Goal: Task Accomplishment & Management: Manage account settings

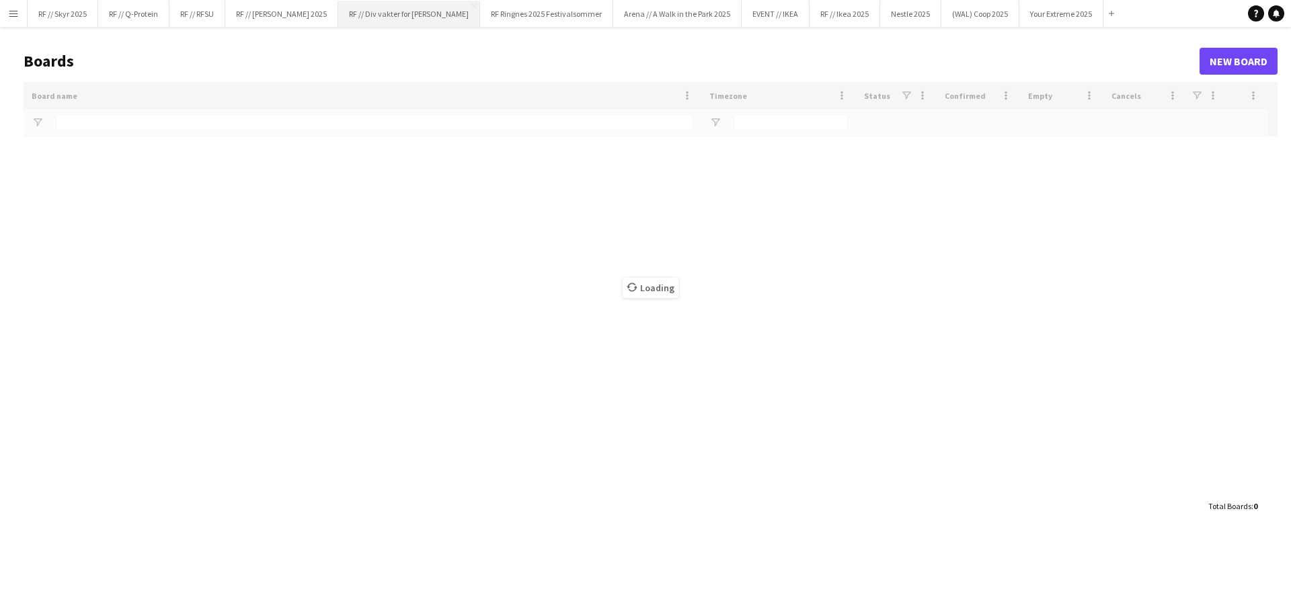
type input "******"
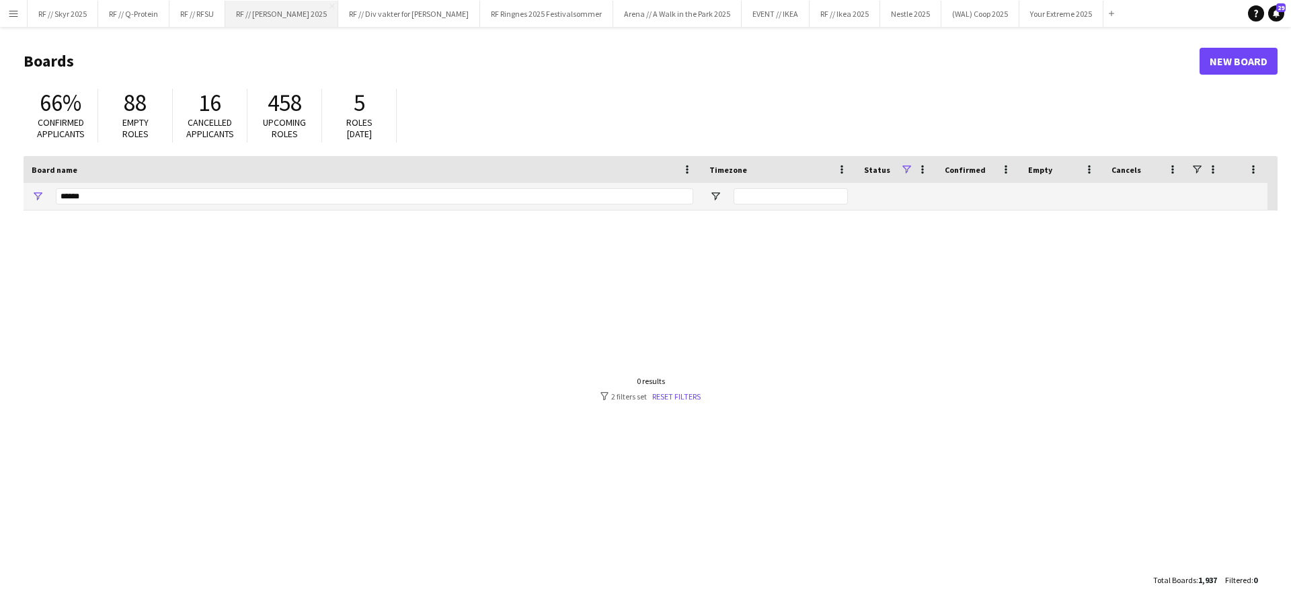
click at [258, 12] on button "RF // [PERSON_NAME] 2025 Close" at bounding box center [281, 14] width 113 height 26
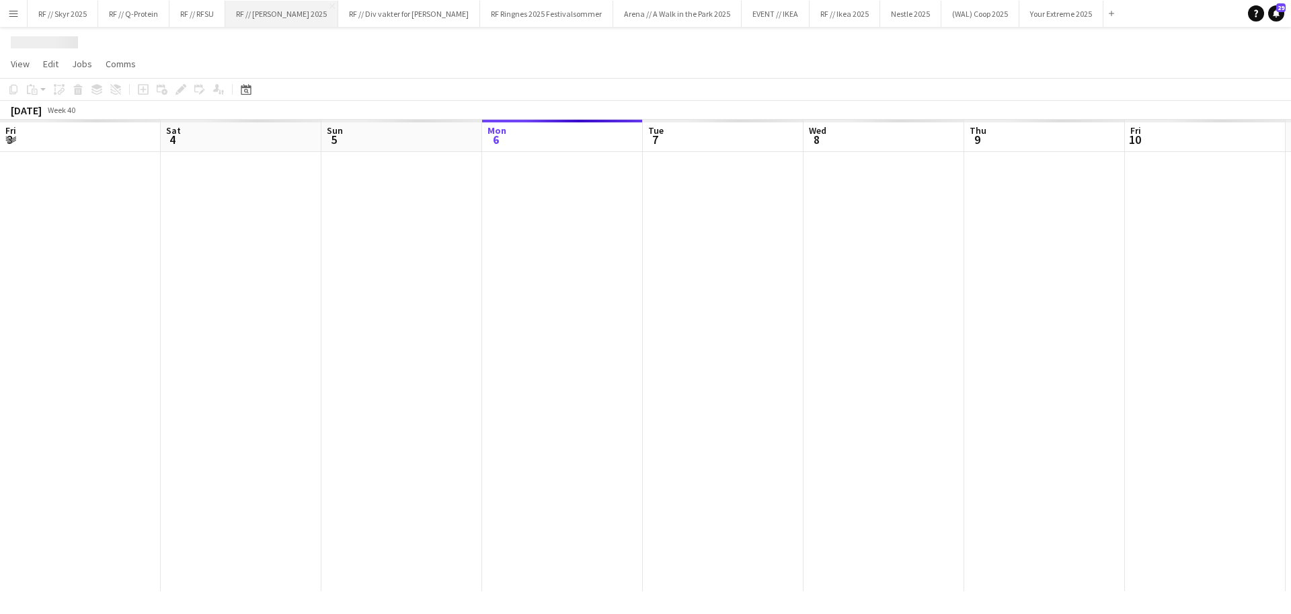
scroll to position [0, 321]
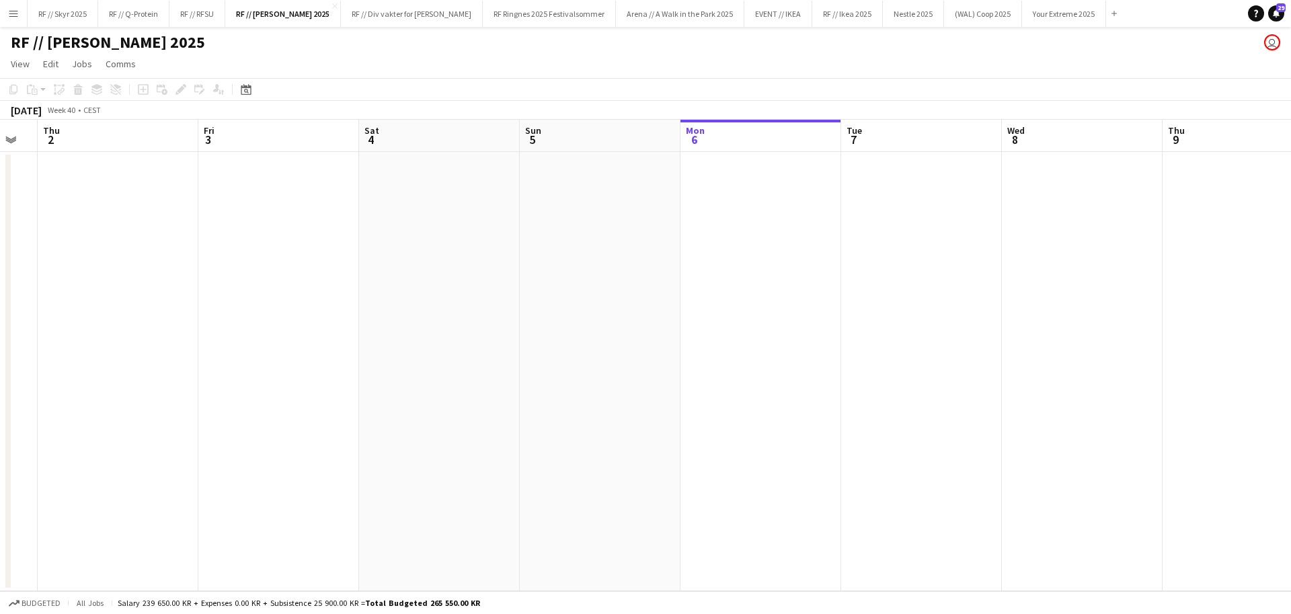
drag, startPoint x: 177, startPoint y: 230, endPoint x: 988, endPoint y: 186, distance: 812.1
click at [1023, 171] on app-calendar-viewport "Tue 30 Wed 1 Thu 2 Fri 3 Sat 4 Sun 5 Mon 6 Tue 7 Wed 8 Thu 9 Fri 10 Sat 11 Sun …" at bounding box center [645, 355] width 1291 height 471
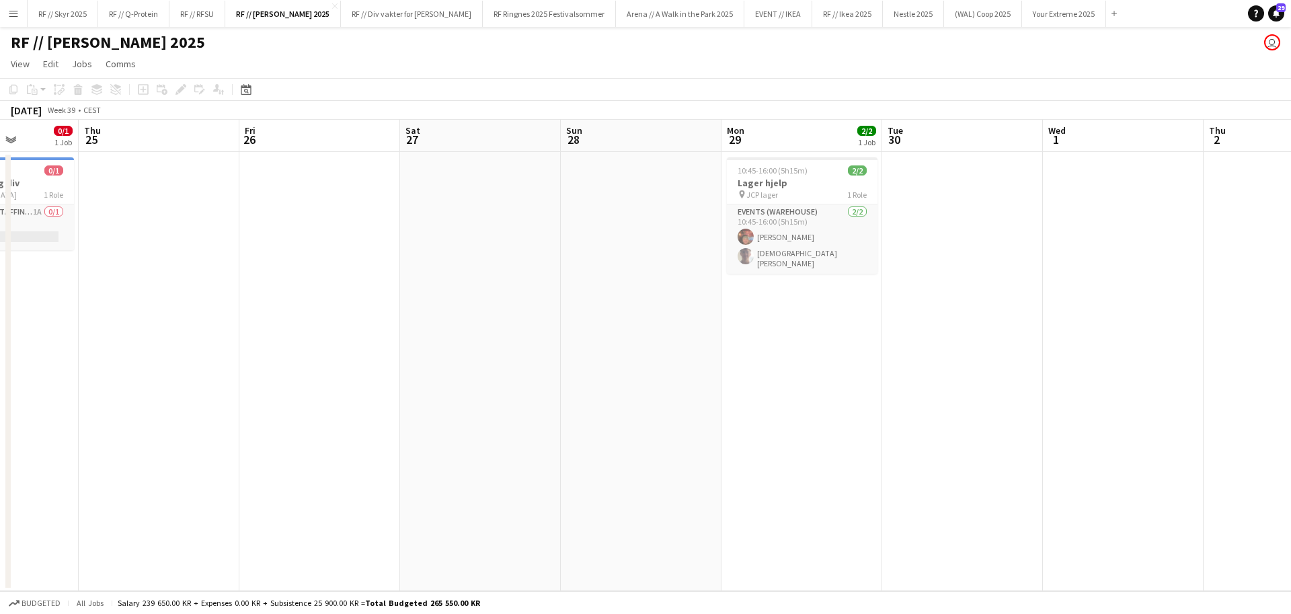
drag, startPoint x: 519, startPoint y: 209, endPoint x: 1261, endPoint y: 218, distance: 742.3
click at [1261, 218] on app-calendar-viewport "Mon 22 Tue 23 1/1 1 Job Wed 24 0/1 1 Job Thu 25 Fri 26 Sat 27 Sun 28 Mon 29 2/2…" at bounding box center [645, 355] width 1291 height 471
click at [805, 182] on h3 "Lager hjelp" at bounding box center [803, 183] width 151 height 12
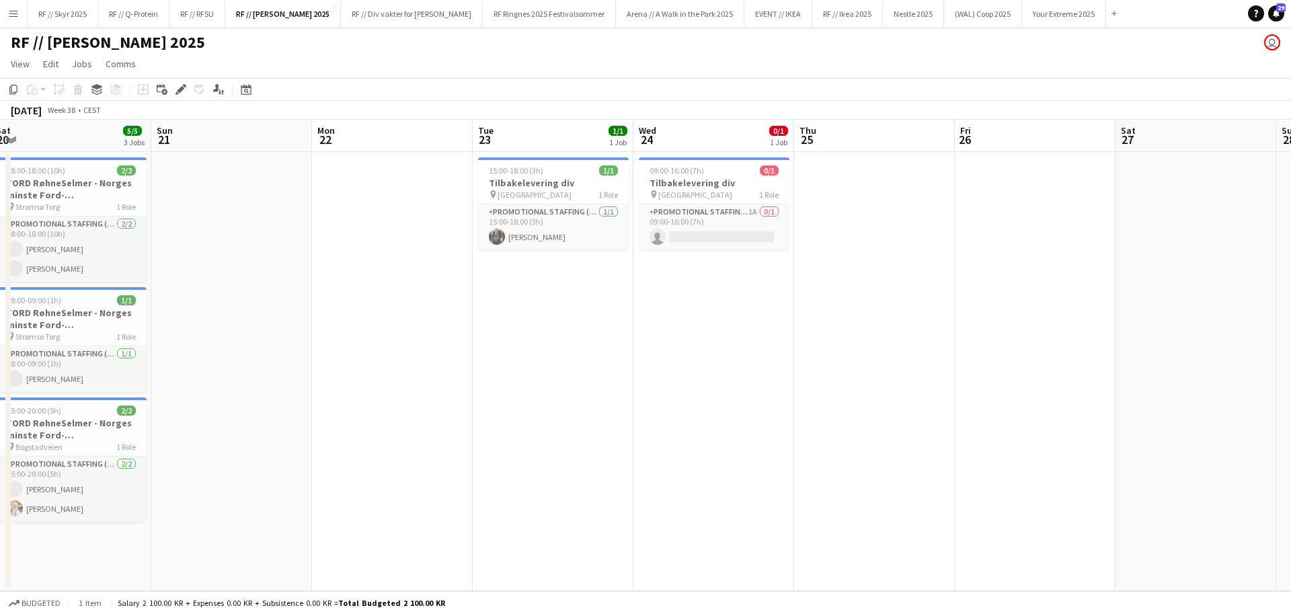
scroll to position [0, 364]
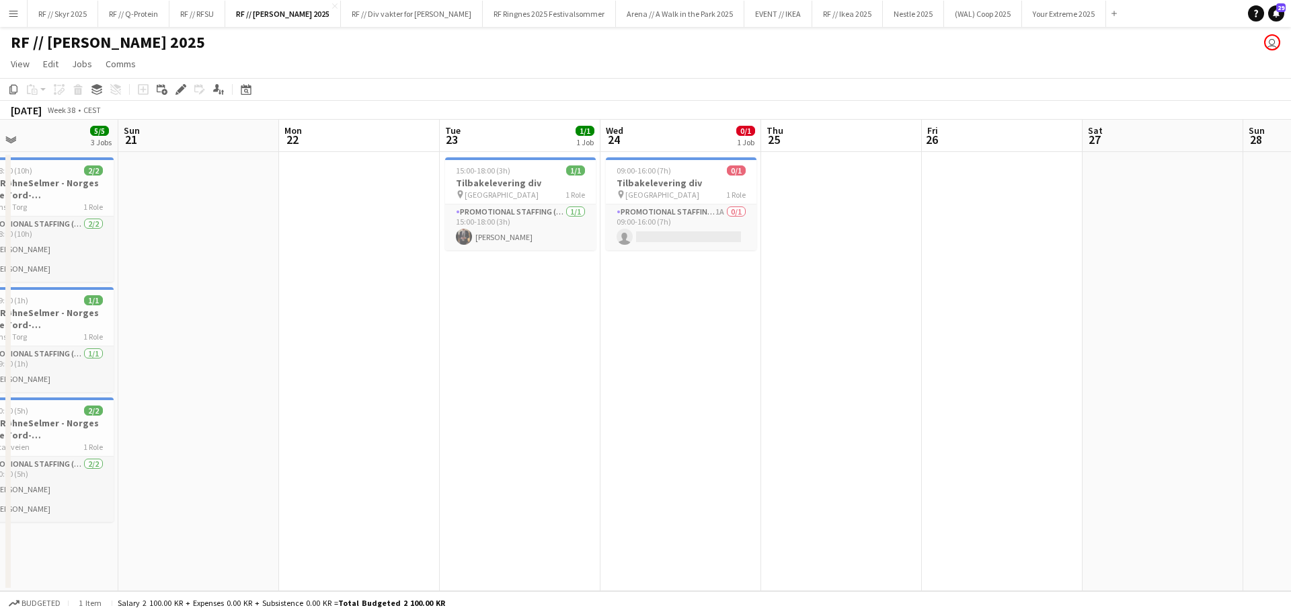
drag, startPoint x: 537, startPoint y: 231, endPoint x: 1212, endPoint y: 242, distance: 675.2
click at [1212, 242] on app-calendar-viewport "Thu 18 Fri 19 0/1 1 Job Sat 20 5/5 3 Jobs Sun 21 Mon 22 Tue 23 1/1 1 Job Wed 24…" at bounding box center [645, 355] width 1291 height 471
click at [520, 180] on h3 "Tilbakelevering div" at bounding box center [520, 183] width 151 height 12
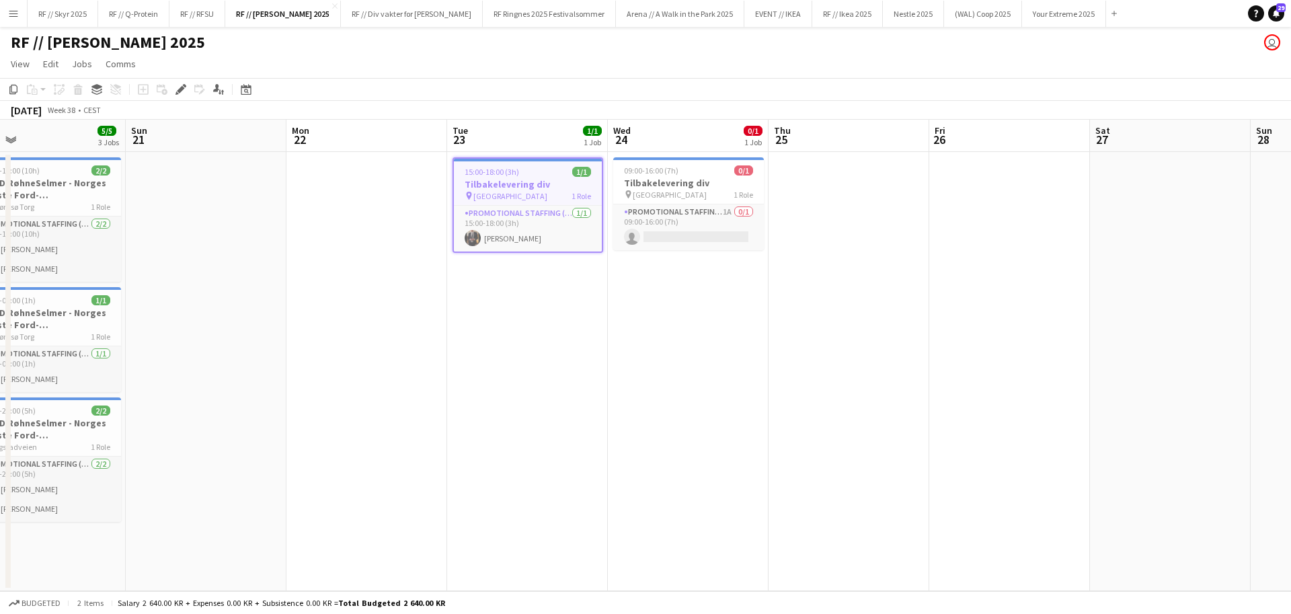
drag, startPoint x: 797, startPoint y: 292, endPoint x: 1156, endPoint y: 265, distance: 360.8
click at [1290, 256] on html "Menu Boards Boards Boards All jobs Status Workforce Workforce My Workforce Recr…" at bounding box center [645, 307] width 1291 height 614
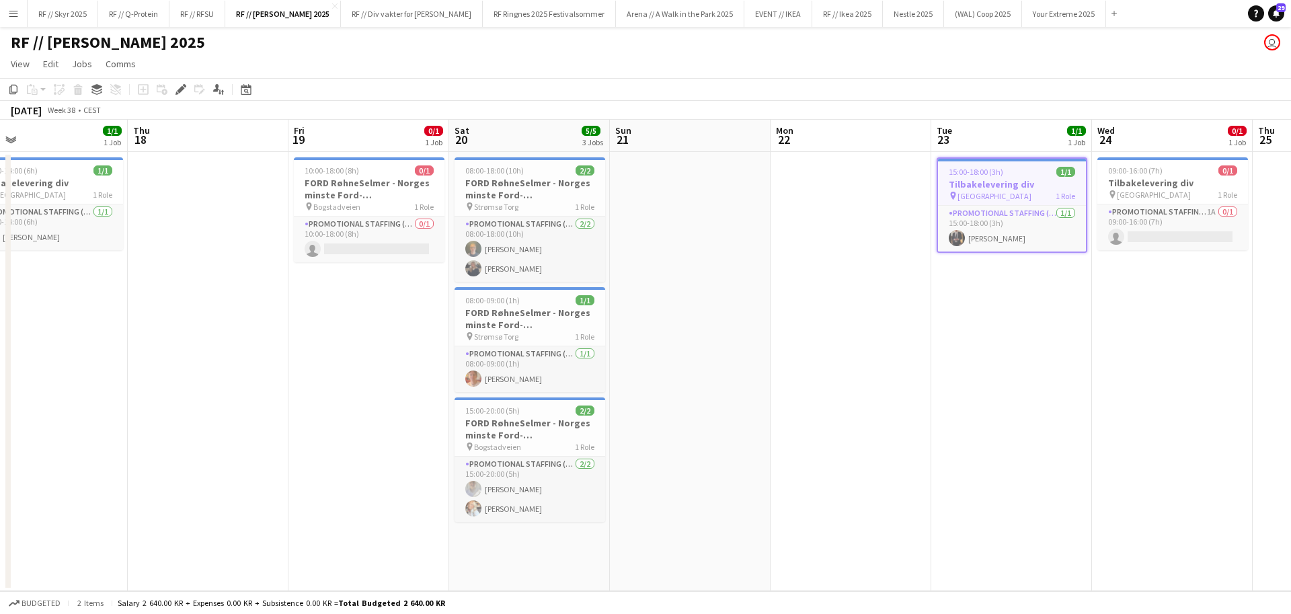
scroll to position [0, 352]
click at [840, 289] on app-calendar-viewport "Mon 15 Tue 16 Wed 17 1/1 1 Job Thu 18 Fri 19 0/1 1 Job Sat 20 5/5 3 Jobs Sun 21…" at bounding box center [645, 355] width 1291 height 471
click at [519, 197] on h3 "FORD RøhneSelmer - Norges minste Ford-forhandlerkontor" at bounding box center [532, 189] width 151 height 24
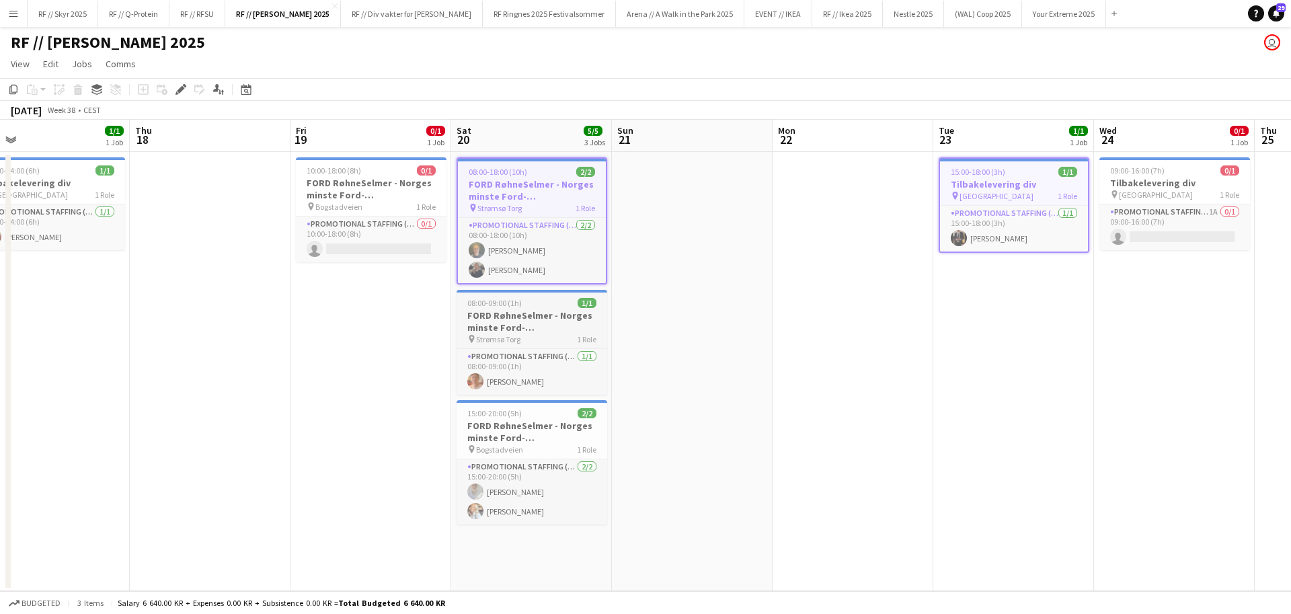
click at [520, 323] on h3 "FORD RøhneSelmer - Norges minste Ford-forhandlerkontor" at bounding box center [532, 321] width 151 height 24
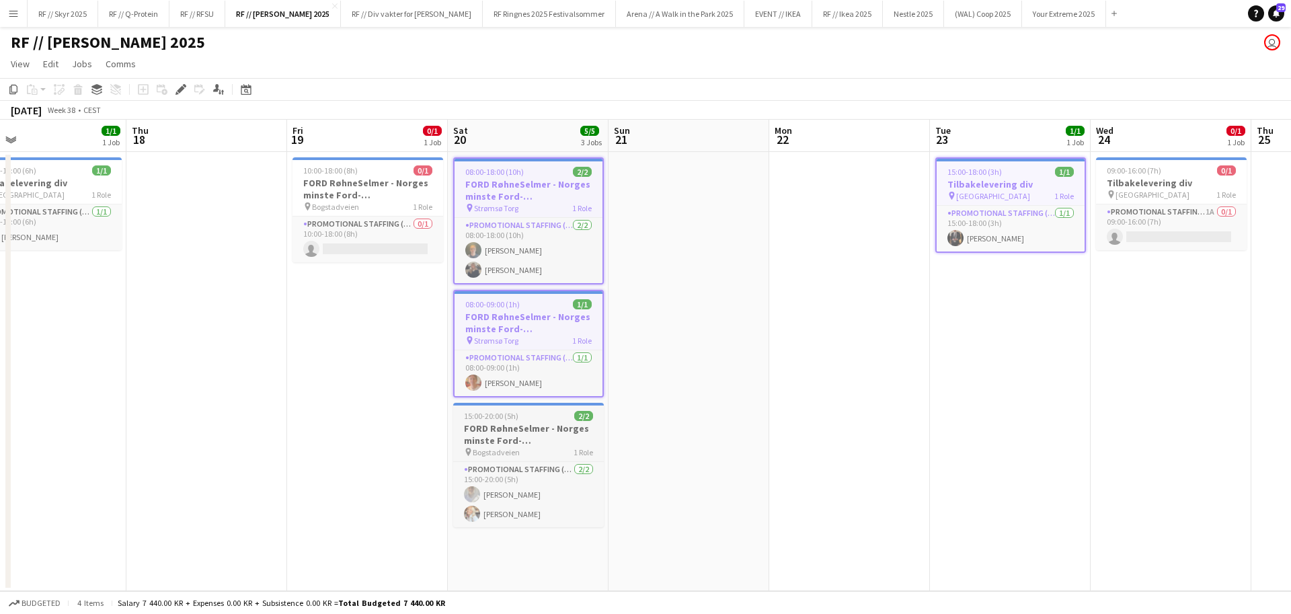
click at [518, 419] on div "15:00-20:00 (5h) 2/2" at bounding box center [528, 416] width 151 height 10
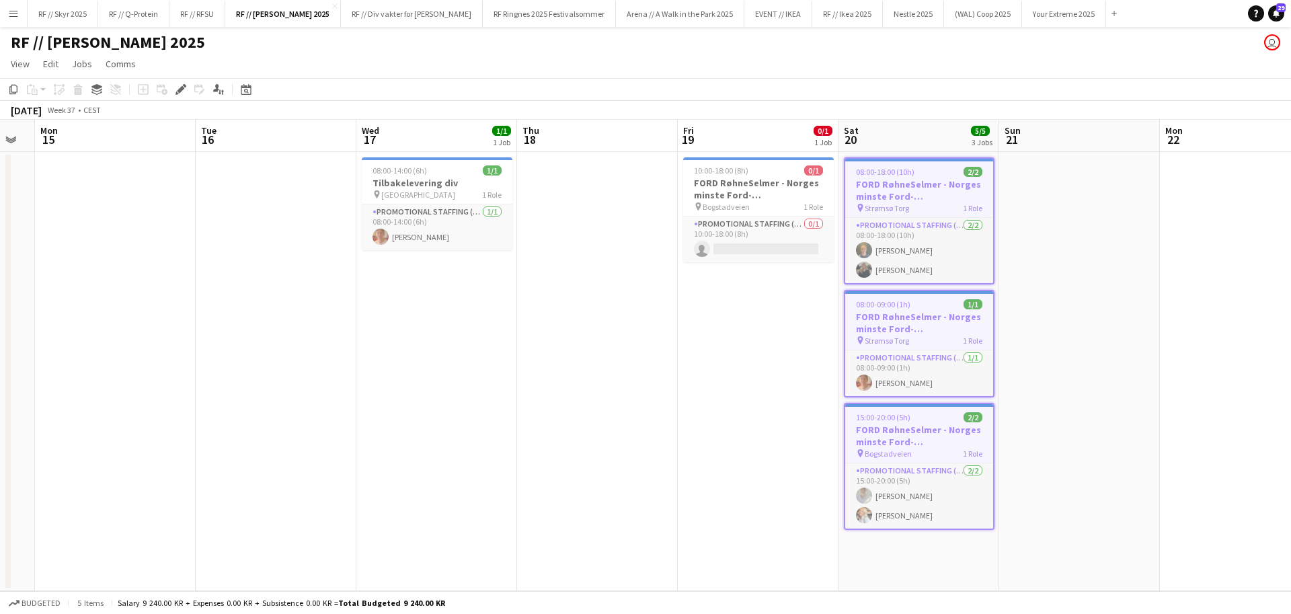
scroll to position [0, 283]
drag, startPoint x: 361, startPoint y: 387, endPoint x: 755, endPoint y: 390, distance: 394.0
click at [755, 390] on app-calendar-viewport "Sat 13 2/2 1 Job Sun 14 Mon 15 Tue 16 Wed 17 1/1 1 Job Thu 18 Fri 19 0/1 1 Job …" at bounding box center [645, 355] width 1291 height 471
click at [782, 204] on div "pin [STREET_ADDRESS] Role" at bounding box center [761, 206] width 151 height 11
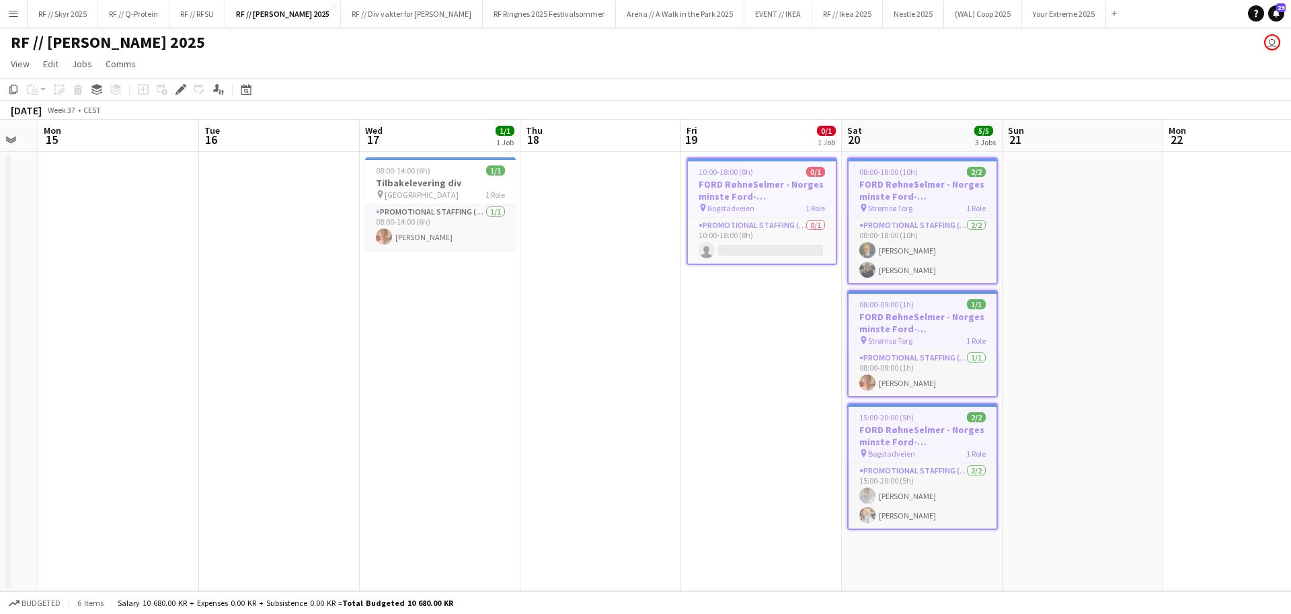
click at [758, 196] on h3 "FORD RøhneSelmer - Norges minste Ford-forhandlerkontor" at bounding box center [762, 190] width 148 height 24
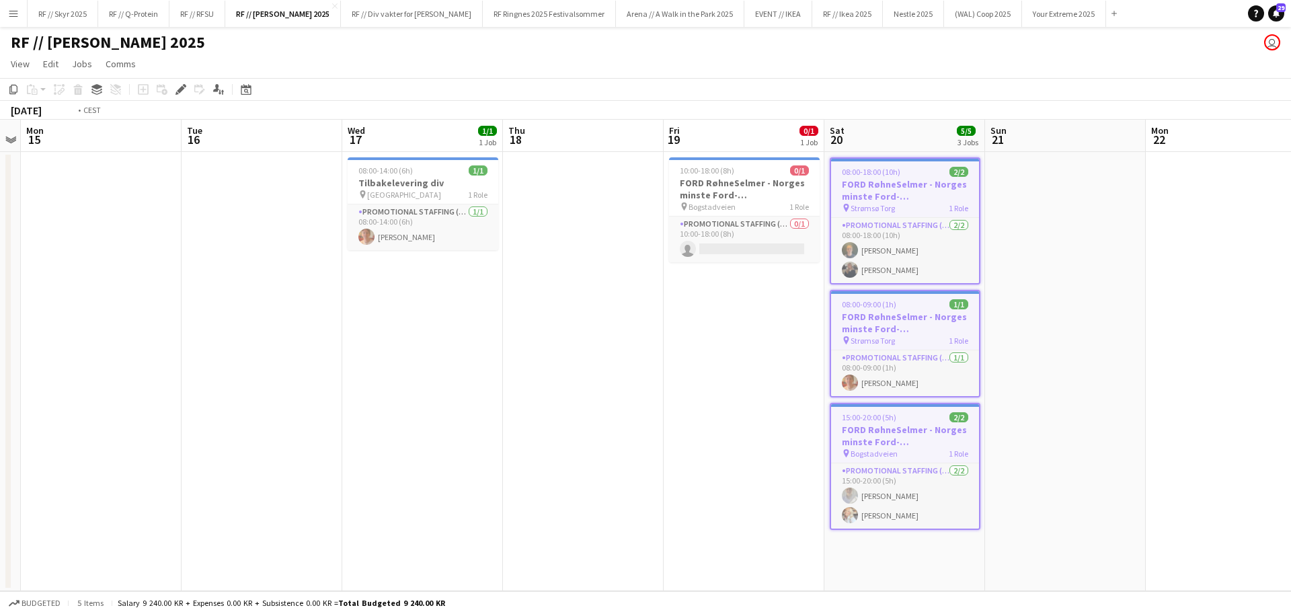
drag, startPoint x: 720, startPoint y: 352, endPoint x: 786, endPoint y: 356, distance: 66.0
click at [773, 356] on app-calendar-viewport "Sat 13 2/2 1 Job Sun 14 Mon 15 Tue 16 Wed 17 1/1 1 Job Thu 18 Fri 19 0/1 1 Job …" at bounding box center [645, 355] width 1291 height 471
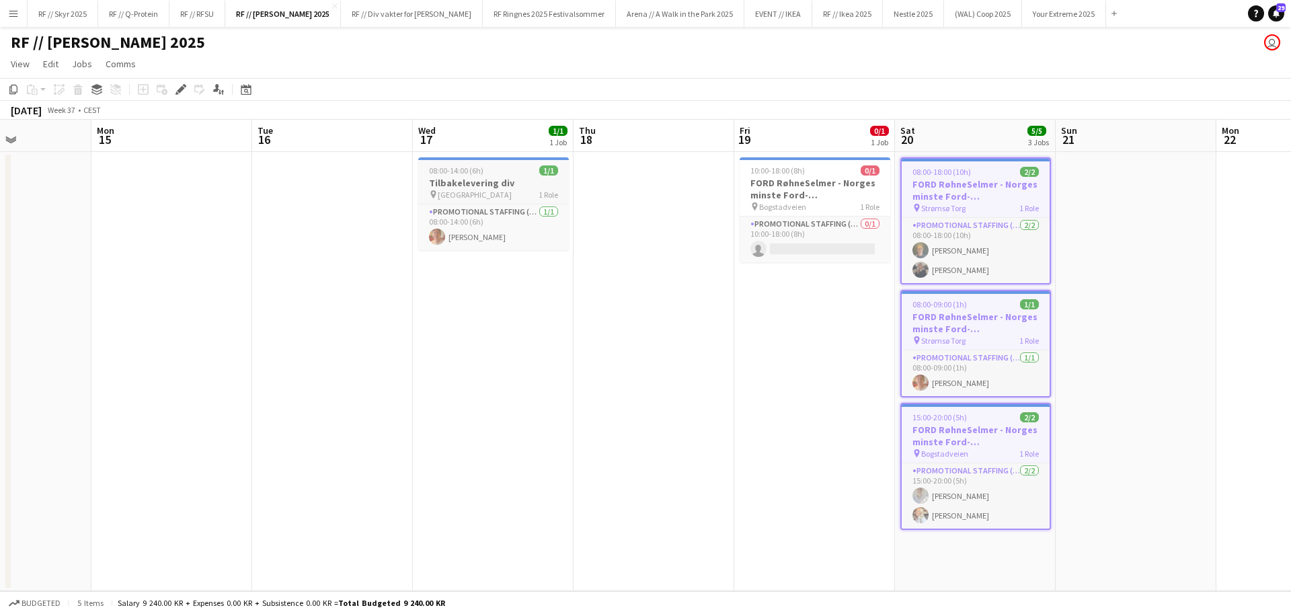
click at [517, 189] on div "pin Oslo 1 Role" at bounding box center [493, 194] width 151 height 11
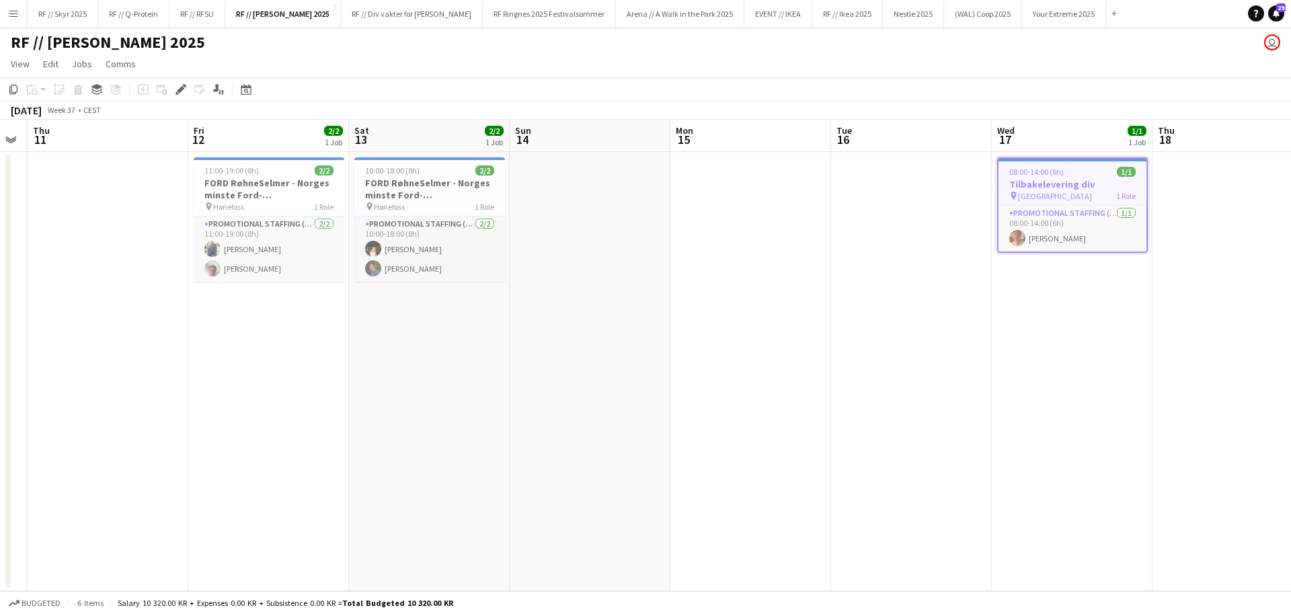
drag, startPoint x: 469, startPoint y: 292, endPoint x: 1057, endPoint y: 300, distance: 587.7
click at [1057, 300] on app-calendar-viewport "Tue 9 Wed 10 Thu 11 Fri 12 2/2 1 Job Sat 13 2/2 1 Job Sun 14 Mon 15 Tue 16 Wed …" at bounding box center [645, 355] width 1291 height 471
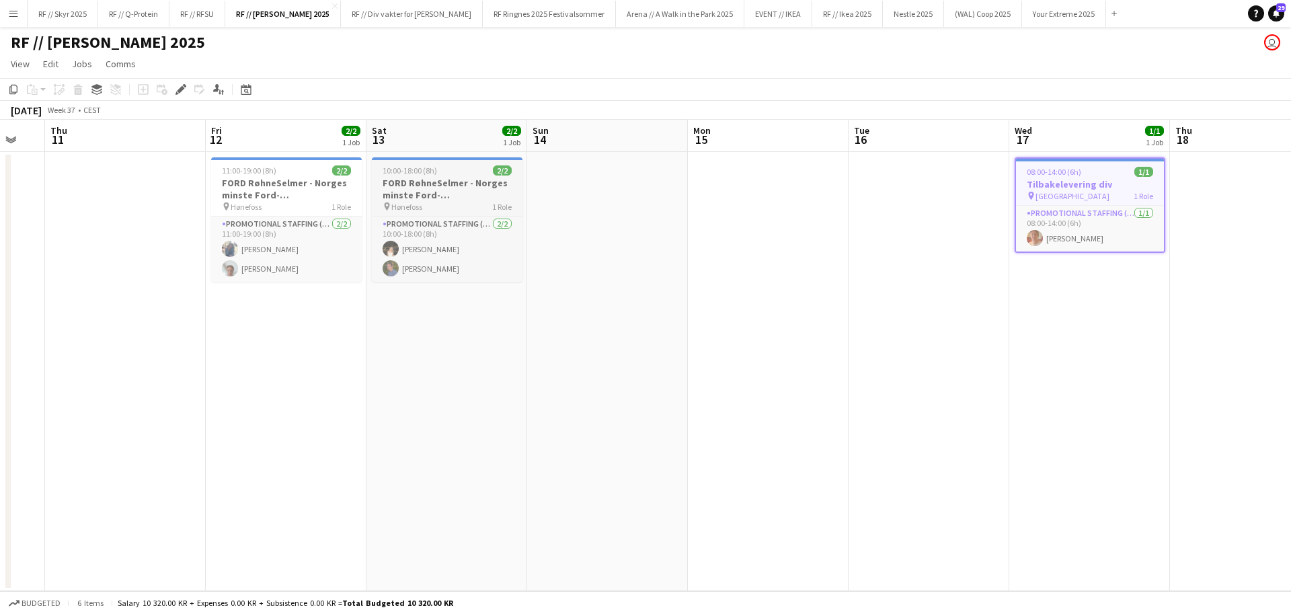
click at [472, 186] on h3 "FORD RøhneSelmer - Norges minste Ford-forhandlerkontor" at bounding box center [447, 189] width 151 height 24
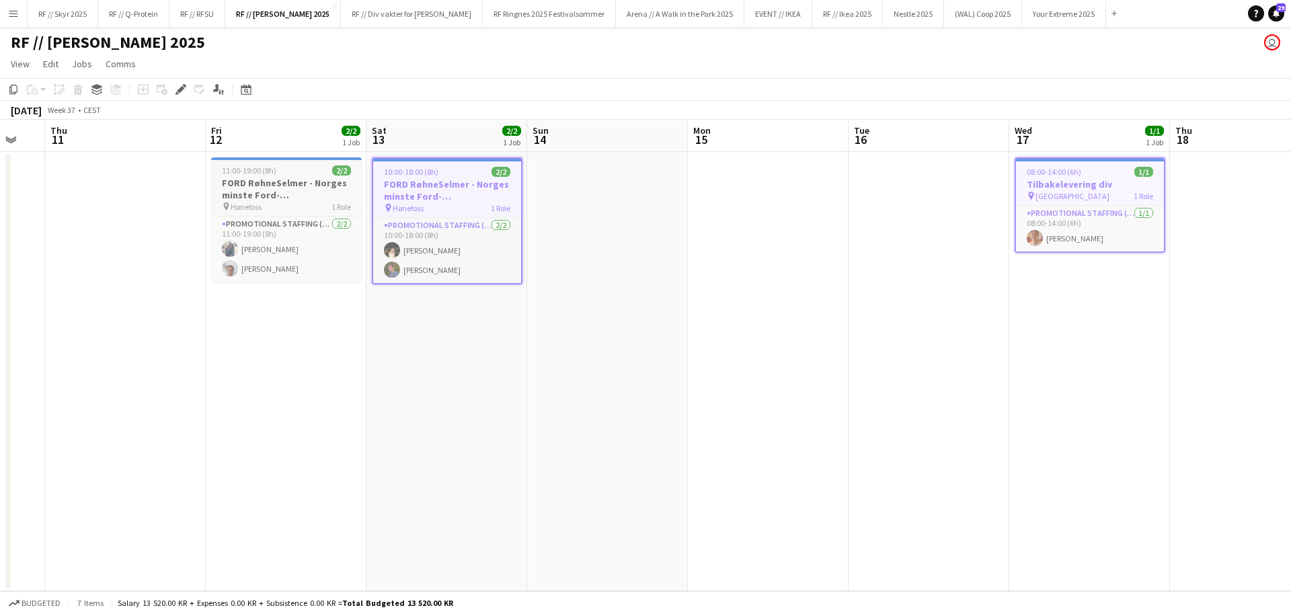
click at [309, 181] on h3 "FORD RøhneSelmer - Norges minste Ford-forhandlerkontor" at bounding box center [286, 189] width 151 height 24
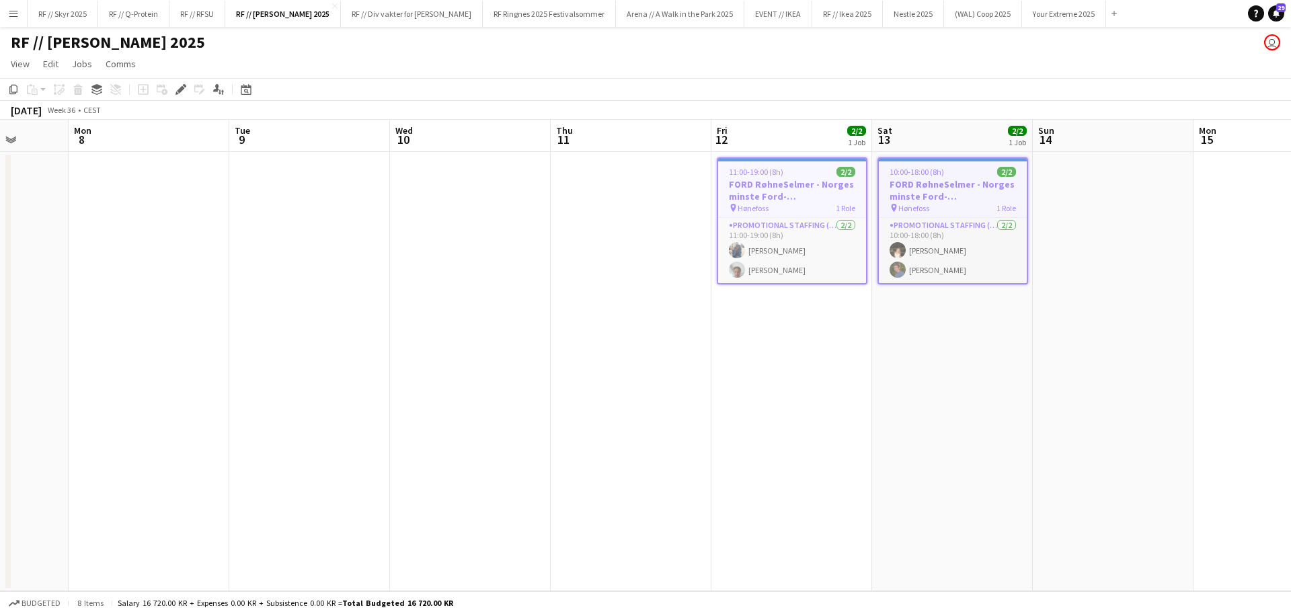
drag, startPoint x: 372, startPoint y: 285, endPoint x: 1032, endPoint y: 286, distance: 660.3
click at [1032, 286] on app-calendar-viewport "Fri 5 Sat 6 Sun 7 Mon 8 Tue 9 Wed 10 Thu 11 Fri 12 2/2 1 Job Sat 13 2/2 1 Job S…" at bounding box center [645, 355] width 1291 height 471
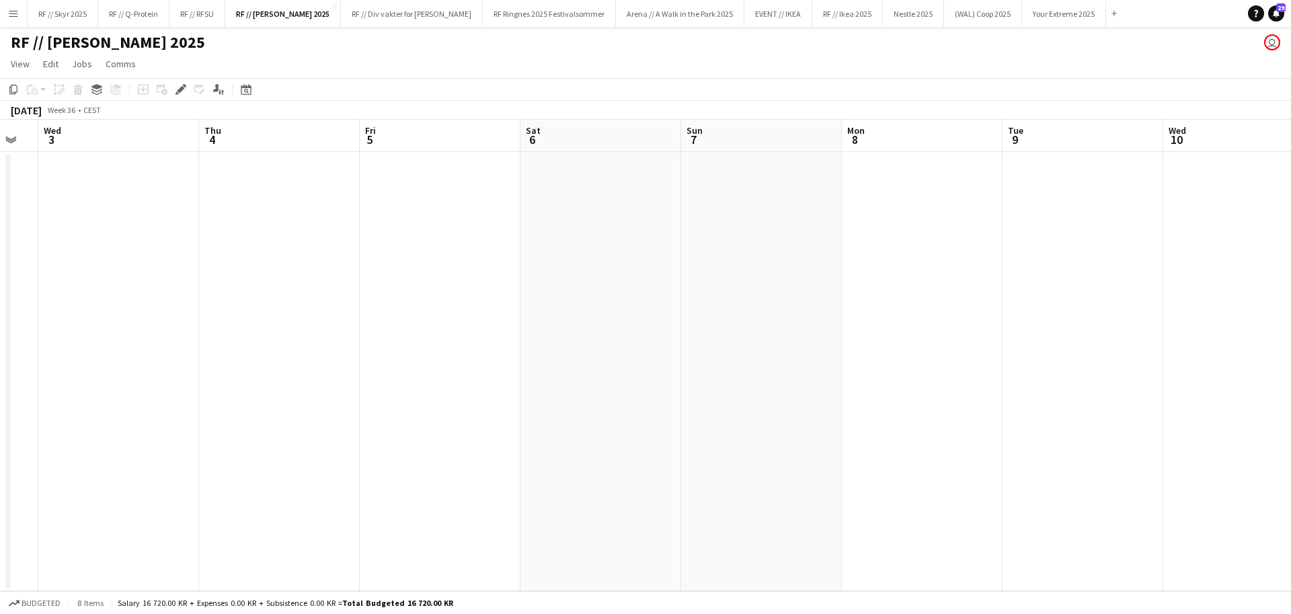
drag, startPoint x: 505, startPoint y: 274, endPoint x: 981, endPoint y: 276, distance: 476.0
click at [981, 276] on app-calendar-viewport "Mon 1 Tue 2 Wed 3 Thu 4 Fri 5 Sat 6 Sun 7 Mon 8 Tue 9 Wed 10 Thu 11 Fri 12 2/2 …" at bounding box center [645, 355] width 1291 height 471
drag, startPoint x: 509, startPoint y: 267, endPoint x: 998, endPoint y: 278, distance: 489.6
click at [996, 278] on app-calendar-viewport "Mon 1 Tue 2 Wed 3 Thu 4 Fri 5 Sat 6 Sun 7 Mon 8 Tue 9 Wed 10 Thu 11 Fri 12 2/2 …" at bounding box center [645, 355] width 1291 height 471
drag, startPoint x: 489, startPoint y: 270, endPoint x: 955, endPoint y: 276, distance: 466.0
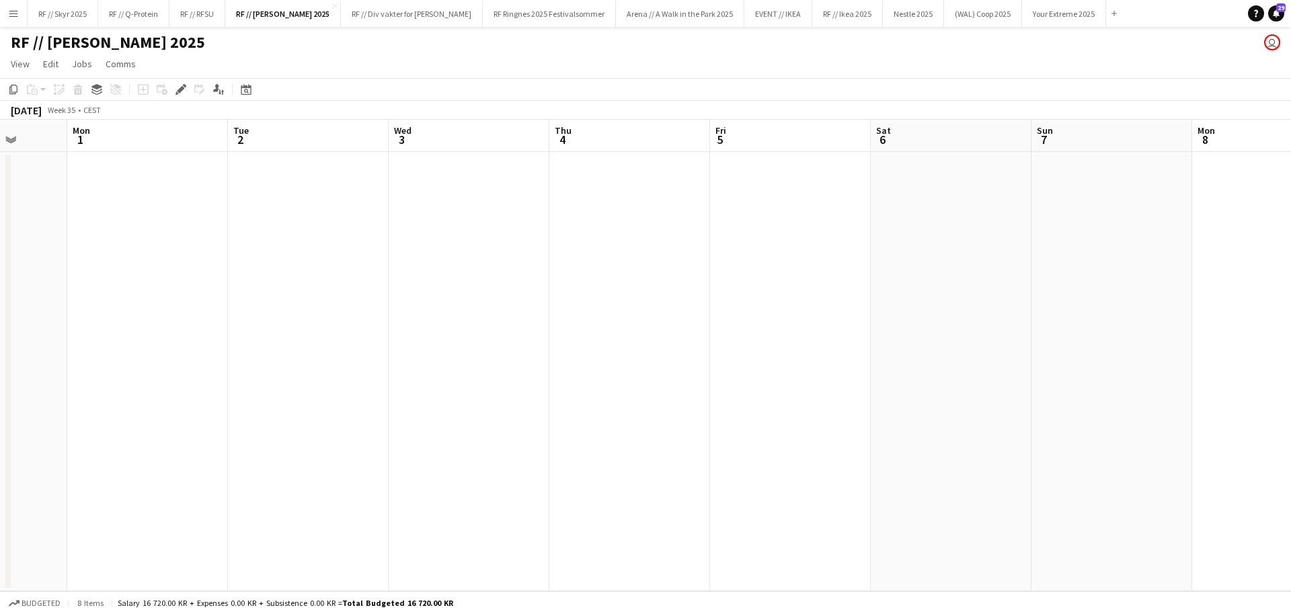
click at [981, 273] on app-calendar-viewport "Fri 29 Sat 30 Sun 31 Mon 1 Tue 2 Wed 3 Thu 4 Fri 5 Sat 6 Sun 7 Mon 8 Tue 9 Wed …" at bounding box center [645, 355] width 1291 height 471
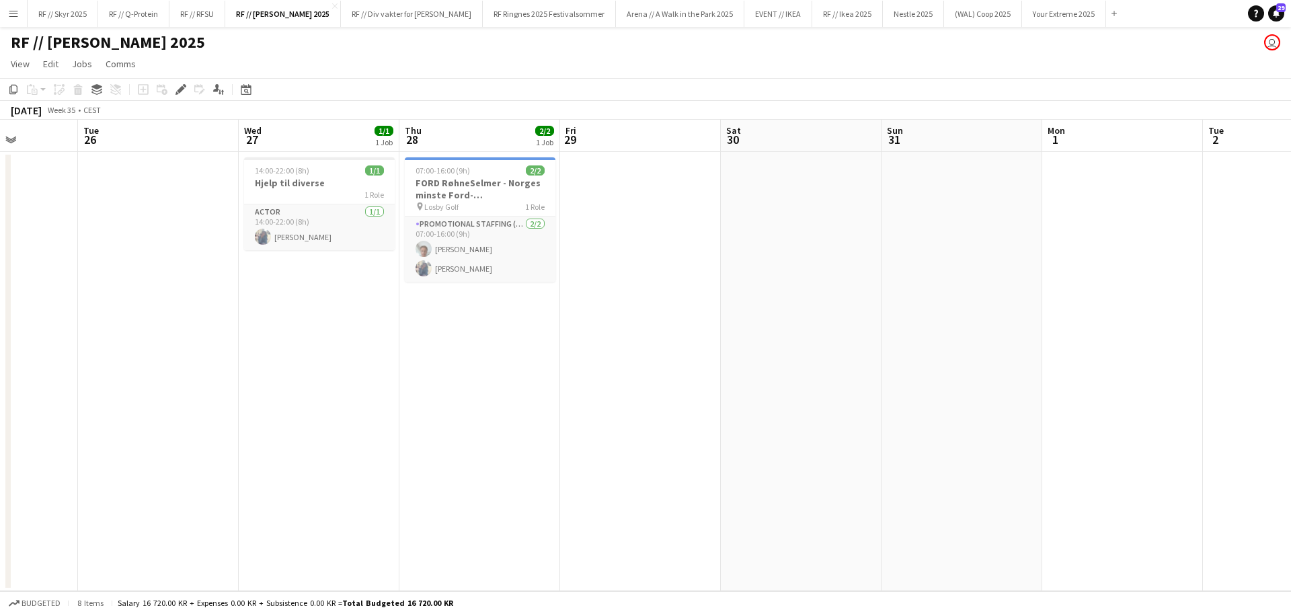
drag, startPoint x: 872, startPoint y: 252, endPoint x: 691, endPoint y: 245, distance: 181.7
click at [880, 253] on app-calendar-viewport "Sat 23 Sun 24 Mon 25 Tue 26 Wed 27 1/1 1 Job Thu 28 2/2 1 Job Fri 29 Sat 30 Sun…" at bounding box center [645, 355] width 1291 height 471
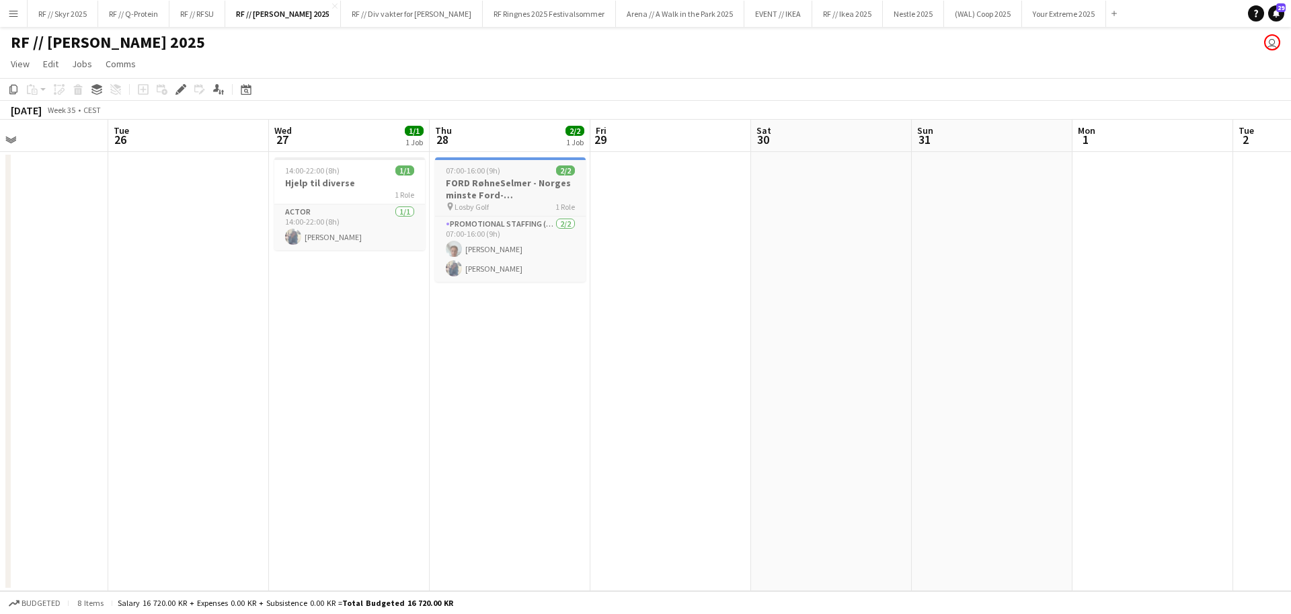
click at [517, 210] on div "pin Losby Golf 1 Role" at bounding box center [510, 206] width 151 height 11
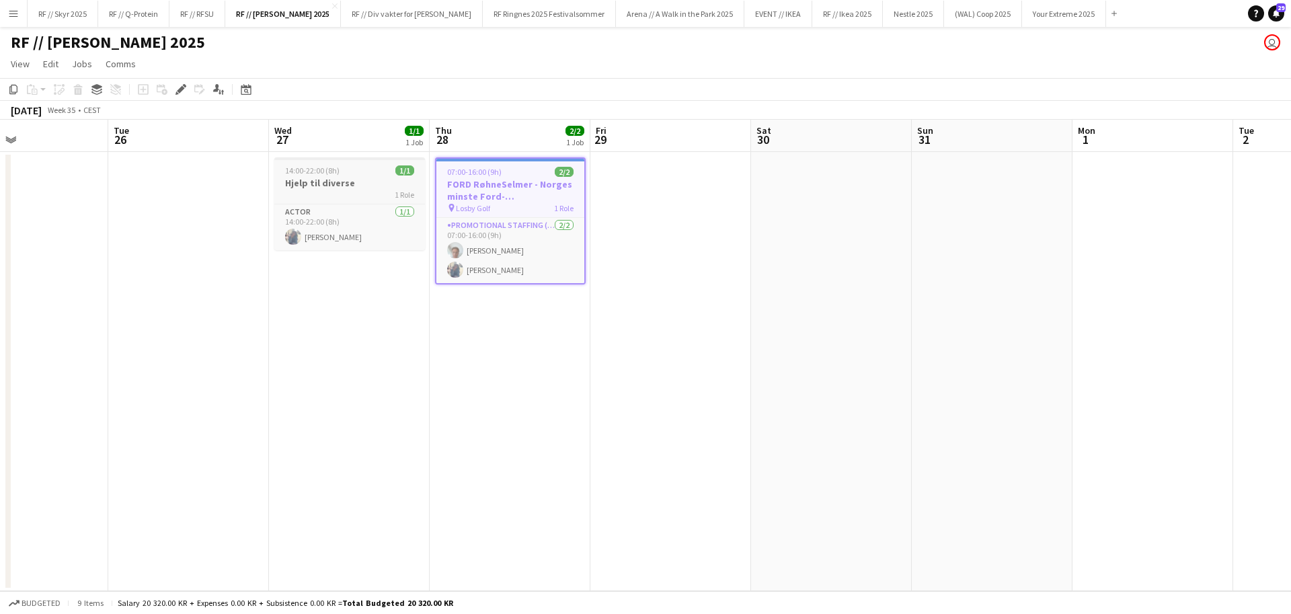
click at [330, 181] on h3 "Hjelp til diverse" at bounding box center [349, 183] width 151 height 12
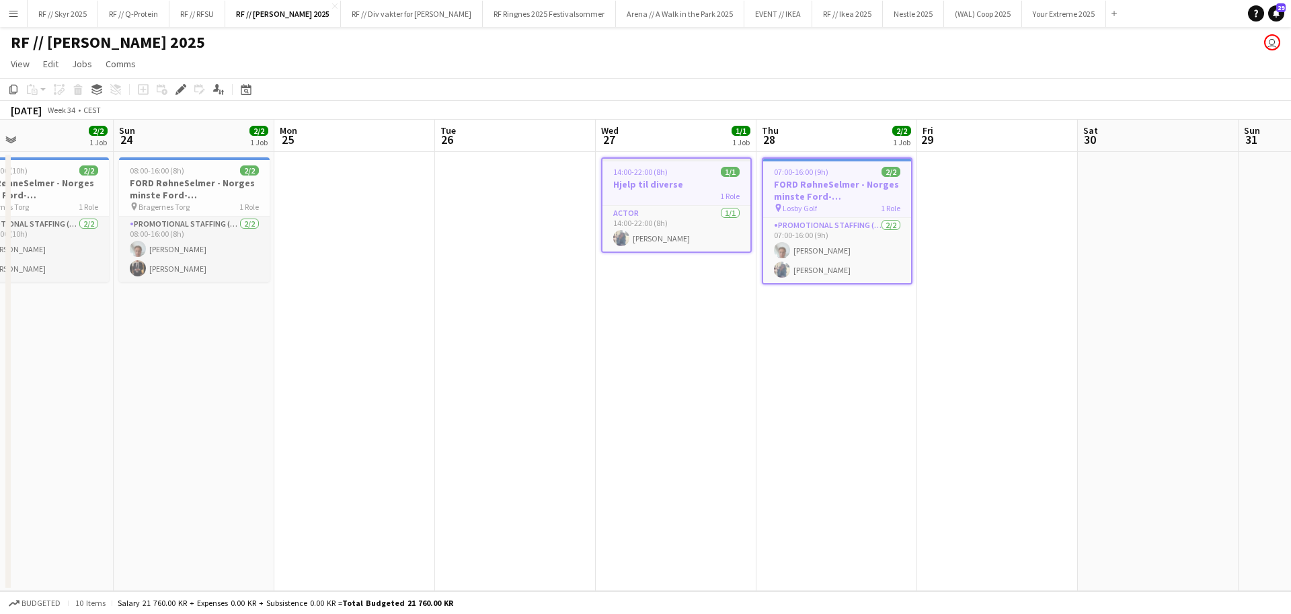
scroll to position [0, 380]
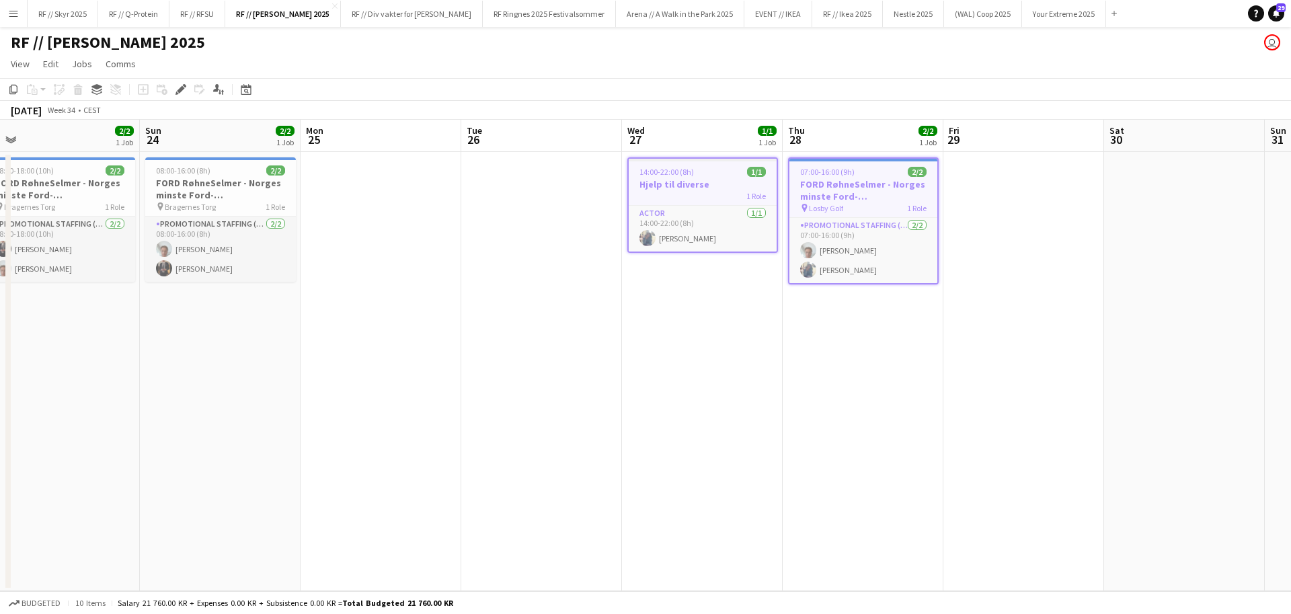
drag, startPoint x: 386, startPoint y: 283, endPoint x: 1066, endPoint y: 296, distance: 680.6
click at [1067, 296] on app-calendar-viewport "Thu 21 Fri 22 Sat 23 2/2 1 Job Sun 24 2/2 1 Job Mon 25 Tue 26 Wed 27 1/1 1 Job …" at bounding box center [645, 355] width 1291 height 471
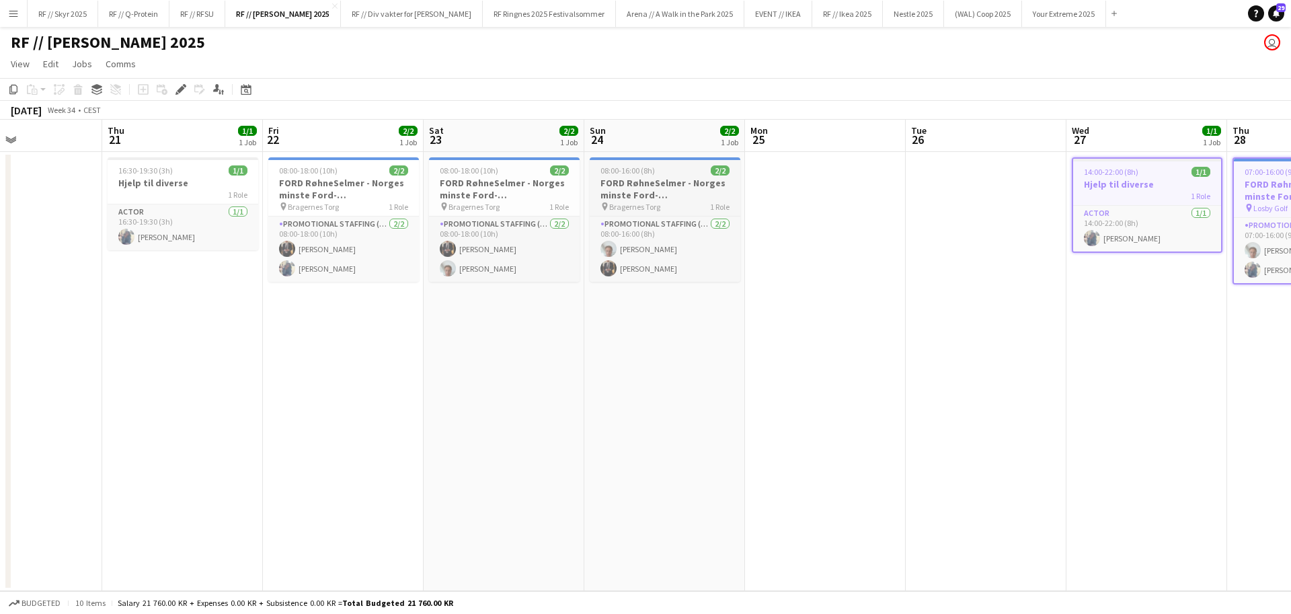
click at [697, 208] on div "pin Bragernes Torg 1 Role" at bounding box center [665, 206] width 151 height 11
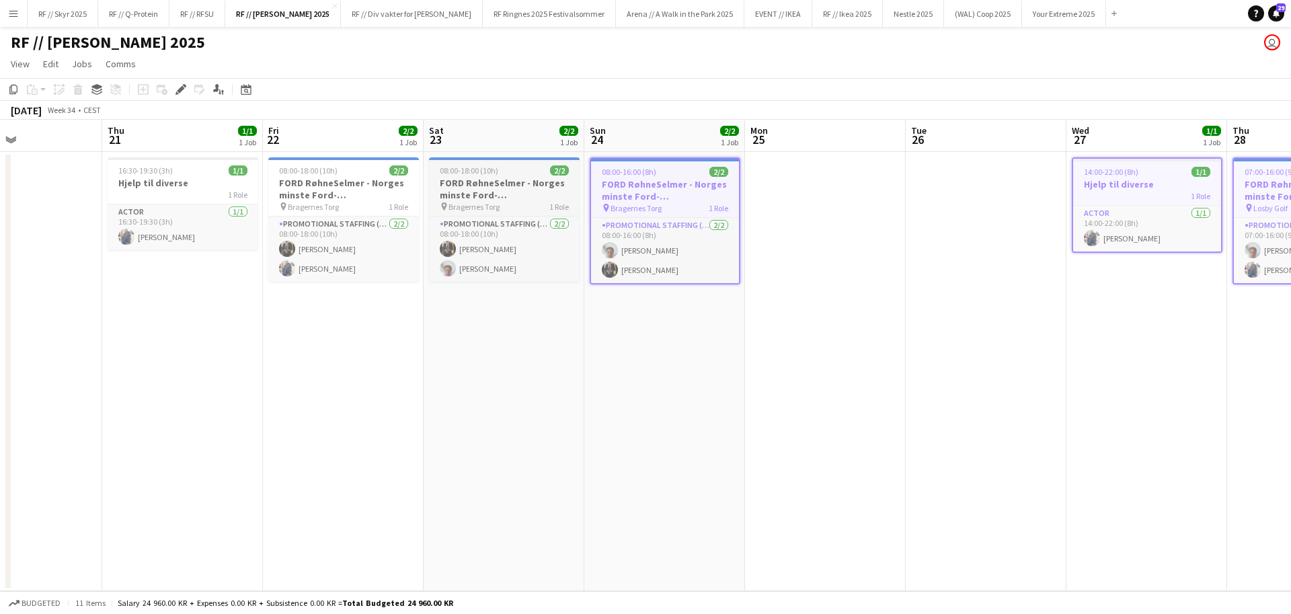
click at [545, 206] on div "pin Bragernes Torg 1 Role" at bounding box center [504, 206] width 151 height 11
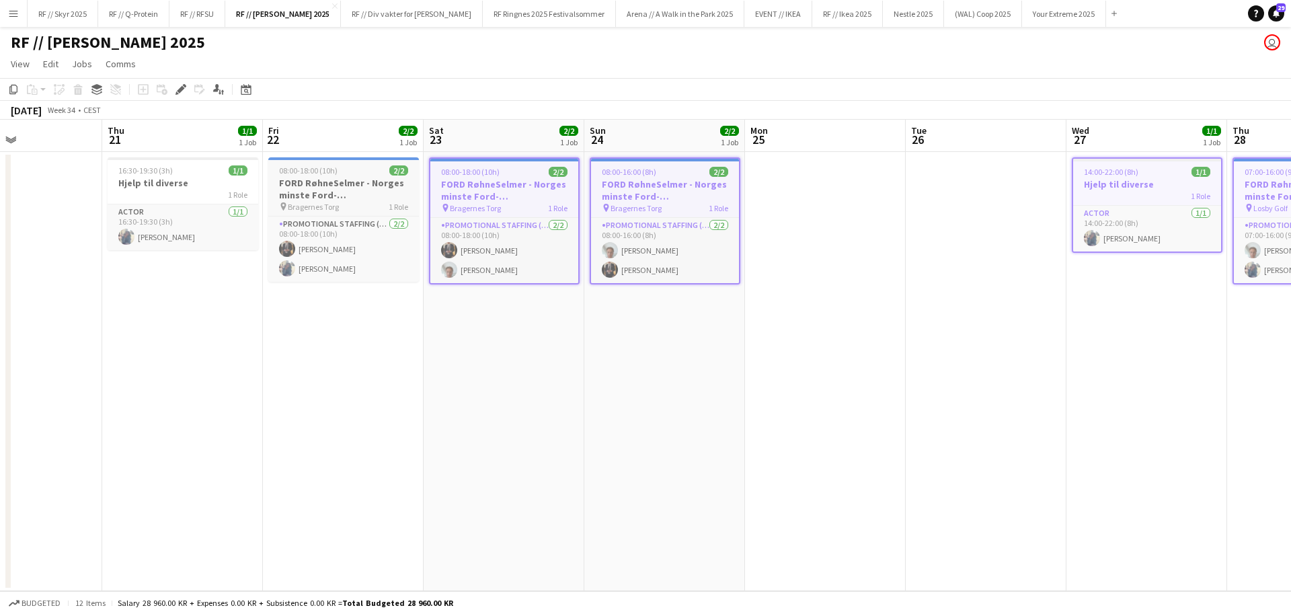
click at [337, 180] on h3 "FORD RøhneSelmer - Norges minste Ford-forhandlerkontor" at bounding box center [343, 189] width 151 height 24
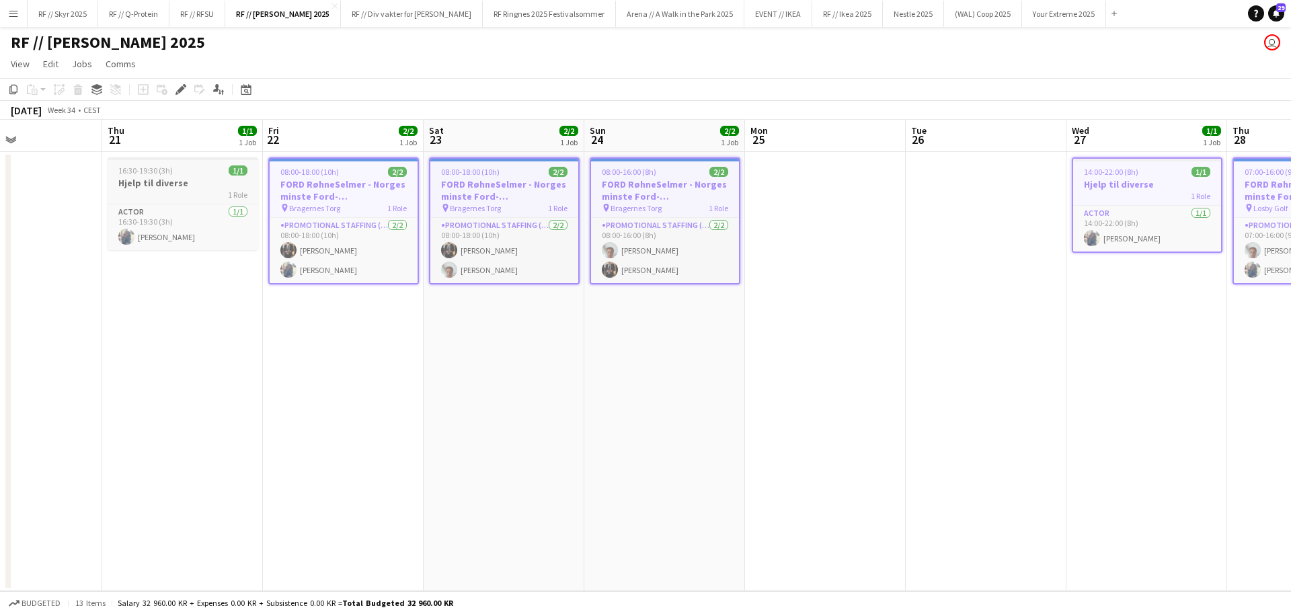
click at [183, 184] on h3 "Hjelp til diverse" at bounding box center [183, 183] width 151 height 12
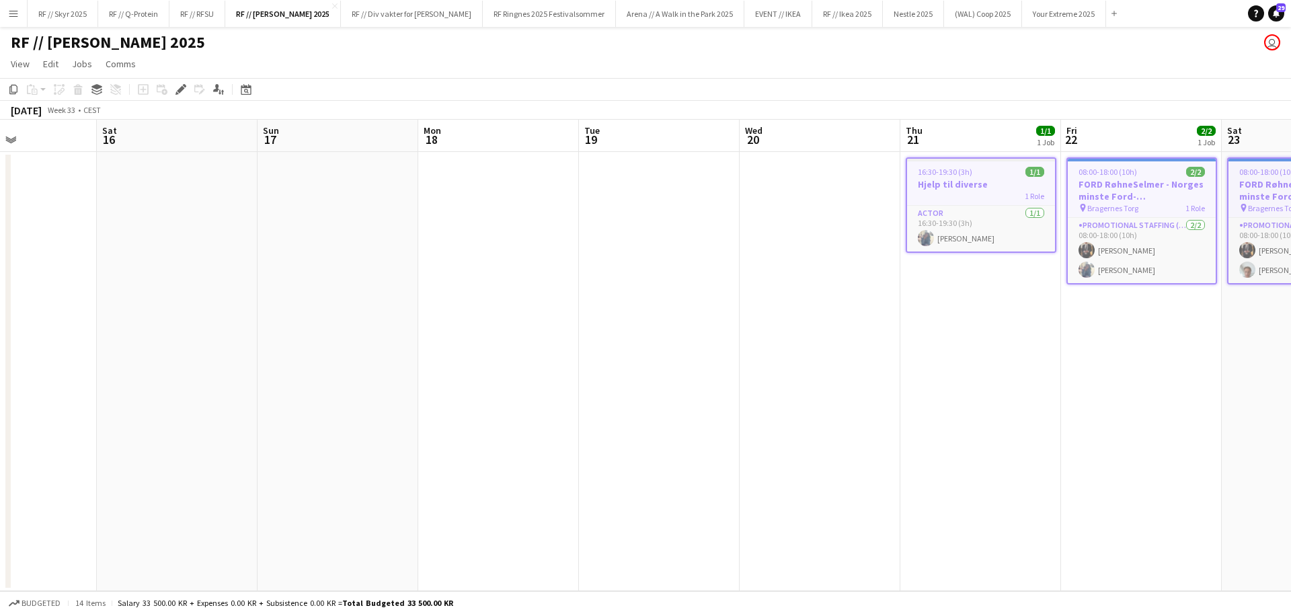
drag, startPoint x: 93, startPoint y: 260, endPoint x: 672, endPoint y: 256, distance: 579.6
click at [887, 264] on app-calendar-viewport "Wed 13 Thu 14 Fri 15 Sat 16 Sun 17 Mon 18 Tue 19 Wed 20 Thu 21 1/1 1 Job Fri 22…" at bounding box center [645, 355] width 1291 height 471
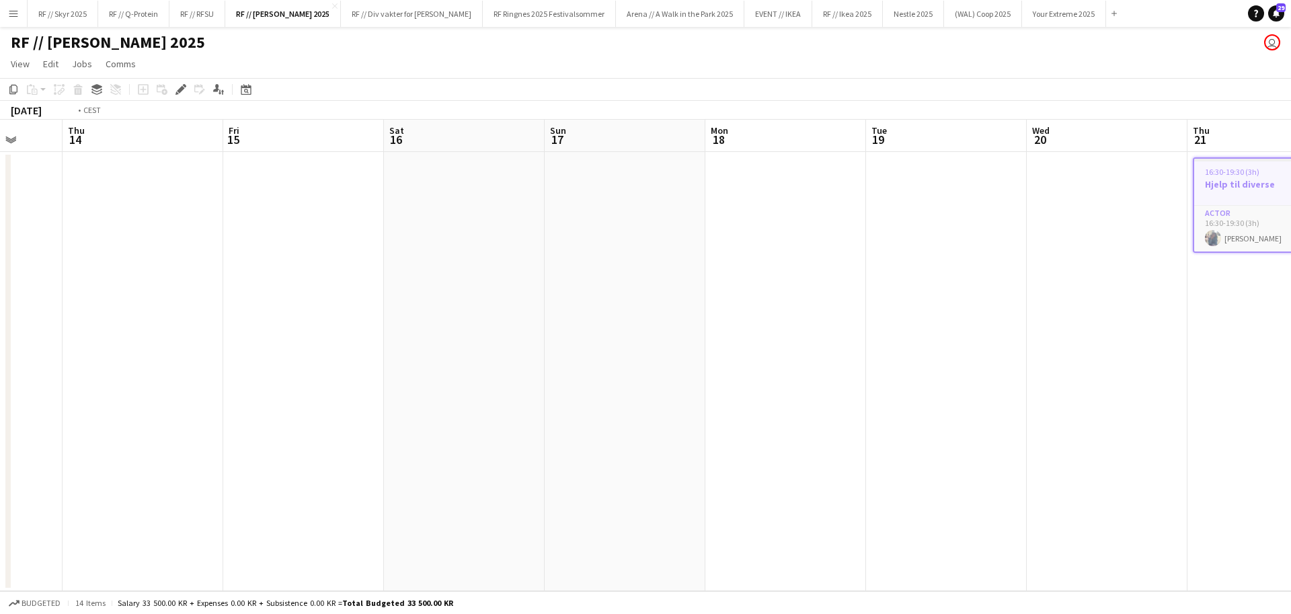
drag, startPoint x: 579, startPoint y: 260, endPoint x: 1023, endPoint y: 275, distance: 444.7
click at [1064, 273] on app-calendar-viewport "Mon 11 Tue 12 Wed 13 Thu 14 Fri 15 Sat 16 Sun 17 Mon 18 Tue 19 Wed 20 Thu 21 1/…" at bounding box center [645, 355] width 1291 height 471
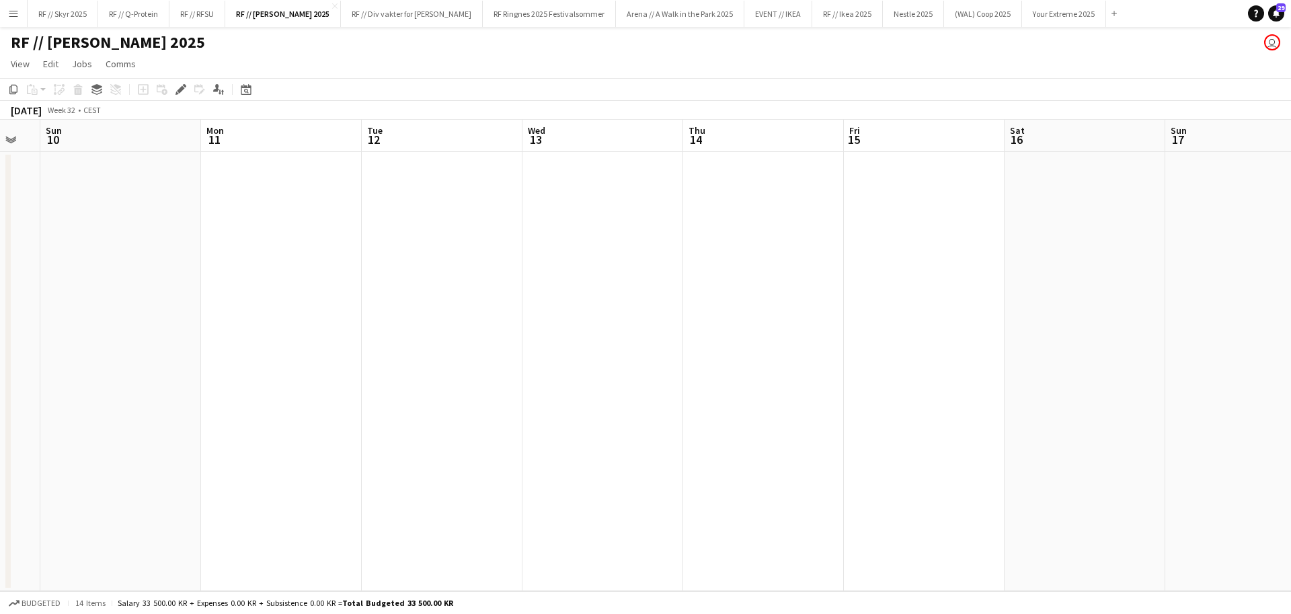
drag, startPoint x: 402, startPoint y: 257, endPoint x: 880, endPoint y: 266, distance: 478.1
click at [999, 260] on app-calendar-viewport "Fri 8 Sat 9 Sun 10 Mon 11 Tue 12 Wed 13 Thu 14 Fri 15 Sat 16 Sun 17 Mon 18 Tue …" at bounding box center [645, 355] width 1291 height 471
drag, startPoint x: 518, startPoint y: 258, endPoint x: 968, endPoint y: 262, distance: 450.5
click at [1014, 260] on app-calendar-viewport "Sun 3 Mon 4 Tue 5 Wed 6 Thu 7 Fri 8 Sat 9 Sun 10 Mon 11 Tue 12 Wed 13 Thu 14 Fr…" at bounding box center [645, 355] width 1291 height 471
drag, startPoint x: 467, startPoint y: 258, endPoint x: 894, endPoint y: 263, distance: 426.3
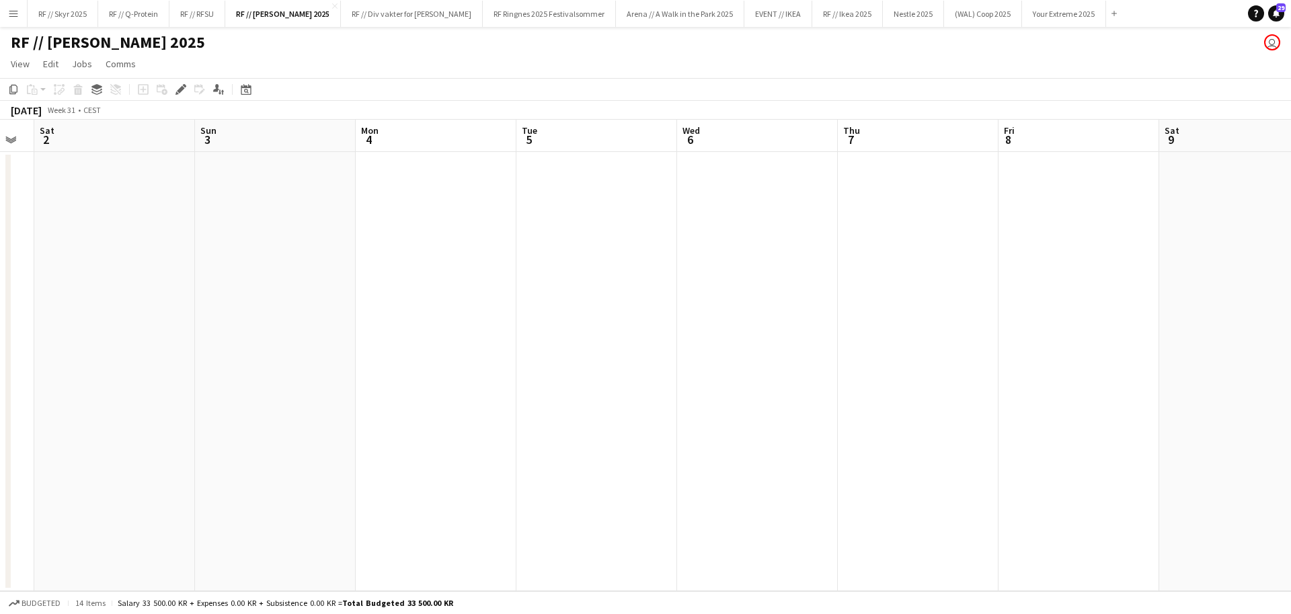
click at [906, 260] on app-calendar-viewport "Thu 31 Fri 1 Sat 2 Sun 3 Mon 4 Tue 5 Wed 6 Thu 7 Fri 8 Sat 9 Sun 10 Mon 11 Tue …" at bounding box center [645, 355] width 1291 height 471
drag, startPoint x: 443, startPoint y: 267, endPoint x: 910, endPoint y: 272, distance: 467.3
click at [910, 272] on app-calendar-viewport "Sun 27 Mon 28 Tue 29 Wed 30 Thu 31 Fri 1 Sat 2 Sun 3 Mon 4 Tue 5 Wed 6 Thu 7 Fr…" at bounding box center [645, 355] width 1291 height 471
drag, startPoint x: 401, startPoint y: 270, endPoint x: 913, endPoint y: 284, distance: 512.5
click at [964, 283] on app-calendar-viewport "Thu 24 Fri 25 Sat 26 Sun 27 Mon 28 Tue 29 Wed 30 Thu 31 Fri 1 Sat 2 Sun 3 Mon 4…" at bounding box center [645, 355] width 1291 height 471
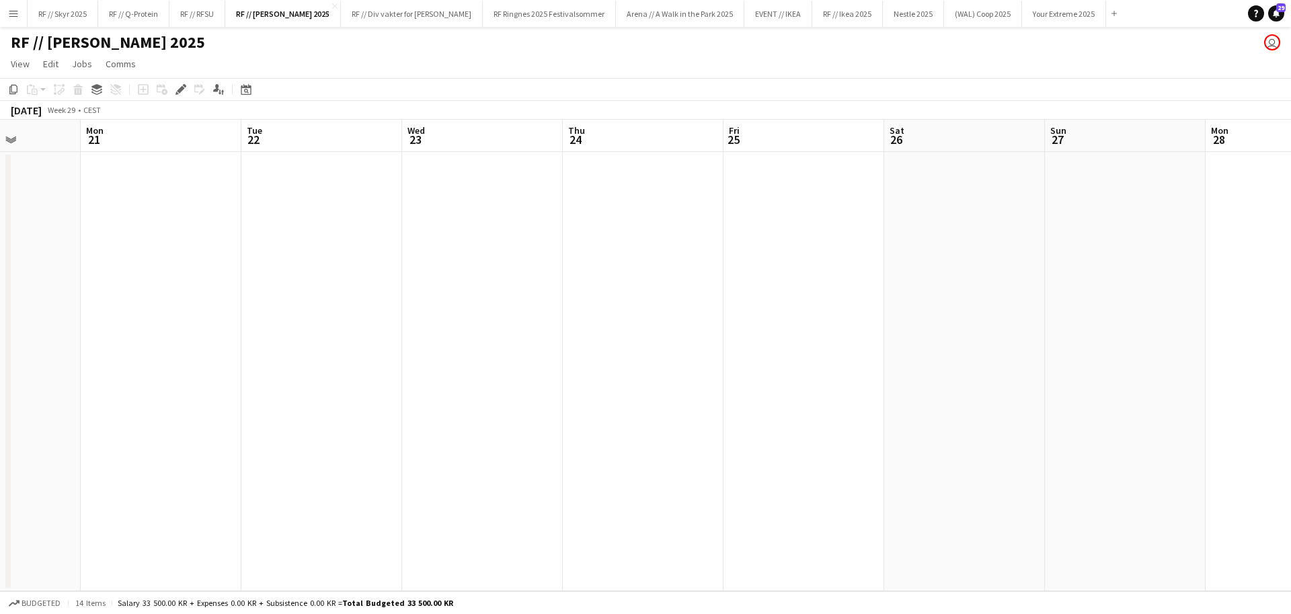
drag, startPoint x: 740, startPoint y: 270, endPoint x: 978, endPoint y: 280, distance: 238.2
click at [978, 280] on app-calendar-viewport "Fri 18 Sat 19 Sun 20 Mon 21 Tue 22 Wed 23 Thu 24 Fri 25 Sat 26 Sun 27 Mon 28 Tu…" at bounding box center [645, 355] width 1291 height 471
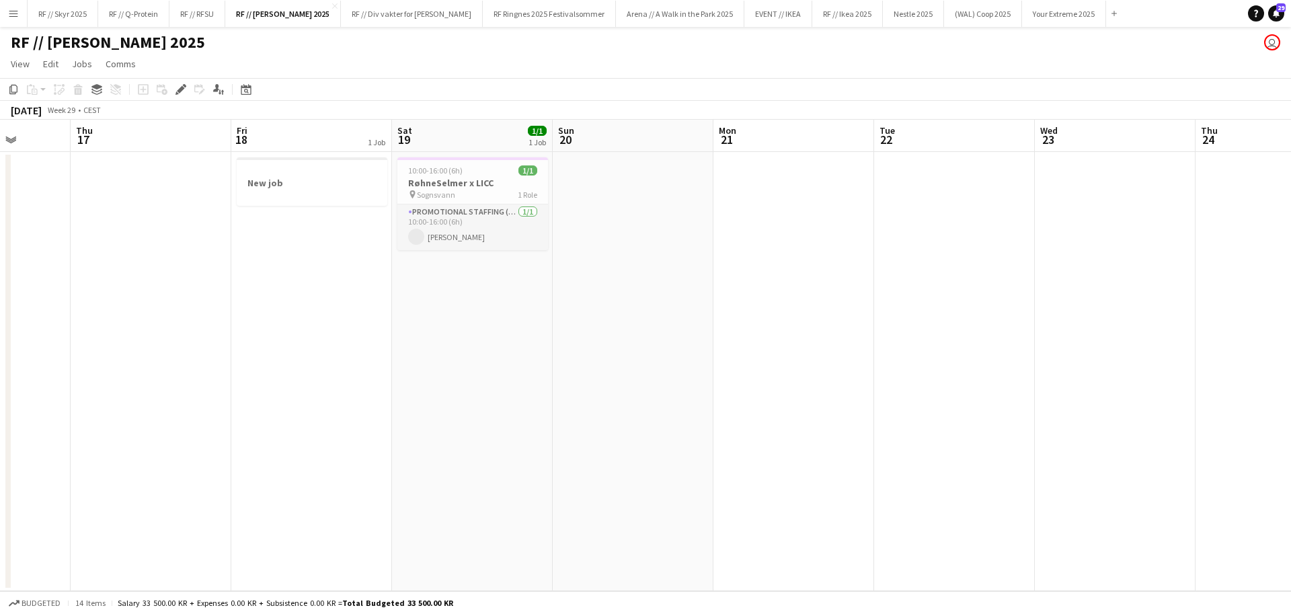
scroll to position [0, 294]
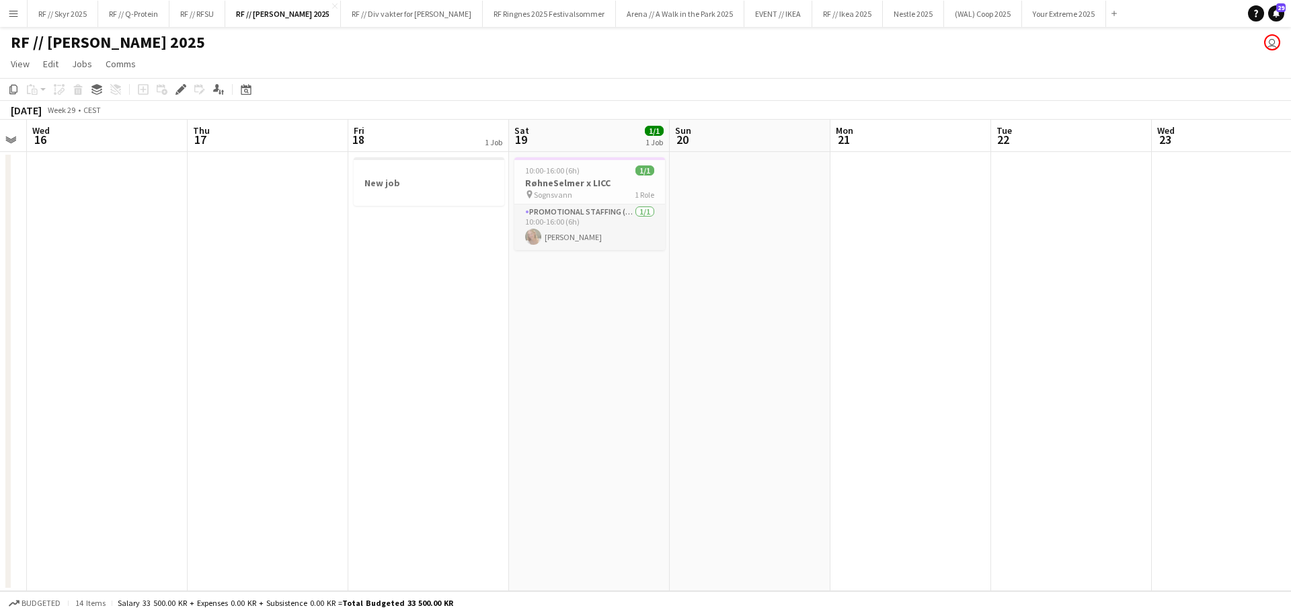
drag, startPoint x: 881, startPoint y: 271, endPoint x: 998, endPoint y: 274, distance: 117.0
click at [998, 274] on app-calendar-viewport "Mon 14 Tue 15 Wed 16 Thu 17 Fri 18 1 Job Sat 19 1/1 1 Job Sun 20 Mon 21 Tue 22 …" at bounding box center [645, 355] width 1291 height 471
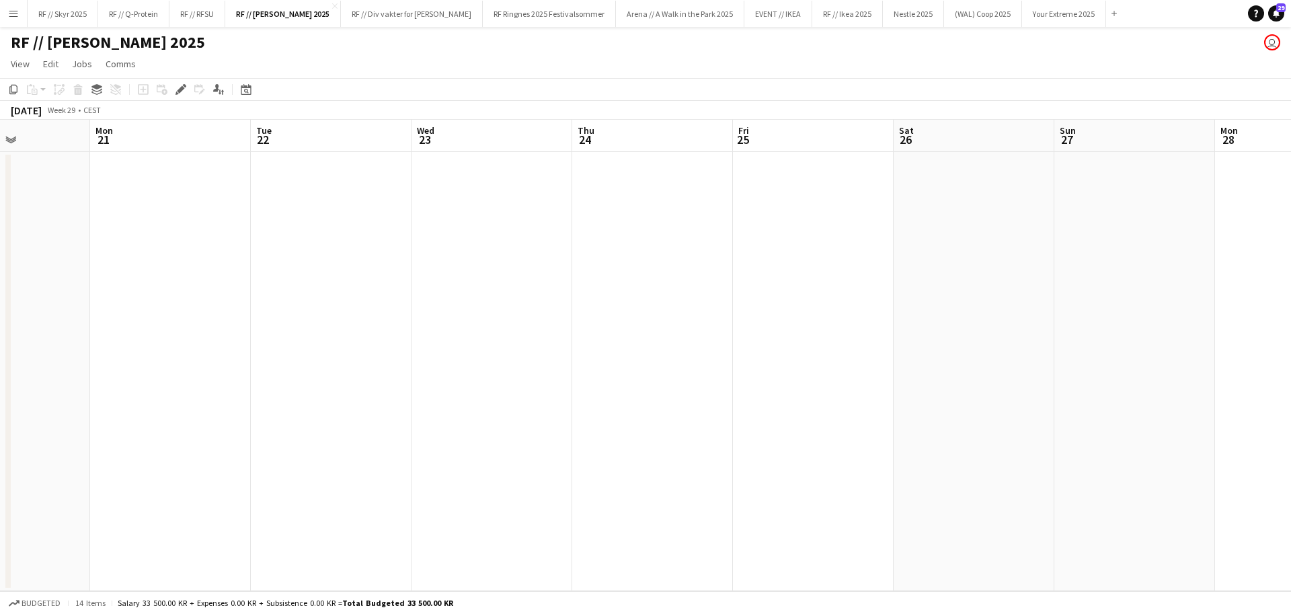
scroll to position [0, 462]
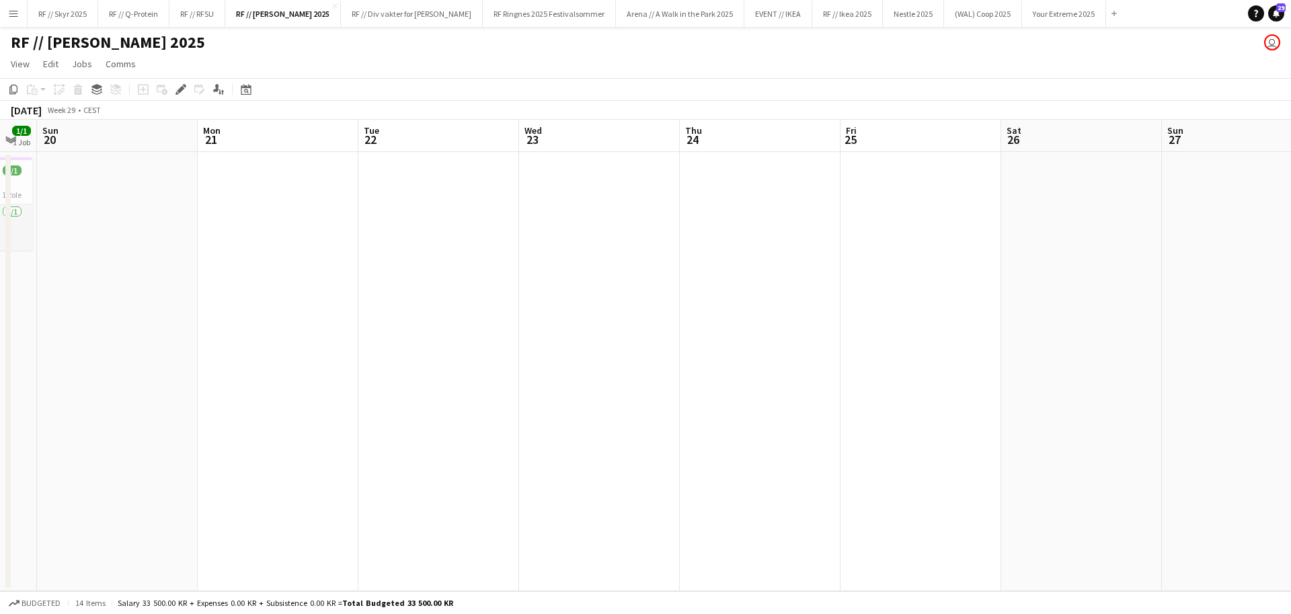
drag, startPoint x: 941, startPoint y: 318, endPoint x: 282, endPoint y: 301, distance: 658.5
click at [297, 297] on app-calendar-viewport "Thu 17 Fri 18 1 Job Sat 19 1/1 1 Job Sun 20 Mon 21 Tue 22 Wed 23 Thu 24 Fri 25 …" at bounding box center [645, 355] width 1291 height 471
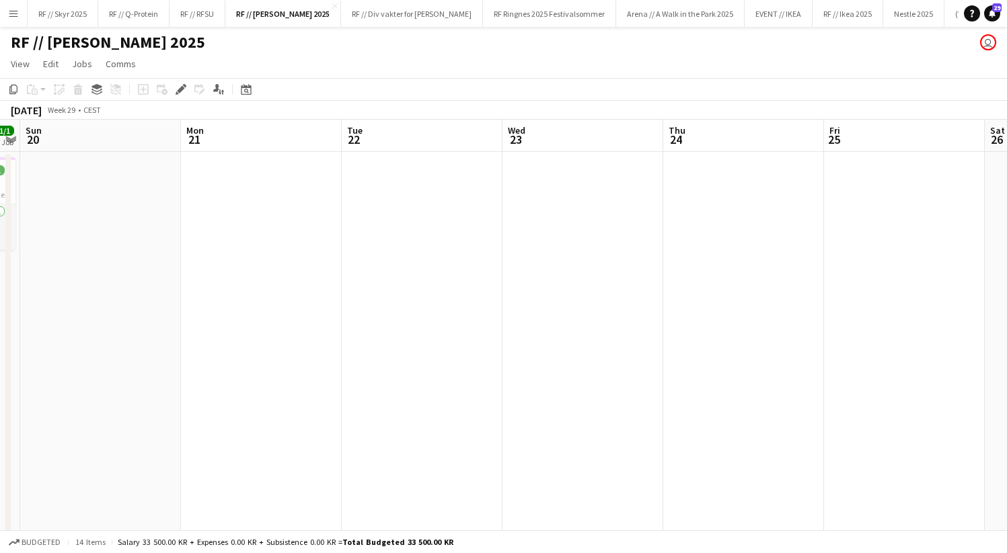
click at [357, 198] on app-date-cell at bounding box center [422, 352] width 161 height 400
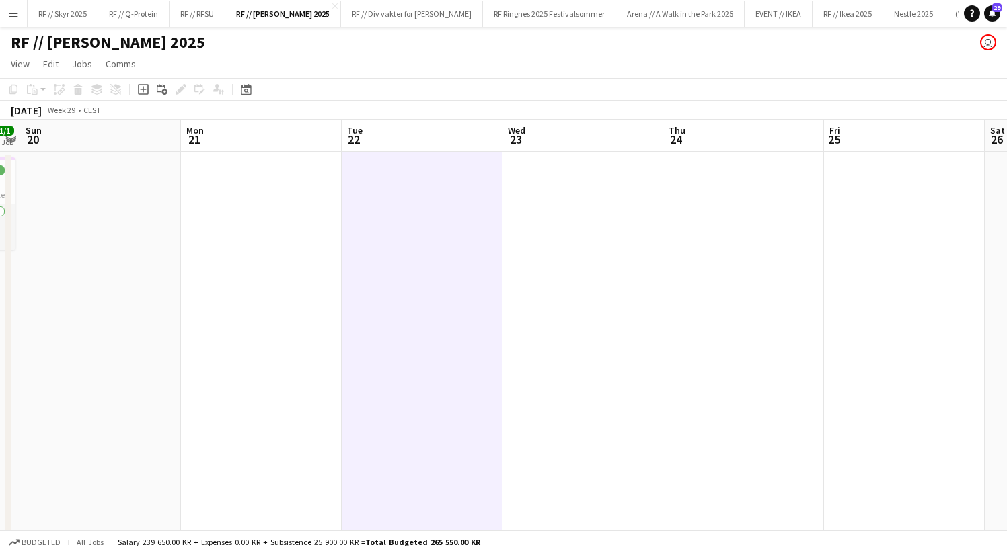
scroll to position [0, 461]
click at [239, 253] on app-date-cell at bounding box center [262, 352] width 161 height 400
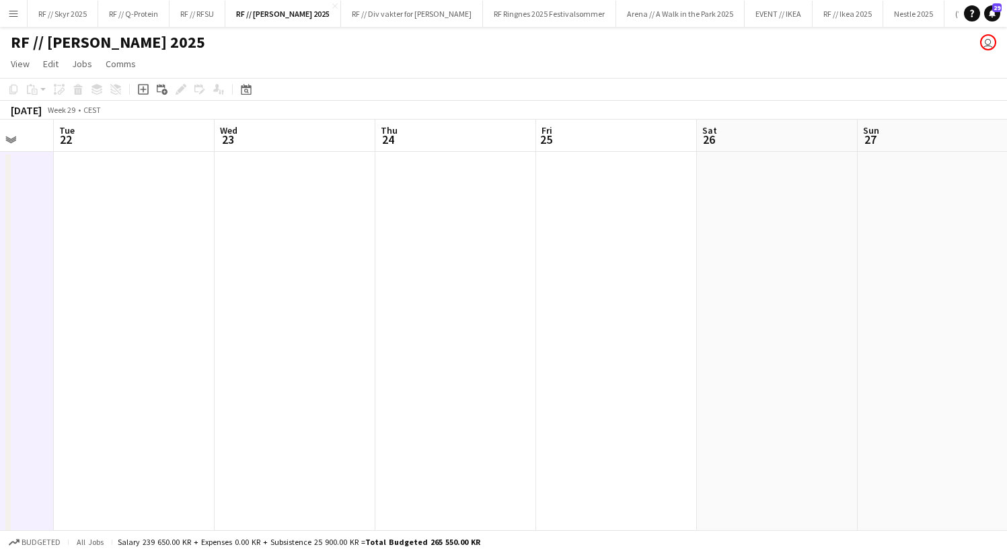
drag, startPoint x: 230, startPoint y: 289, endPoint x: -163, endPoint y: 292, distance: 392.7
click at [0, 292] on html "Menu Boards Boards Boards All jobs Status Workforce Workforce My Workforce Recr…" at bounding box center [503, 287] width 1007 height 575
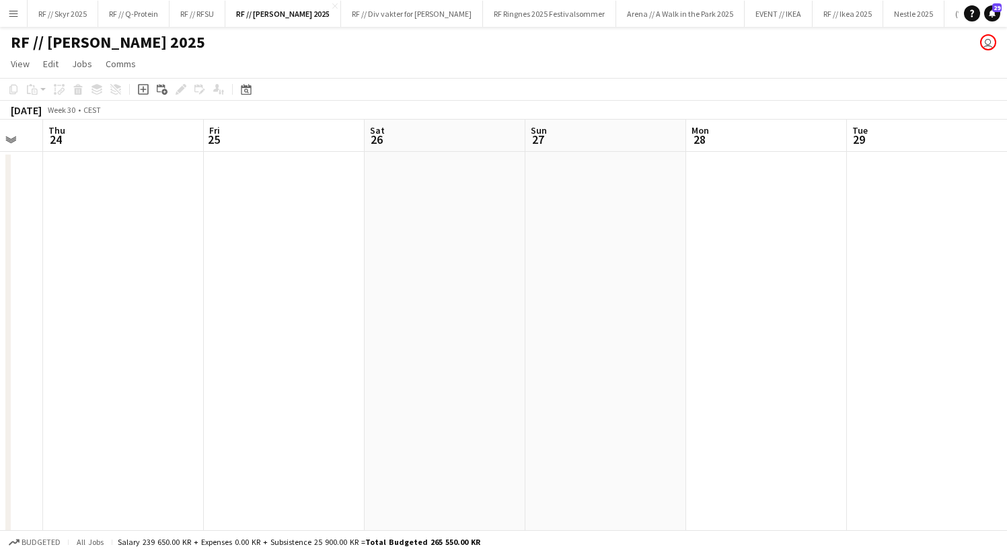
drag, startPoint x: 539, startPoint y: 286, endPoint x: 91, endPoint y: 282, distance: 447.1
click at [91, 282] on app-calendar-viewport "Sun 20 Mon 21 Tue 22 Wed 23 Thu 24 Fri 25 Sat 26 Sun 27 Mon 28 Tue 29 Wed 30 Th…" at bounding box center [503, 336] width 1007 height 432
drag, startPoint x: 644, startPoint y: 281, endPoint x: 58, endPoint y: 275, distance: 586.3
click at [42, 275] on app-calendar-viewport "Thu 24 Fri 25 Sat 26 Sun 27 Mon 28 Tue 29 Wed 30 Thu 31 Fri 1 Sat 2 Sun 3 Mon 4" at bounding box center [503, 336] width 1007 height 432
drag, startPoint x: 635, startPoint y: 257, endPoint x: 185, endPoint y: 271, distance: 450.7
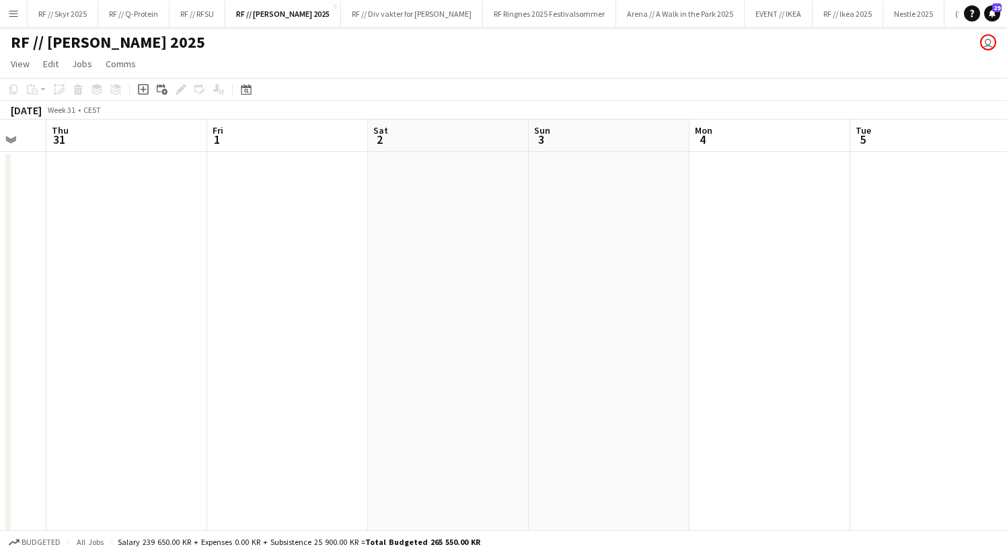
click at [185, 271] on app-calendar-viewport "Mon 28 Tue 29 Wed 30 Thu 31 Fri 1 Sat 2 Sun 3 Mon 4 Tue 5 Wed 6 Thu 7 Fri 8" at bounding box center [503, 336] width 1007 height 432
drag, startPoint x: 760, startPoint y: 255, endPoint x: 364, endPoint y: 256, distance: 396.7
click at [331, 260] on app-calendar-viewport "Wed 30 Thu 31 Fri 1 Sat 2 Sun 3 Mon 4 Tue 5 Wed 6 Thu 7 Fri 8 Sat 9 Sun 10" at bounding box center [503, 336] width 1007 height 432
drag, startPoint x: 821, startPoint y: 250, endPoint x: 396, endPoint y: 273, distance: 425.6
click at [150, 281] on app-calendar-viewport "Sun 3 Mon 4 Tue 5 Wed 6 Thu 7 Fri 8 Sat 9 Sun 10 Mon 11 Tue 12 Wed 13 Thu 14" at bounding box center [503, 336] width 1007 height 432
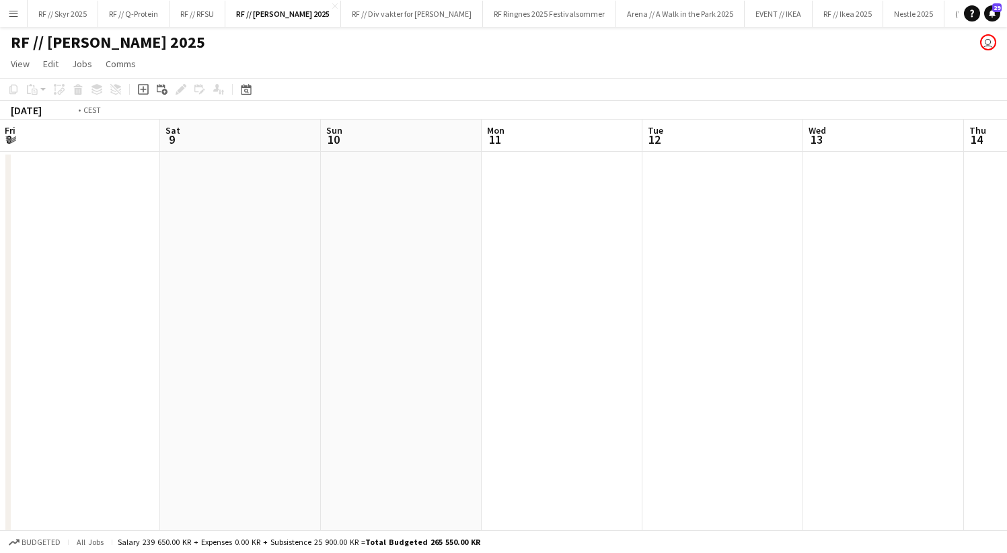
drag, startPoint x: 732, startPoint y: 258, endPoint x: 105, endPoint y: 280, distance: 627.1
click at [105, 280] on app-calendar-viewport "Tue 5 Wed 6 Thu 7 Fri 8 Sat 9 Sun 10 Mon 11 Tue 12 Wed 13 Thu 14 Fri 15 Sat 16" at bounding box center [503, 336] width 1007 height 432
drag, startPoint x: 859, startPoint y: 240, endPoint x: 317, endPoint y: 271, distance: 543.5
click at [315, 269] on app-calendar-viewport "Mon 11 Tue 12 Wed 13 Thu 14 Fri 15 Sat 16 Sun 17 Mon 18 Tue 19 Wed 20 Thu 21 1/…" at bounding box center [503, 336] width 1007 height 432
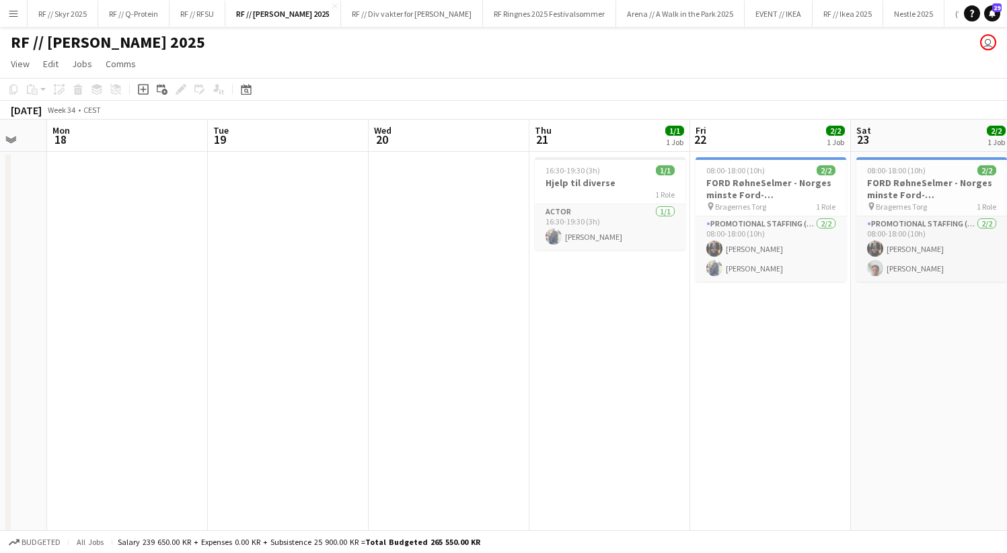
drag, startPoint x: 781, startPoint y: 244, endPoint x: 147, endPoint y: 282, distance: 635.2
click at [67, 284] on app-calendar-viewport "Fri 15 Sat 16 Sun 17 Mon 18 Tue 19 Wed 20 Thu 21 1/1 1 Job Fri 22 2/2 1 Job Sat…" at bounding box center [503, 336] width 1007 height 432
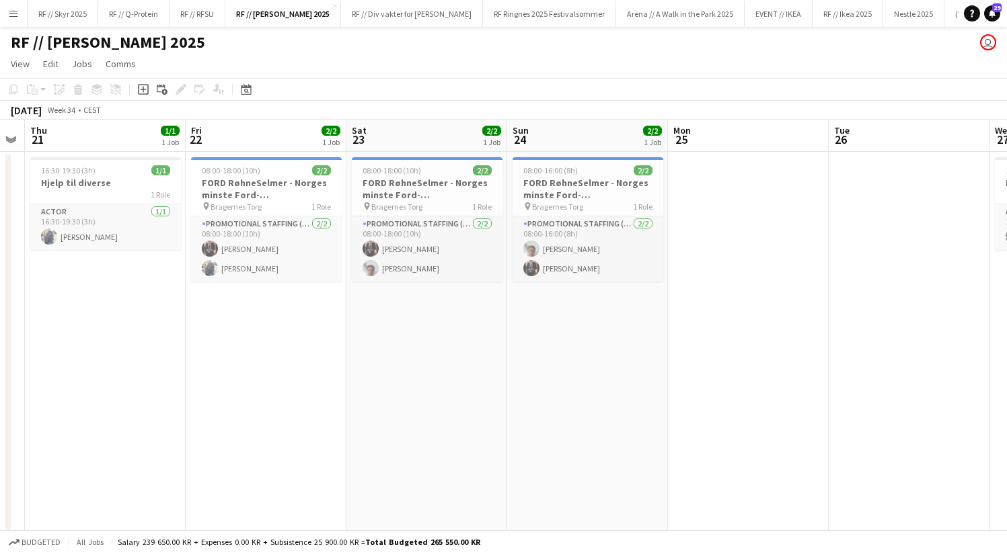
scroll to position [0, 623]
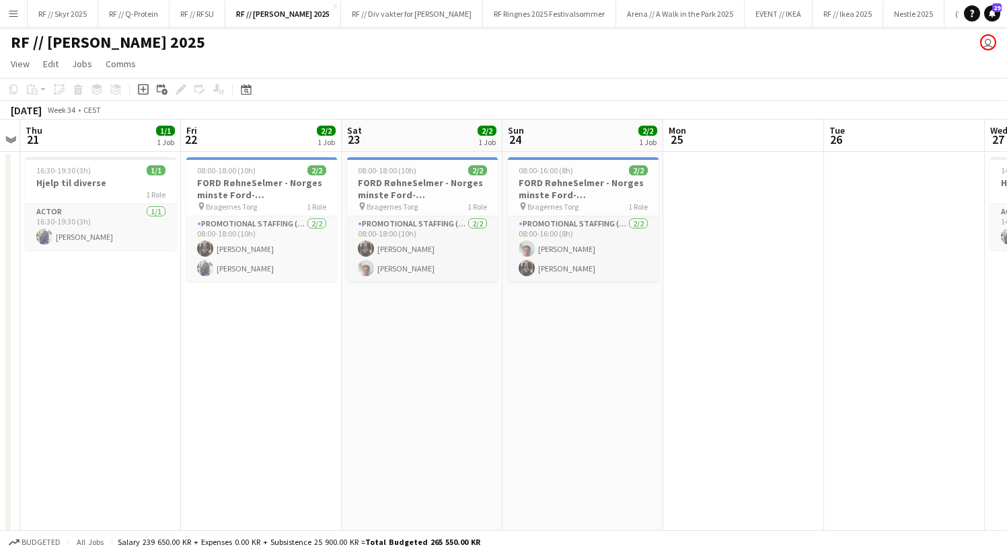
drag, startPoint x: 450, startPoint y: 325, endPoint x: 389, endPoint y: 329, distance: 61.3
click at [389, 329] on app-calendar-viewport "Sun 17 Mon 18 Tue 19 Wed 20 Thu 21 1/1 1 Job Fri 22 2/2 1 Job Sat 23 2/2 1 Job …" at bounding box center [503, 336] width 1007 height 432
click at [248, 198] on h3 "FORD RøhneSelmer - Norges minste Ford-forhandlerkontor" at bounding box center [261, 189] width 151 height 24
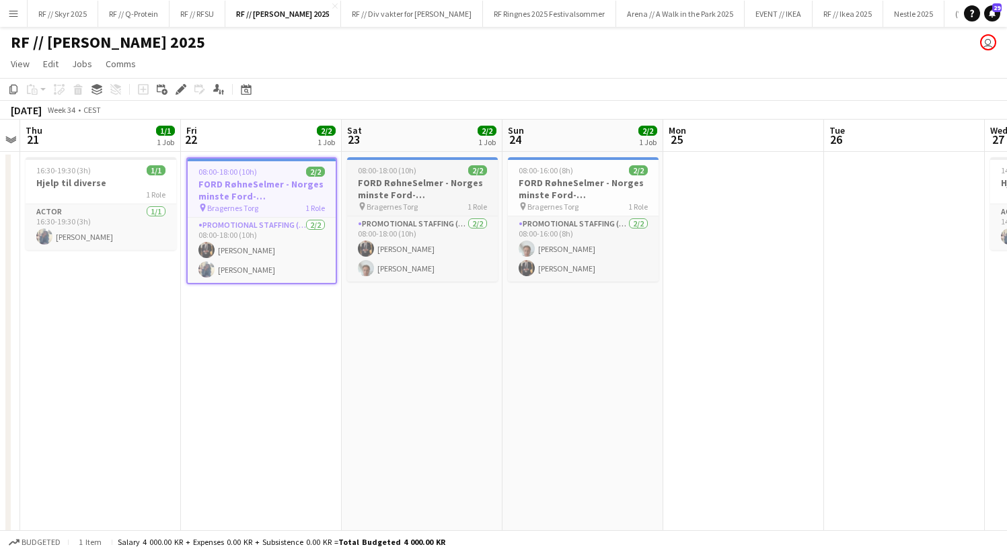
click at [436, 192] on h3 "FORD RøhneSelmer - Norges minste Ford-forhandlerkontor" at bounding box center [422, 189] width 151 height 24
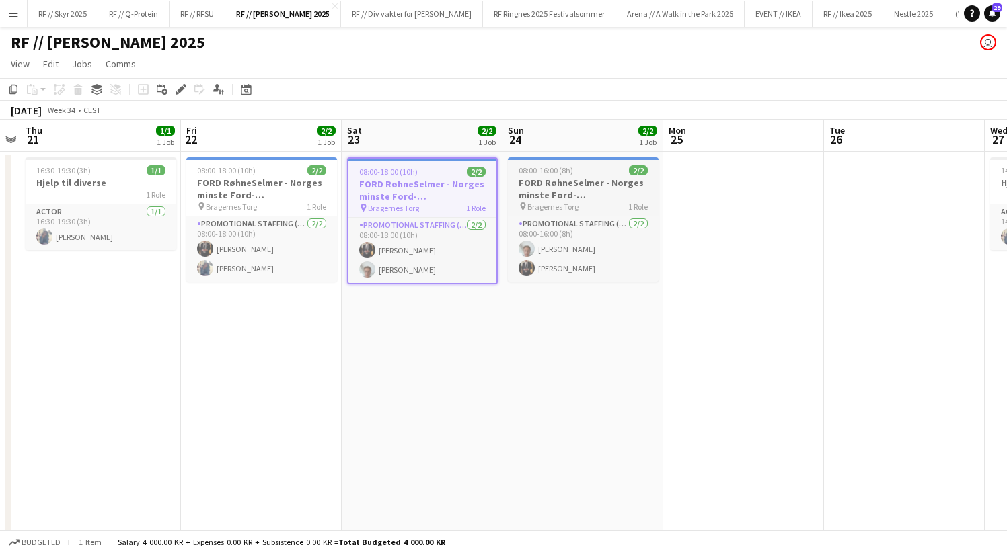
click at [577, 190] on h3 "FORD RøhneSelmer - Norges minste Ford-forhandlerkontor" at bounding box center [583, 189] width 151 height 24
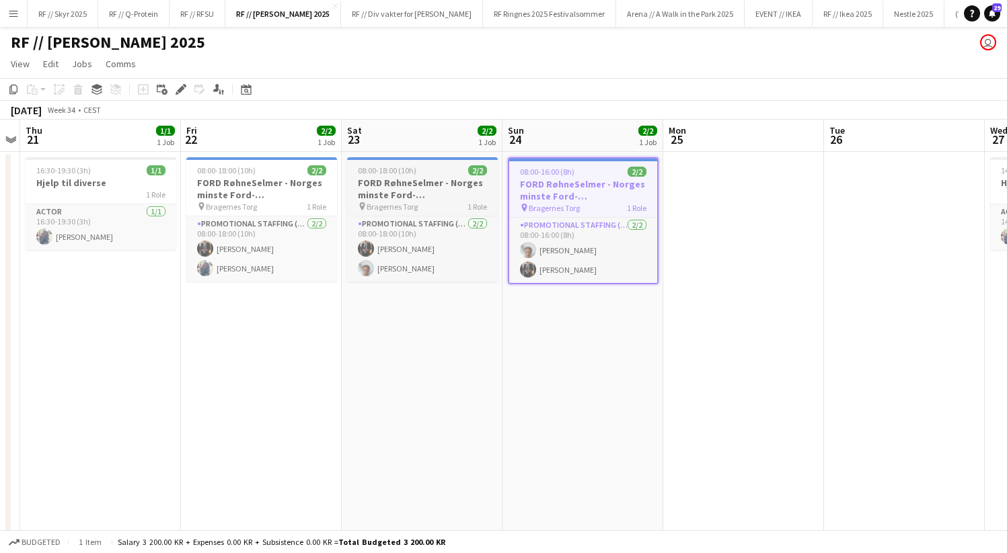
click at [429, 213] on app-job-card "08:00-18:00 (10h) 2/2 FORD RøhneSelmer - Norges minste Ford-forhandlerkontor pi…" at bounding box center [422, 219] width 151 height 124
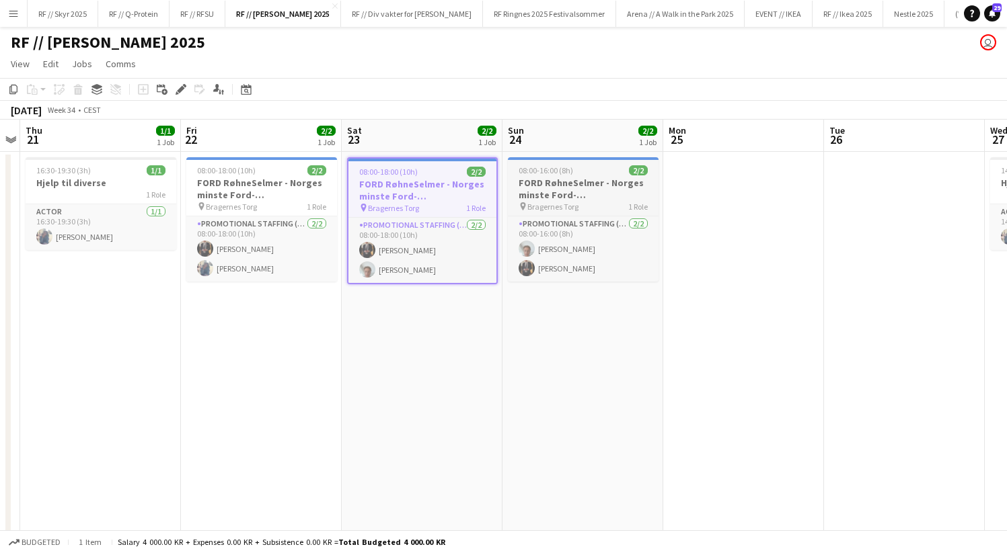
click at [555, 191] on h3 "FORD RøhneSelmer - Norges minste Ford-forhandlerkontor" at bounding box center [583, 189] width 151 height 24
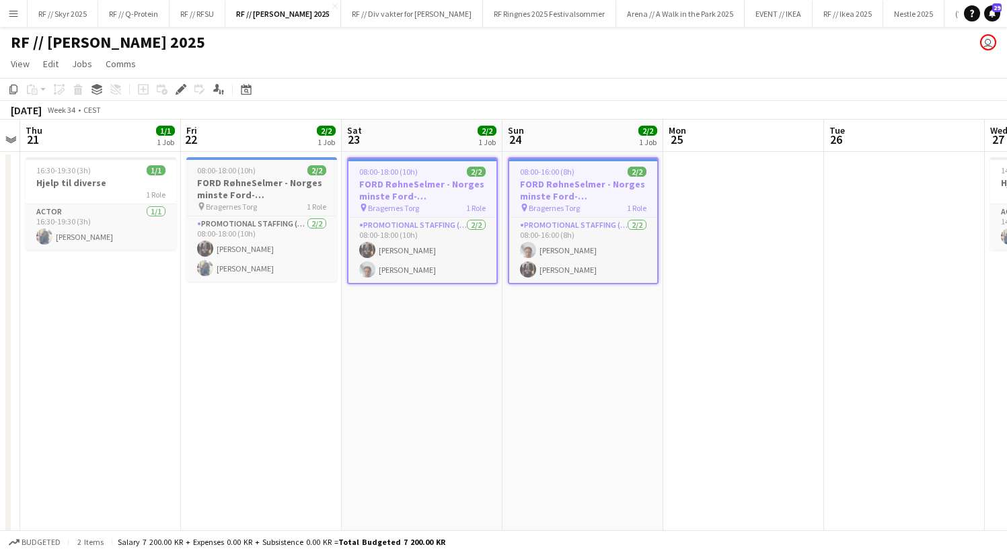
drag, startPoint x: 287, startPoint y: 190, endPoint x: 107, endPoint y: 191, distance: 180.2
click at [286, 190] on h3 "FORD RøhneSelmer - Norges minste Ford-forhandlerkontor" at bounding box center [261, 189] width 151 height 24
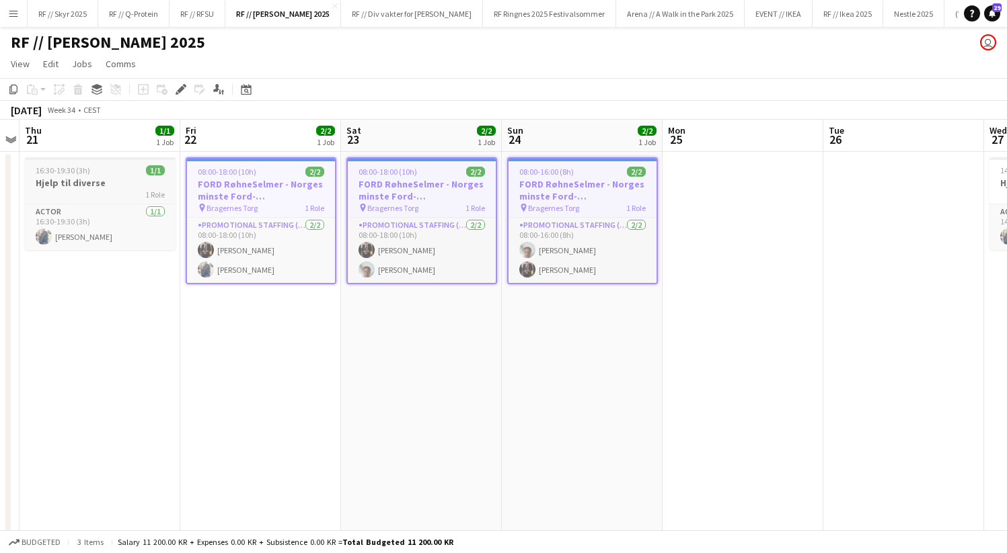
click at [83, 190] on div "1 Role" at bounding box center [100, 194] width 151 height 11
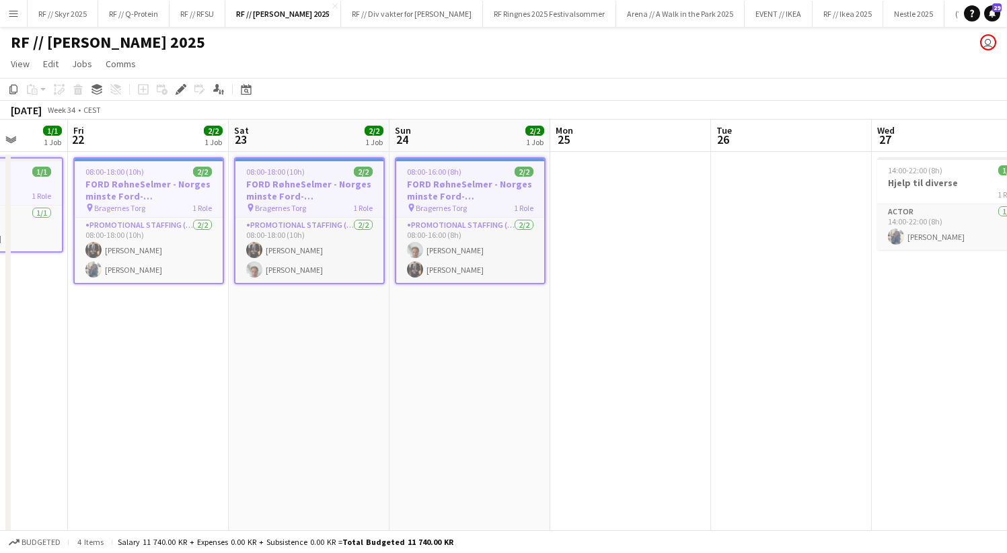
scroll to position [0, 400]
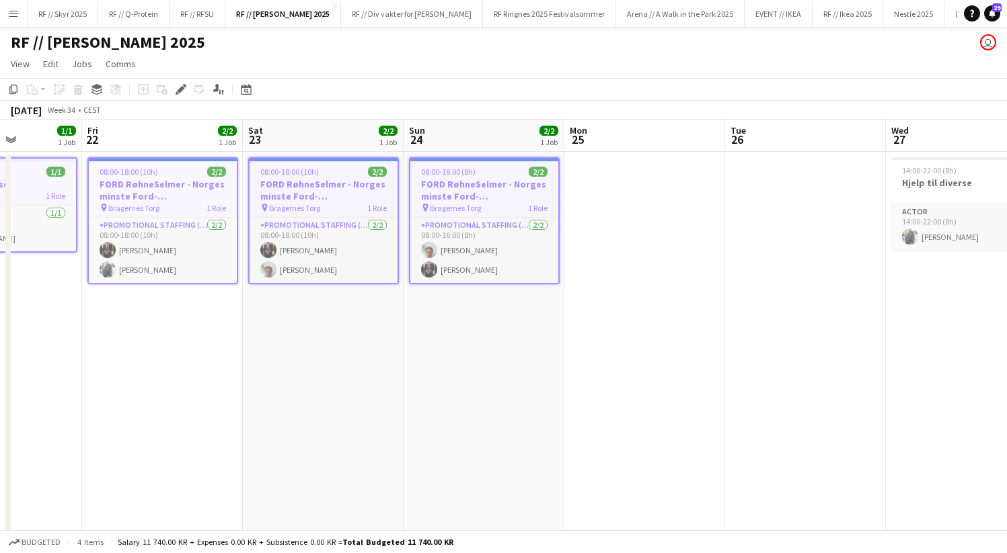
drag, startPoint x: 785, startPoint y: 361, endPoint x: 689, endPoint y: 372, distance: 96.7
click at [686, 370] on app-calendar-viewport "Tue 19 Wed 20 Thu 21 1/1 1 Job Fri 22 2/2 1 Job Sat 23 2/2 1 Job Sun 24 2/2 1 J…" at bounding box center [503, 336] width 1007 height 432
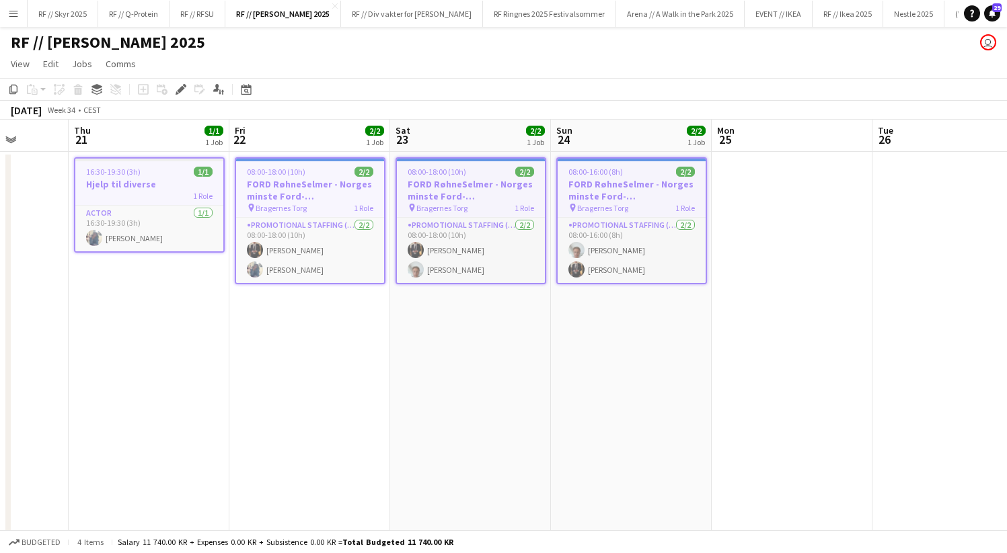
scroll to position [0, 413]
drag, startPoint x: 177, startPoint y: 323, endPoint x: 292, endPoint y: 327, distance: 115.7
click at [292, 327] on app-calendar-viewport "Mon 18 Tue 19 Wed 20 Thu 21 1/1 1 Job Fri 22 2/2 1 Job Sat 23 2/2 1 Job Sun 24 …" at bounding box center [503, 336] width 1007 height 432
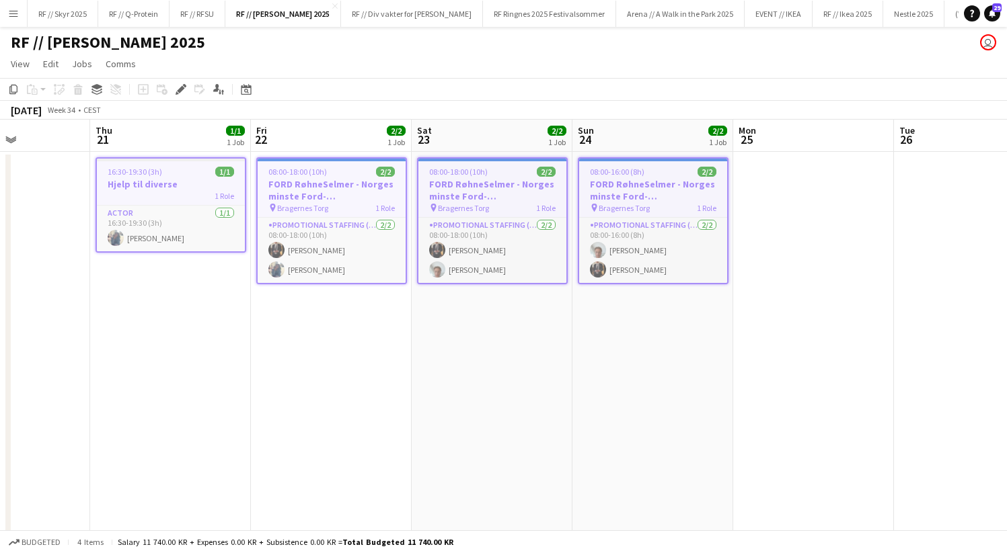
scroll to position [0, 391]
drag, startPoint x: 384, startPoint y: 388, endPoint x: 405, endPoint y: 393, distance: 22.2
click at [405, 393] on app-calendar-viewport "Mon 18 Tue 19 Wed 20 Thu 21 1/1 1 Job Fri 22 2/2 1 Job Sat 23 2/2 1 Job Sun 24 …" at bounding box center [503, 336] width 1007 height 432
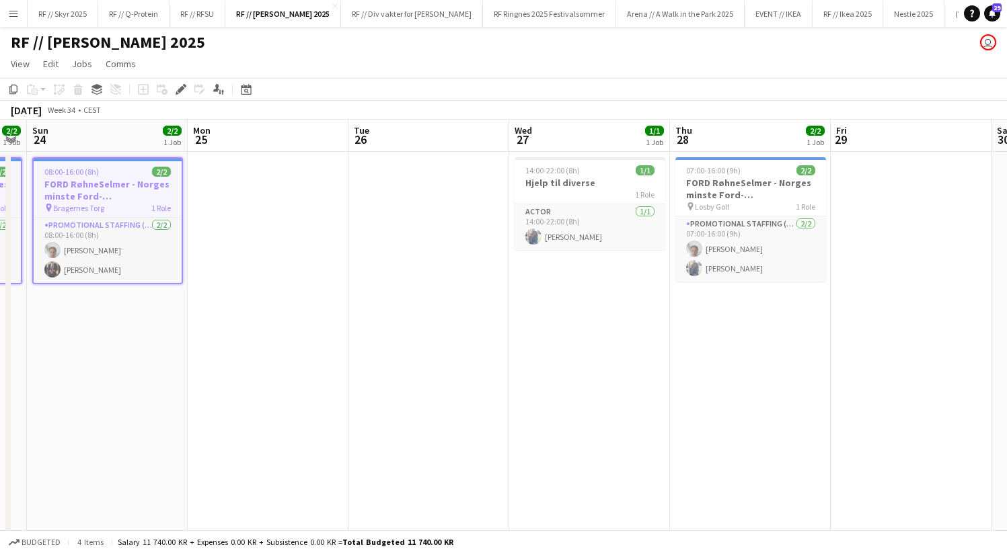
drag, startPoint x: 589, startPoint y: 361, endPoint x: 237, endPoint y: 331, distance: 353.6
click at [237, 331] on app-calendar-viewport "Wed 20 Thu 21 1/1 1 Job Fri 22 2/2 1 Job Sat 23 2/2 1 Job Sun 24 2/2 1 Job Mon …" at bounding box center [503, 336] width 1007 height 432
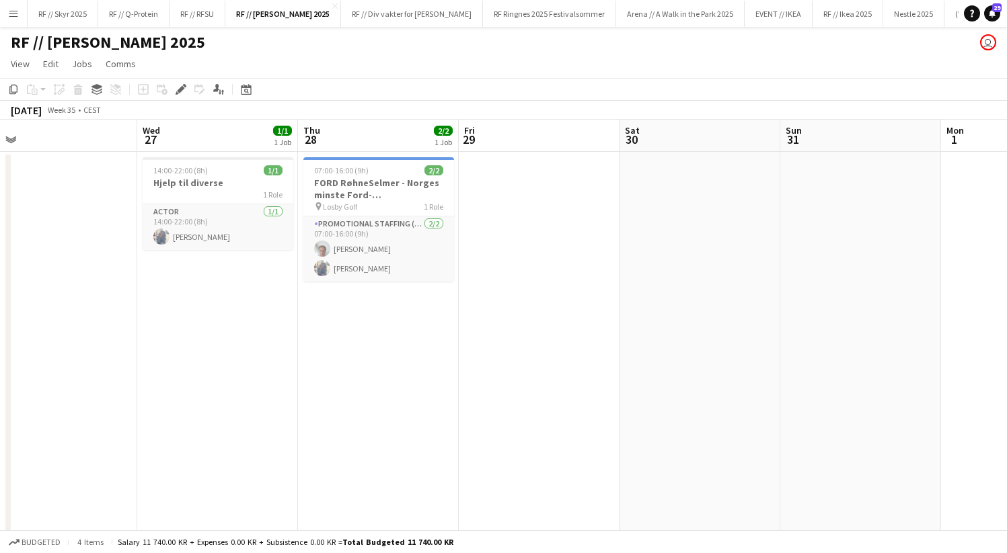
drag, startPoint x: 779, startPoint y: 366, endPoint x: 419, endPoint y: 348, distance: 360.8
click at [426, 352] on app-calendar-viewport "Sun 24 2/2 1 Job Mon 25 Tue 26 Wed 27 1/1 1 Job Thu 28 2/2 1 Job Fri 29 Sat 30 …" at bounding box center [503, 336] width 1007 height 432
click at [381, 213] on app-job-card "07:00-16:00 (9h) 2/2 FORD RøhneSelmer - Norges minste Ford-forhandlerkontor pin…" at bounding box center [377, 219] width 151 height 124
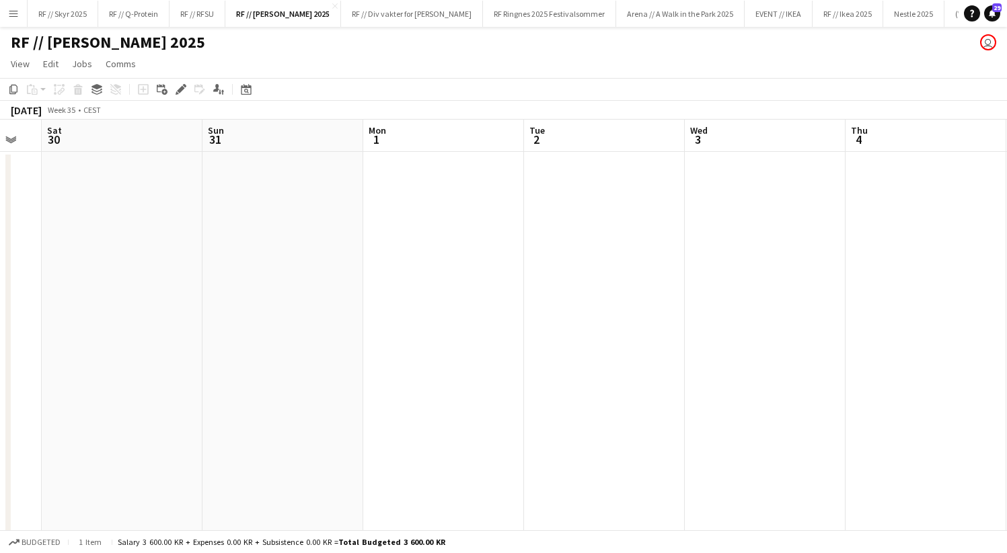
drag, startPoint x: 784, startPoint y: 305, endPoint x: 277, endPoint y: 292, distance: 507.1
click at [277, 292] on app-calendar-viewport "Tue 26 Wed 27 1/1 1 Job Thu 28 2/2 1 Job Fri 29 Sat 30 Sun 31 Mon 1 Tue 2 Wed 3…" at bounding box center [503, 336] width 1007 height 432
drag, startPoint x: 660, startPoint y: 316, endPoint x: 303, endPoint y: 316, distance: 357.7
click at [303, 316] on app-calendar-viewport "Sat 30 Sun 31 Mon 1 Tue 2 Wed 3 Thu 4 Fri 5 Sat 6 Sun 7 Mon 8 Tue 9 Wed 10" at bounding box center [503, 336] width 1007 height 432
drag, startPoint x: 550, startPoint y: 315, endPoint x: 331, endPoint y: 315, distance: 218.5
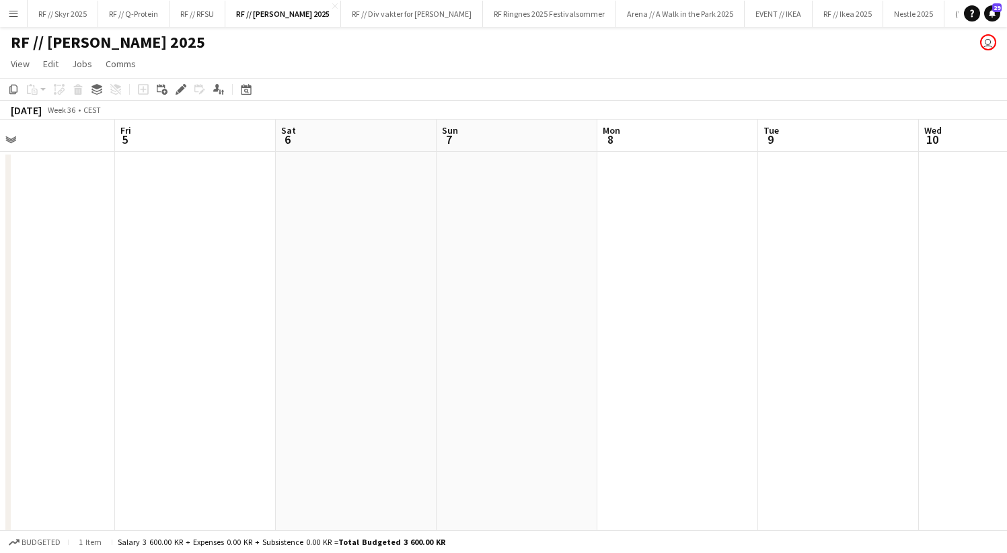
click at [331, 315] on app-calendar-viewport "Mon 1 Tue 2 Wed 3 Thu 4 Fri 5 Sat 6 Sun 7 Mon 8 Tue 9 Wed 10 Thu 11 Fri 12 2/2 …" at bounding box center [503, 336] width 1007 height 432
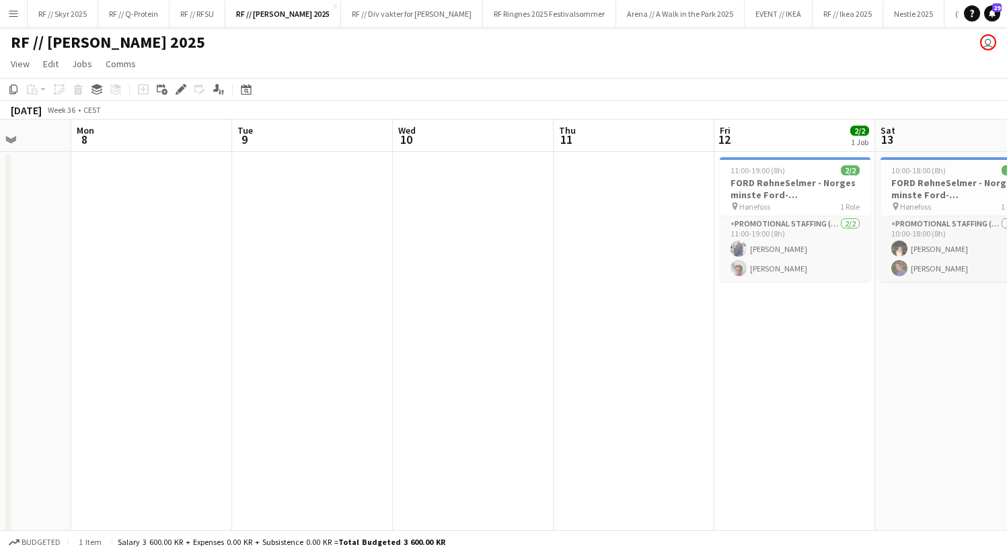
drag, startPoint x: 879, startPoint y: 326, endPoint x: 354, endPoint y: 318, distance: 525.2
click at [354, 318] on app-calendar-viewport "Fri 5 Sat 6 Sun 7 Mon 8 Tue 9 Wed 10 Thu 11 Fri 12 2/2 1 Job Sat 13 2/2 1 Job S…" at bounding box center [503, 336] width 1007 height 432
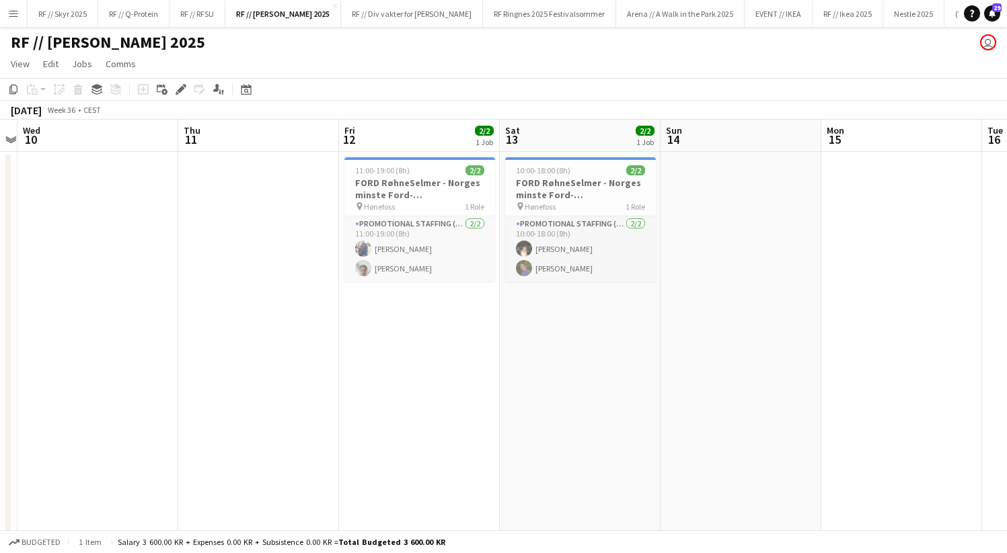
drag, startPoint x: 787, startPoint y: 349, endPoint x: 415, endPoint y: 348, distance: 372.5
click at [415, 348] on app-calendar-viewport "Sun 7 Mon 8 Tue 9 Wed 10 Thu 11 Fri 12 2/2 1 Job Sat 13 2/2 1 Job Sun 14 Mon 15…" at bounding box center [503, 336] width 1007 height 432
click at [398, 195] on h3 "FORD RøhneSelmer - Norges minste Ford-forhandlerkontor" at bounding box center [419, 189] width 151 height 24
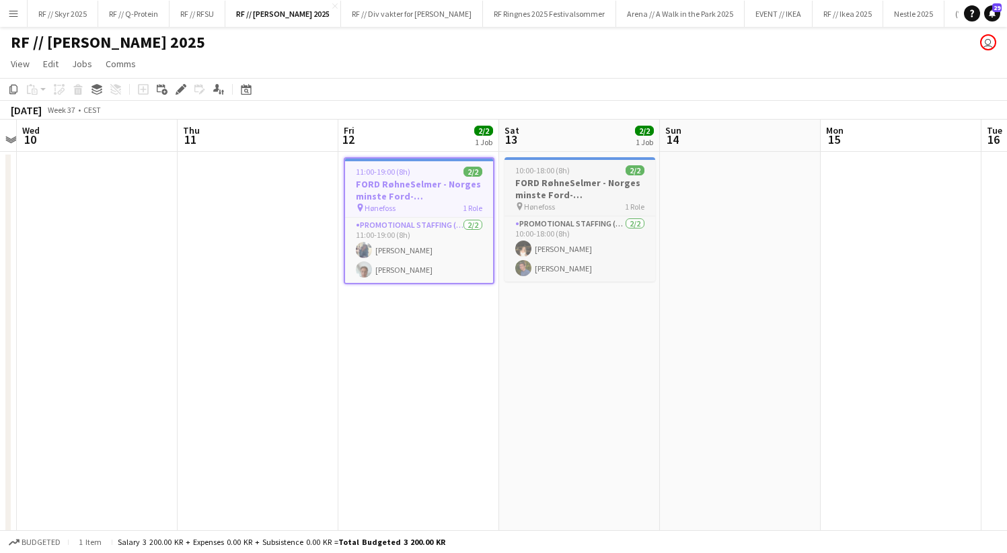
click at [521, 196] on h3 "FORD RøhneSelmer - Norges minste Ford-forhandlerkontor" at bounding box center [579, 189] width 151 height 24
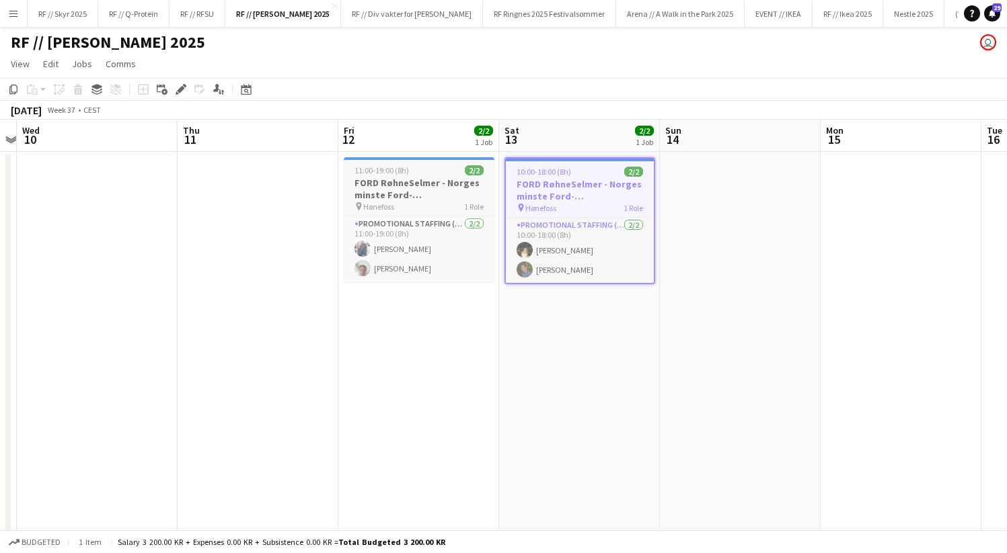
click at [463, 180] on h3 "FORD RøhneSelmer - Norges minste Ford-forhandlerkontor" at bounding box center [419, 189] width 151 height 24
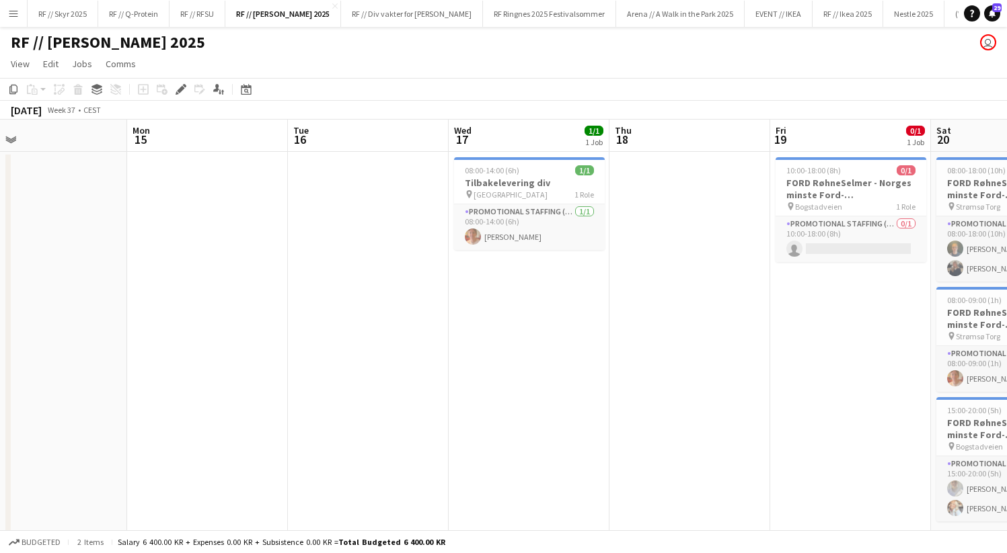
drag, startPoint x: 860, startPoint y: 305, endPoint x: 183, endPoint y: 331, distance: 677.6
click at [186, 331] on app-calendar-viewport "Thu 11 Fri 12 2/2 1 Job Sat 13 2/2 1 Job Sun 14 Mon 15 Tue 16 Wed 17 1/1 1 Job …" at bounding box center [503, 336] width 1007 height 432
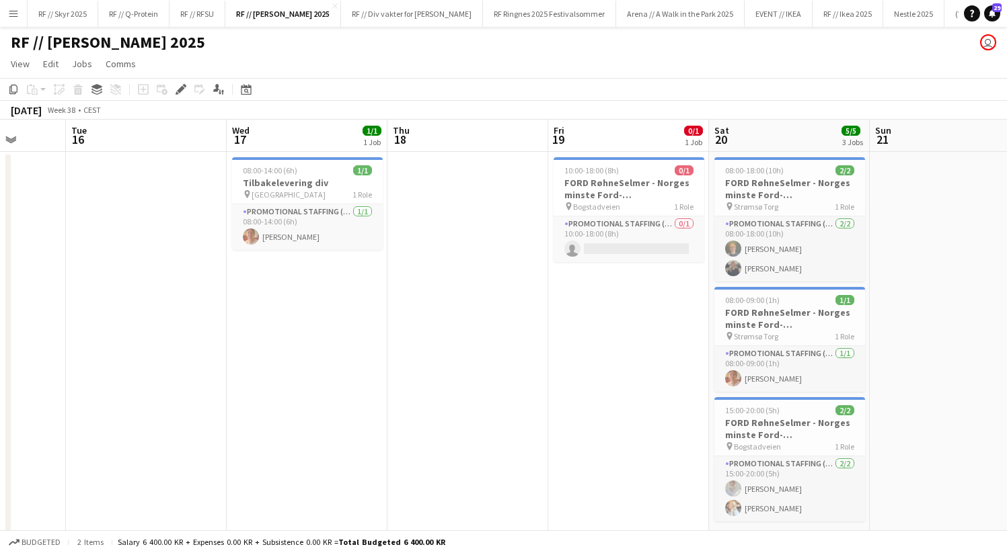
drag, startPoint x: 764, startPoint y: 337, endPoint x: 516, endPoint y: 342, distance: 248.8
click at [516, 342] on app-calendar-viewport "Sat 13 2/2 1 Job Sun 14 Mon 15 Tue 16 Wed 17 1/1 1 Job Thu 18 Fri 19 0/1 1 Job …" at bounding box center [503, 336] width 1007 height 432
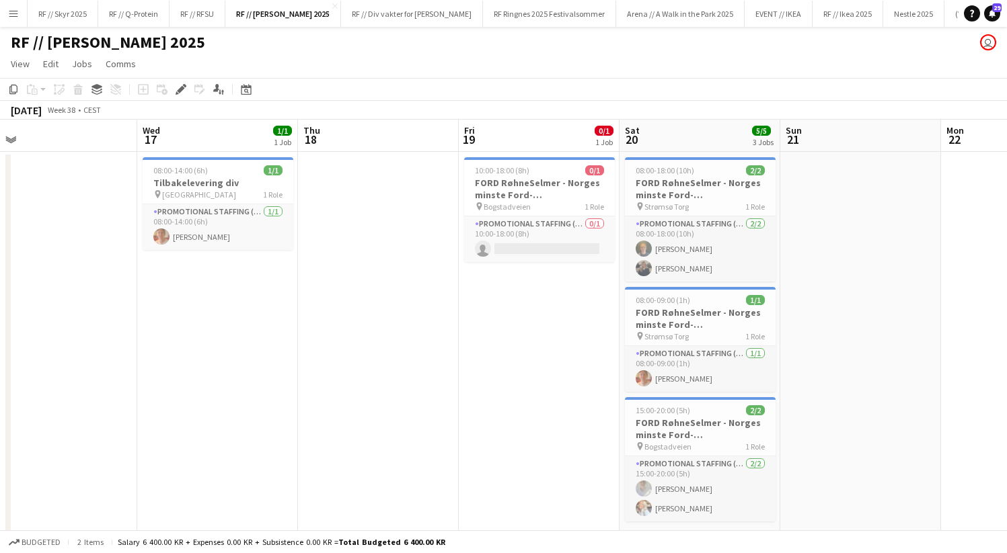
scroll to position [0, 524]
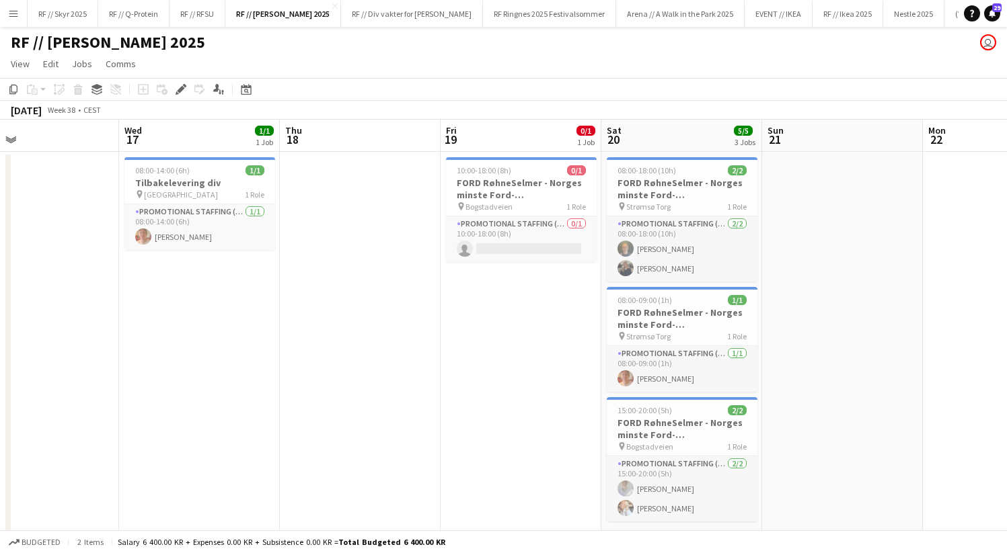
drag, startPoint x: 578, startPoint y: 341, endPoint x: 518, endPoint y: 345, distance: 60.0
click at [518, 345] on app-calendar-viewport "Sat 13 2/2 1 Job Sun 14 Mon 15 Tue 16 Wed 17 1/1 1 Job Thu 18 Fri 19 0/1 1 Job …" at bounding box center [503, 336] width 1007 height 432
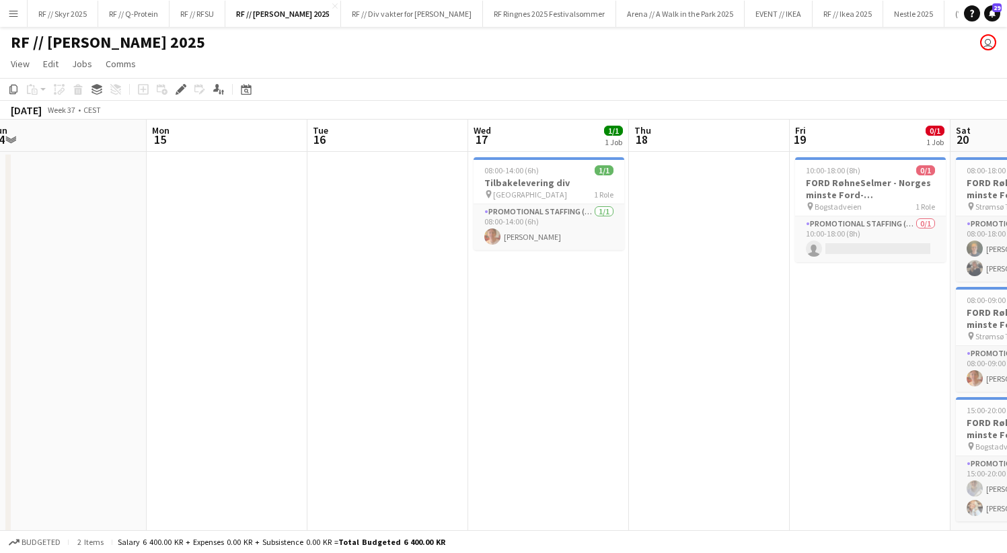
drag, startPoint x: 490, startPoint y: 323, endPoint x: 952, endPoint y: 339, distance: 462.2
click at [945, 339] on app-calendar-viewport "Fri 12 2/2 1 Job Sat 13 2/2 1 Job Sun 14 Mon 15 Tue 16 Wed 17 1/1 1 Job Thu 18 …" at bounding box center [503, 336] width 1007 height 432
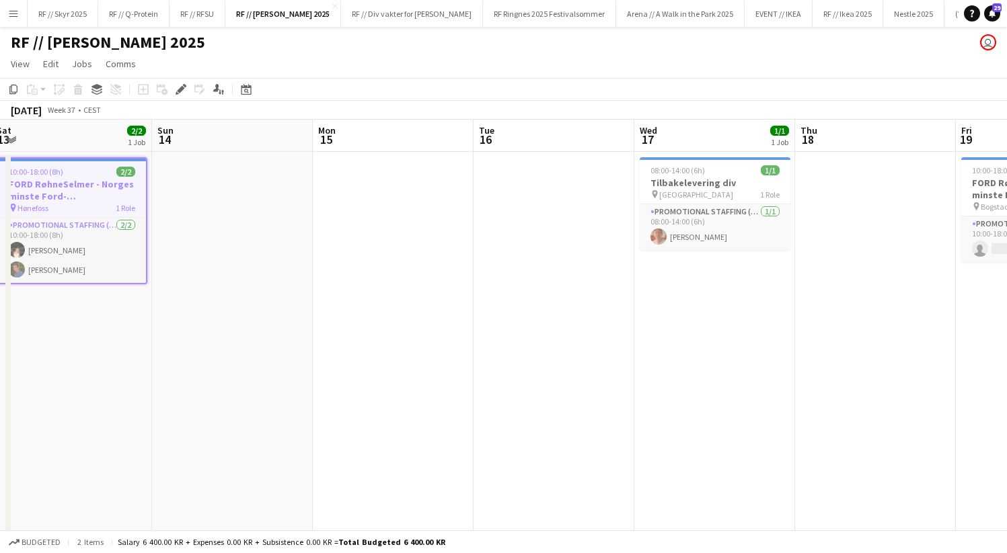
scroll to position [0, 352]
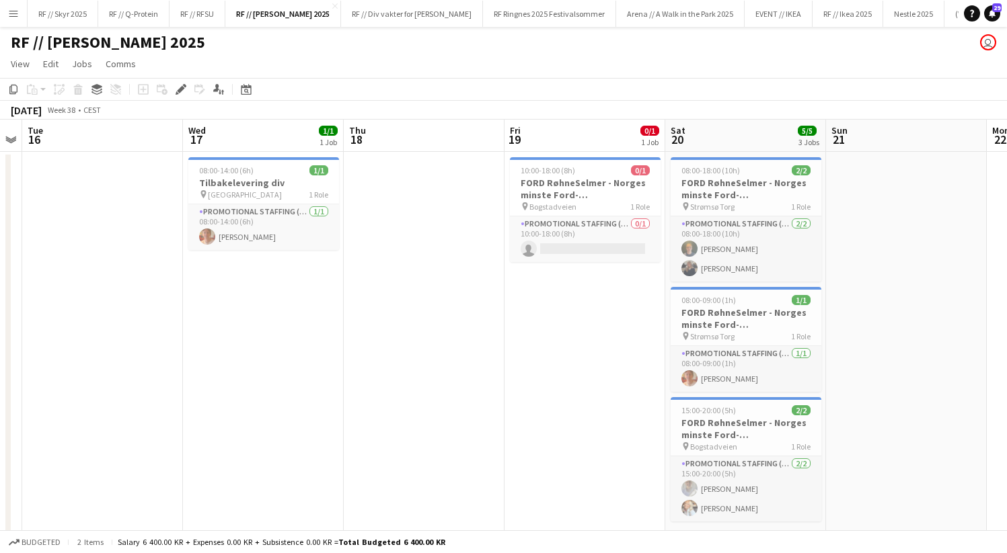
drag, startPoint x: 803, startPoint y: 325, endPoint x: 258, endPoint y: 335, distance: 544.7
click at [242, 338] on app-calendar-viewport "Sat 13 2/2 1 Job Sun 14 Mon 15 Tue 16 Wed 17 1/1 1 Job Thu 18 Fri 19 0/1 1 Job …" at bounding box center [503, 336] width 1007 height 432
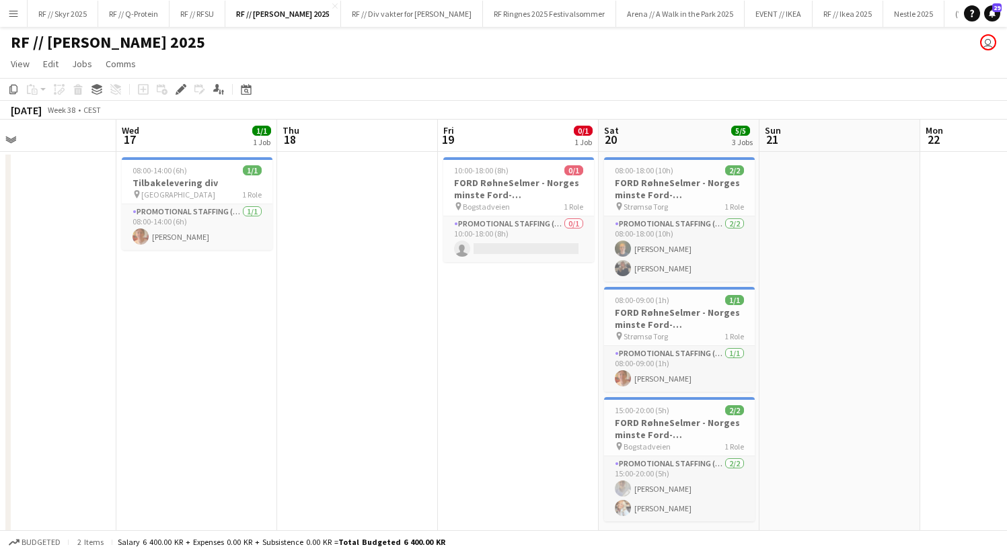
scroll to position [0, 619]
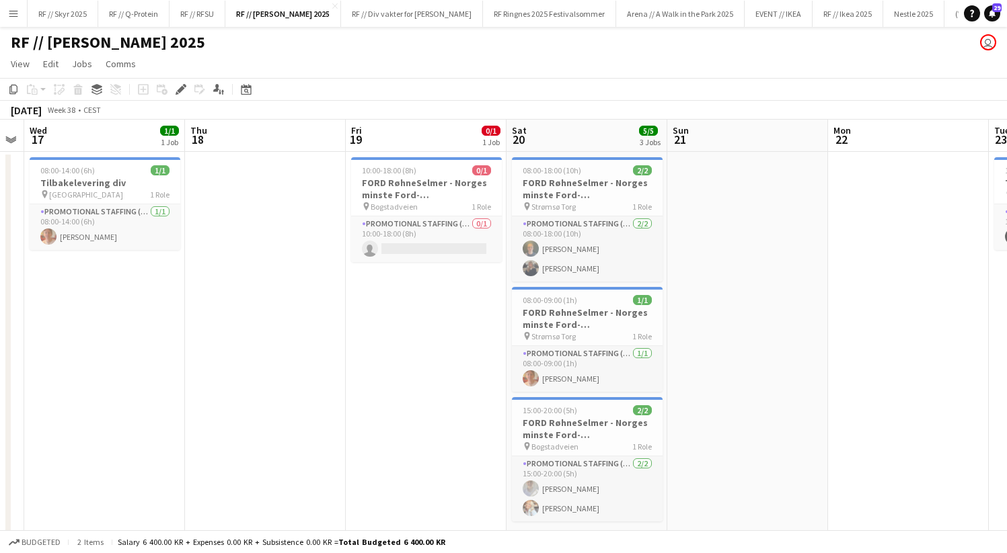
drag, startPoint x: 416, startPoint y: 333, endPoint x: 270, endPoint y: 333, distance: 146.6
click at [270, 333] on app-calendar-viewport "Sat 13 2/2 1 Job Sun 14 Mon 15 Tue 16 Wed 17 1/1 1 Job Thu 18 Fri 19 0/1 1 Job …" at bounding box center [503, 336] width 1007 height 432
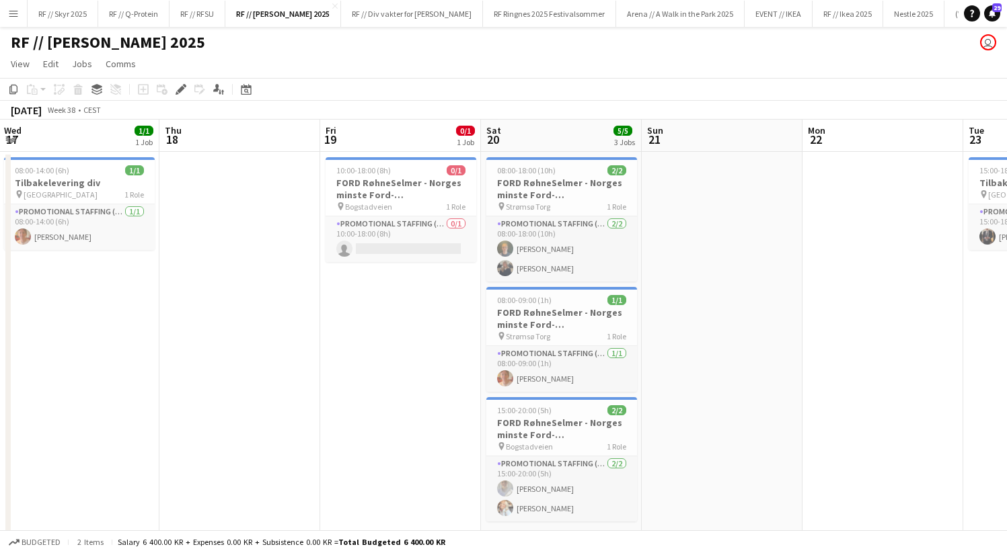
scroll to position [0, 645]
drag, startPoint x: 378, startPoint y: 338, endPoint x: 370, endPoint y: 338, distance: 8.1
click at [370, 338] on app-calendar-viewport "Sat 13 2/2 1 Job Sun 14 Mon 15 Tue 16 Wed 17 1/1 1 Job Thu 18 Fri 19 0/1 1 Job …" at bounding box center [503, 336] width 1007 height 432
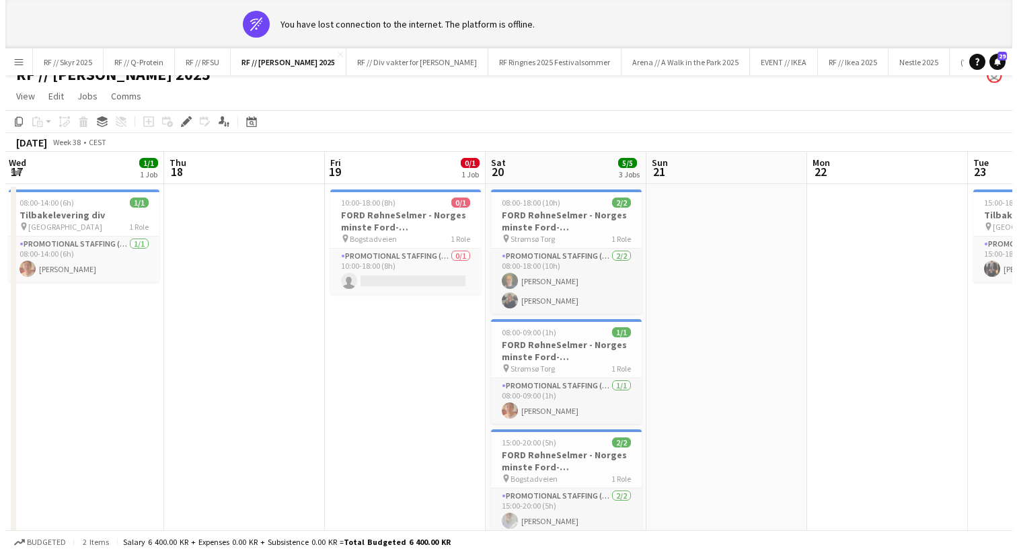
scroll to position [0, 0]
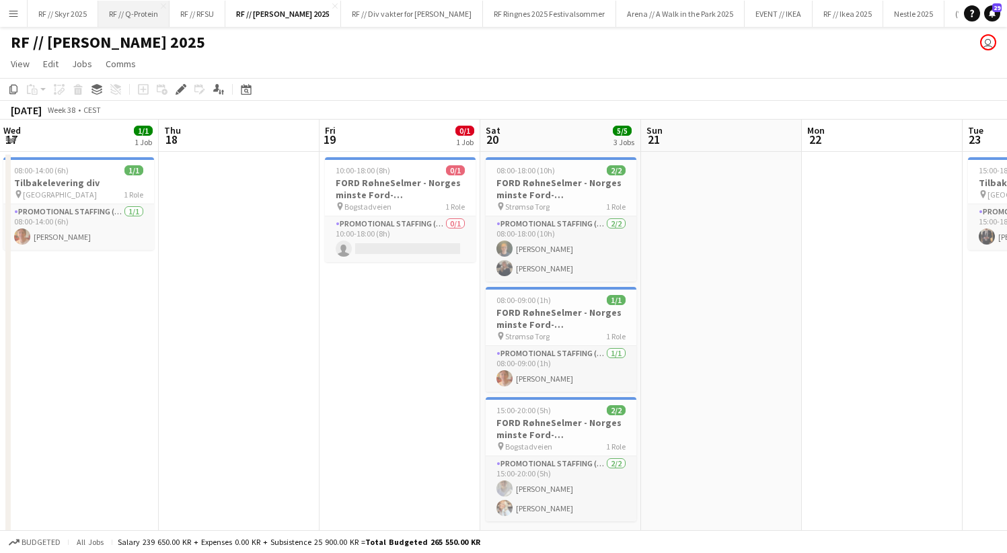
click at [140, 16] on button "RF // Q-Protein Close" at bounding box center [133, 14] width 71 height 26
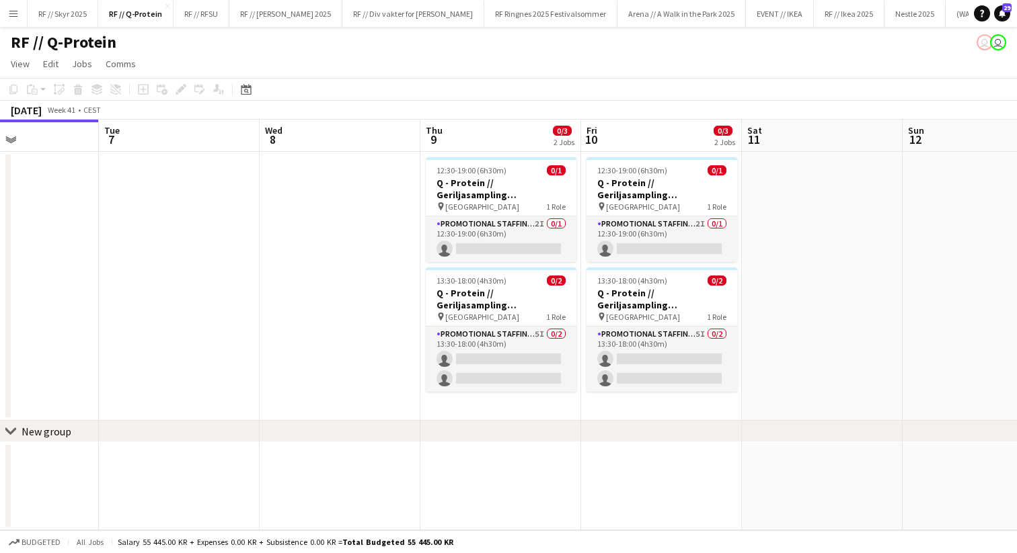
scroll to position [0, 354]
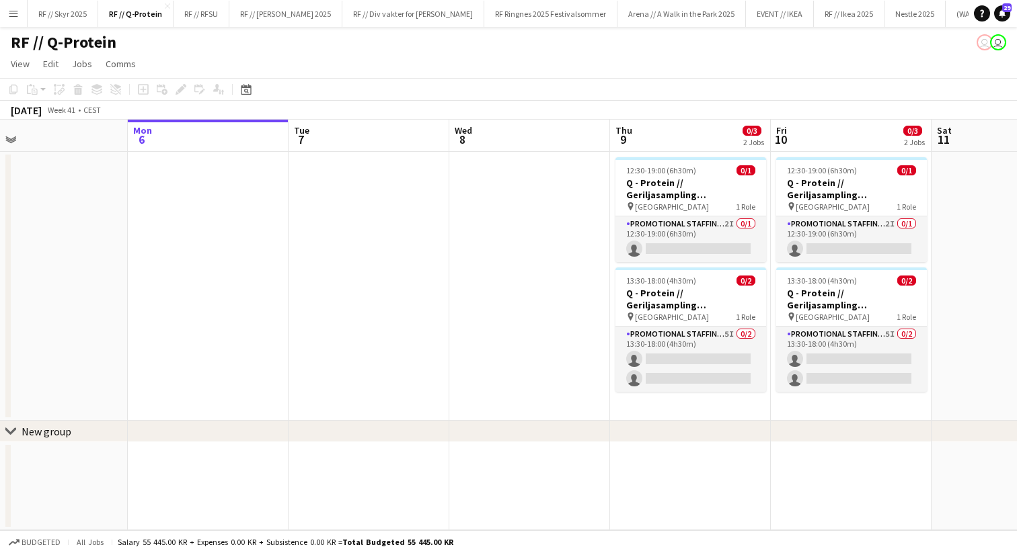
drag, startPoint x: 233, startPoint y: 346, endPoint x: 178, endPoint y: 354, distance: 56.5
click at [207, 350] on app-calendar-viewport "Fri 3 3/3 2 Jobs Sat 4 Sun 5 Mon 6 Tue 7 Wed 8 Thu 9 0/3 2 Jobs Fri 10 0/3 2 Jo…" at bounding box center [508, 325] width 1017 height 411
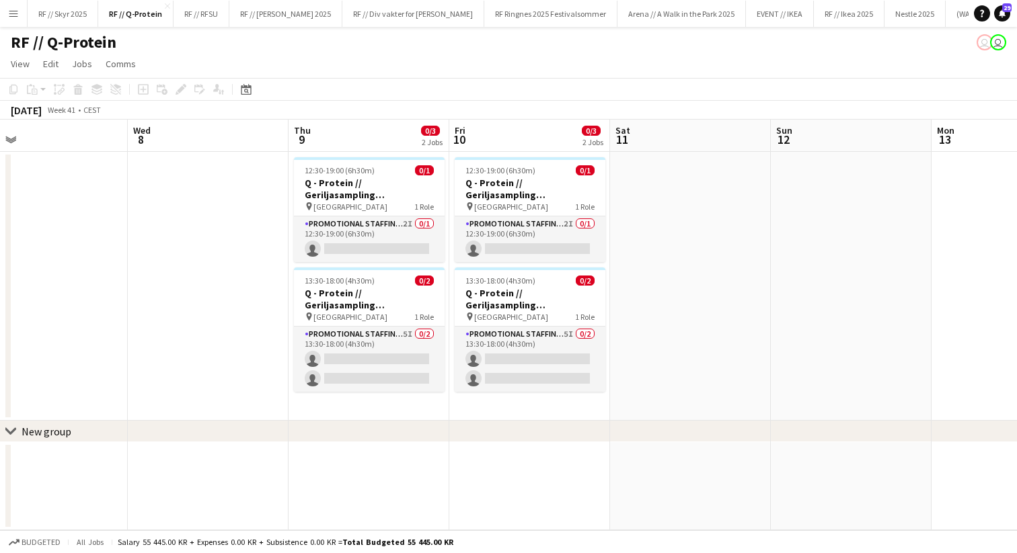
click at [639, 220] on app-date-cell at bounding box center [690, 286] width 161 height 269
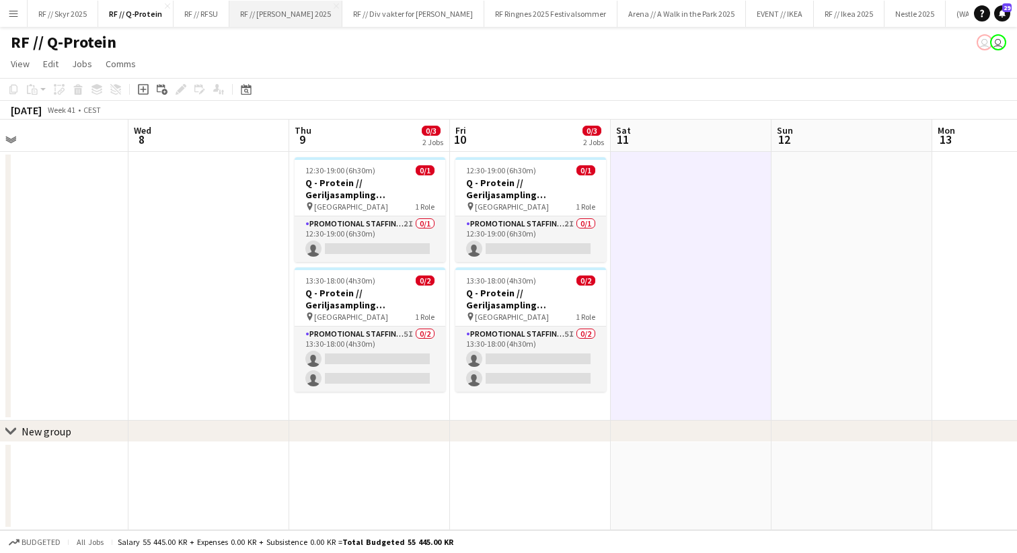
click at [272, 11] on button "RF // [PERSON_NAME] 2025 Close" at bounding box center [285, 14] width 113 height 26
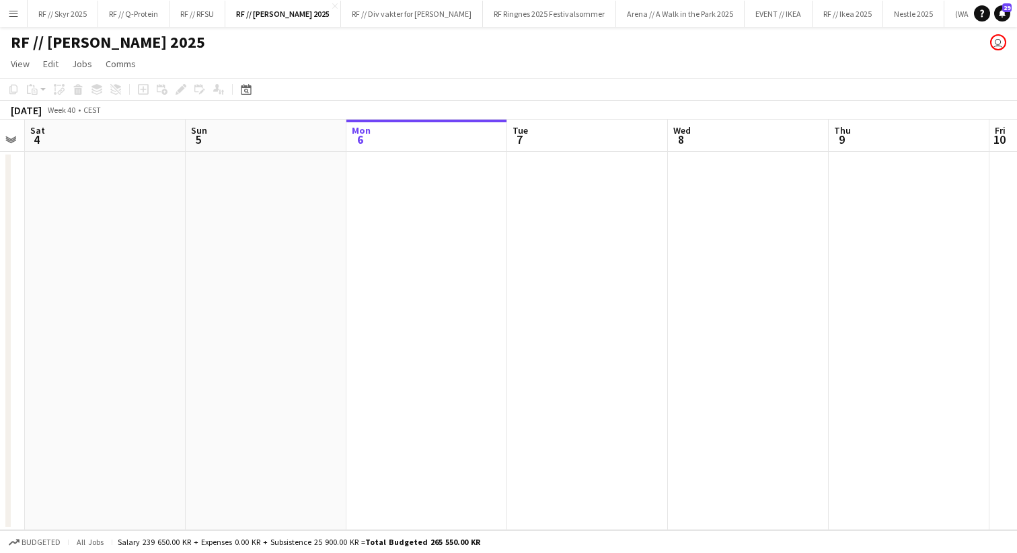
drag, startPoint x: 286, startPoint y: 243, endPoint x: 676, endPoint y: 248, distance: 390.0
click at [655, 249] on app-calendar-viewport "Thu 2 Fri 3 Sat 4 Sun 5 Mon 6 Tue 7 Wed 8 Thu 9 Fri 10 Sat 11 Sun 12 Mon 13" at bounding box center [508, 325] width 1017 height 411
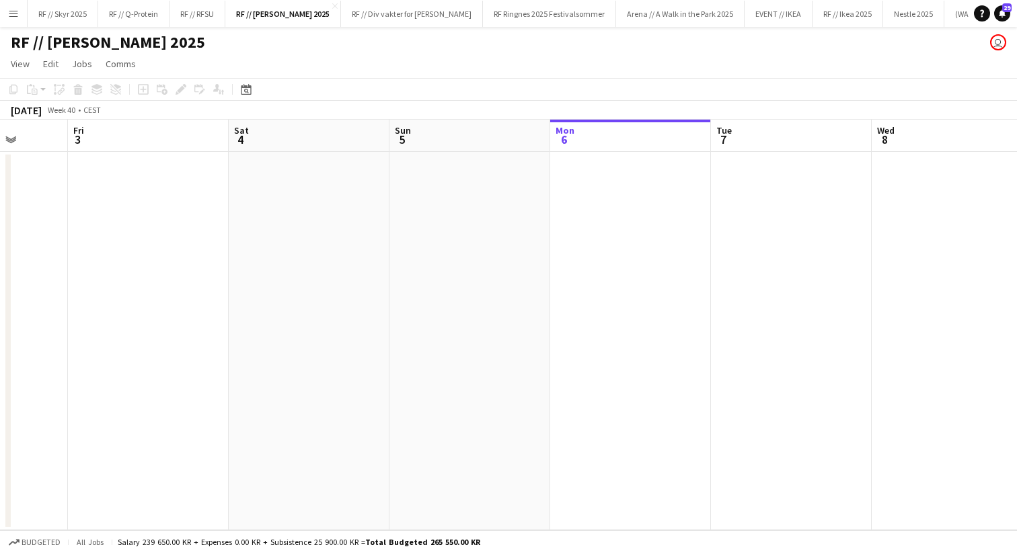
drag, startPoint x: 212, startPoint y: 234, endPoint x: 694, endPoint y: 229, distance: 482.1
click at [668, 229] on app-calendar-viewport "Wed 1 Thu 2 Fri 3 Sat 4 Sun 5 Mon 6 Tue 7 Wed 8 Thu 9 Fri 10 Sat 11 Sun 12" at bounding box center [508, 325] width 1017 height 411
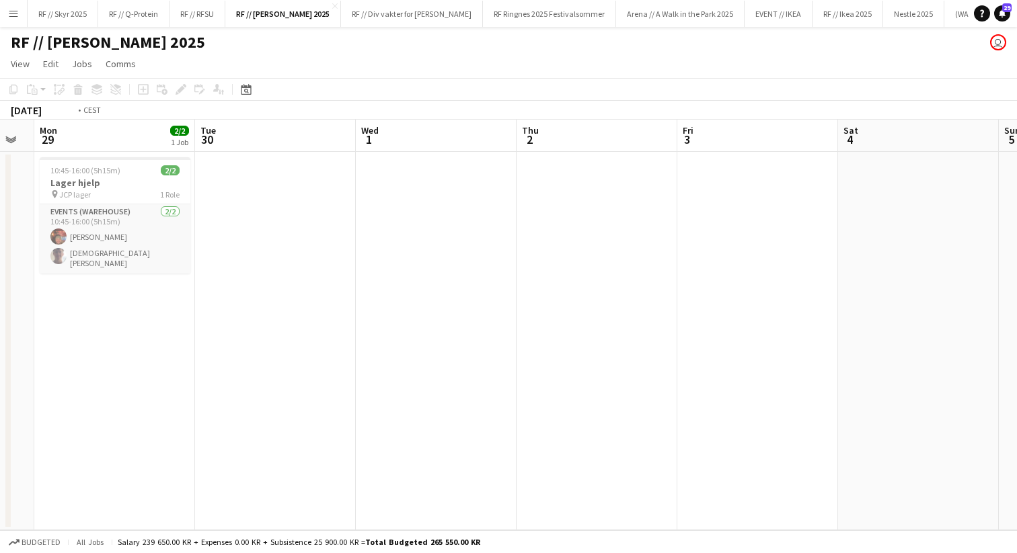
drag, startPoint x: 83, startPoint y: 171, endPoint x: 294, endPoint y: 200, distance: 213.1
click at [665, 198] on app-calendar-viewport "Sat 27 Sun 28 Mon 29 2/2 1 Job Tue 30 Wed 1 Thu 2 Fri 3 Sat 4 Sun 5 Mon 6 Tue 7…" at bounding box center [508, 325] width 1017 height 411
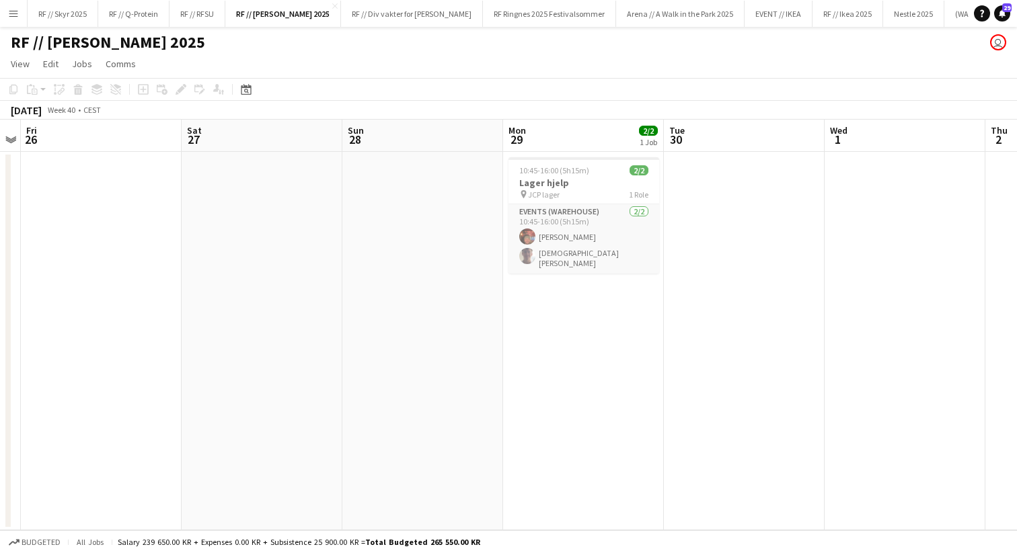
drag, startPoint x: 497, startPoint y: 196, endPoint x: 637, endPoint y: 196, distance: 139.9
click at [582, 195] on app-calendar-viewport "Wed 24 0/1 1 Job Thu 25 Fri 26 Sat 27 Sun 28 Mon 29 2/2 1 Job Tue 30 Wed 1 Thu …" at bounding box center [508, 325] width 1017 height 411
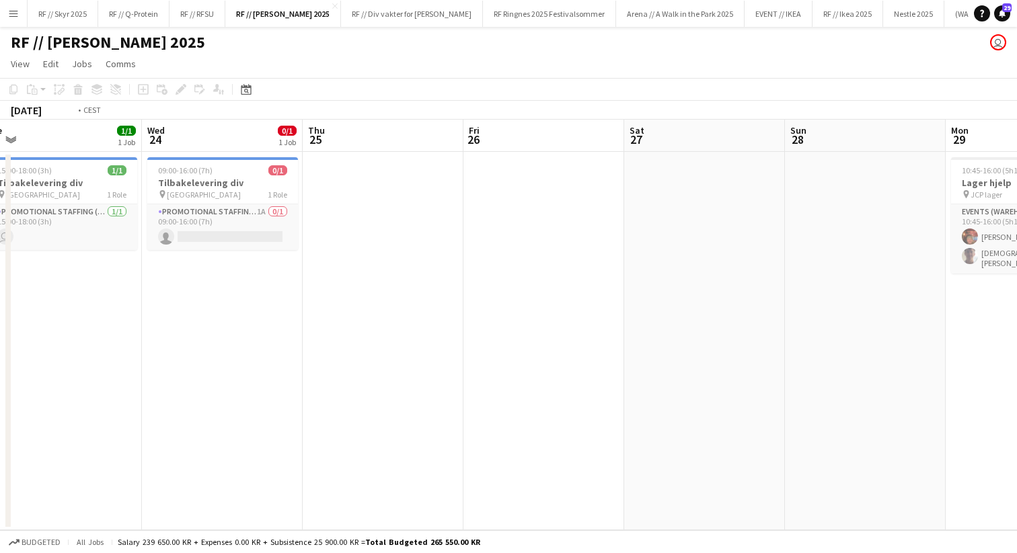
drag, startPoint x: 524, startPoint y: 193, endPoint x: 700, endPoint y: 186, distance: 175.6
click at [626, 188] on app-calendar-viewport "Sun 21 Mon 22 Tue 23 1/1 1 Job Wed 24 0/1 1 Job Thu 25 Fri 26 Sat 27 Sun 28 Mon…" at bounding box center [508, 325] width 1017 height 411
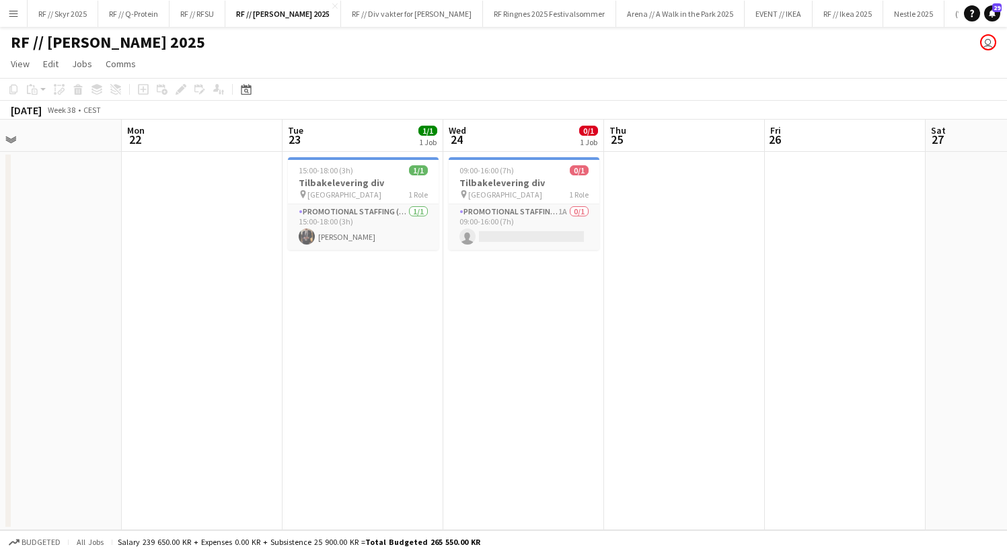
click at [574, 192] on app-calendar-viewport "Fri 19 Sat 20 Sun 21 Mon 22 Tue 23 1/1 1 Job Wed 24 0/1 1 Job Thu 25 Fri 26 Sat…" at bounding box center [503, 325] width 1007 height 411
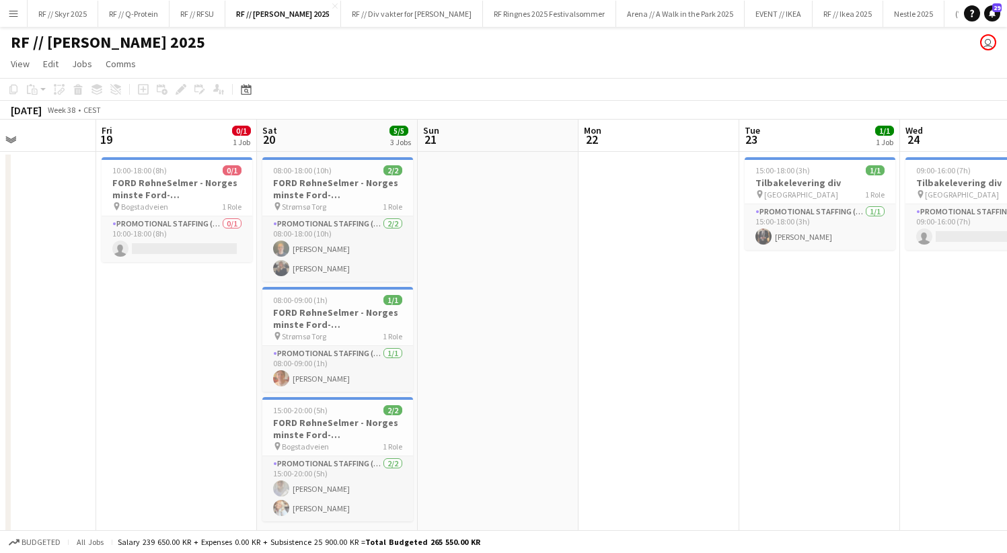
click at [511, 181] on app-calendar-viewport "Tue 16 Wed 17 1/1 1 Job Thu 18 Fri 19 0/1 1 Job Sat 20 5/5 3 Jobs Sun 21 Mon 22…" at bounding box center [503, 336] width 1007 height 432
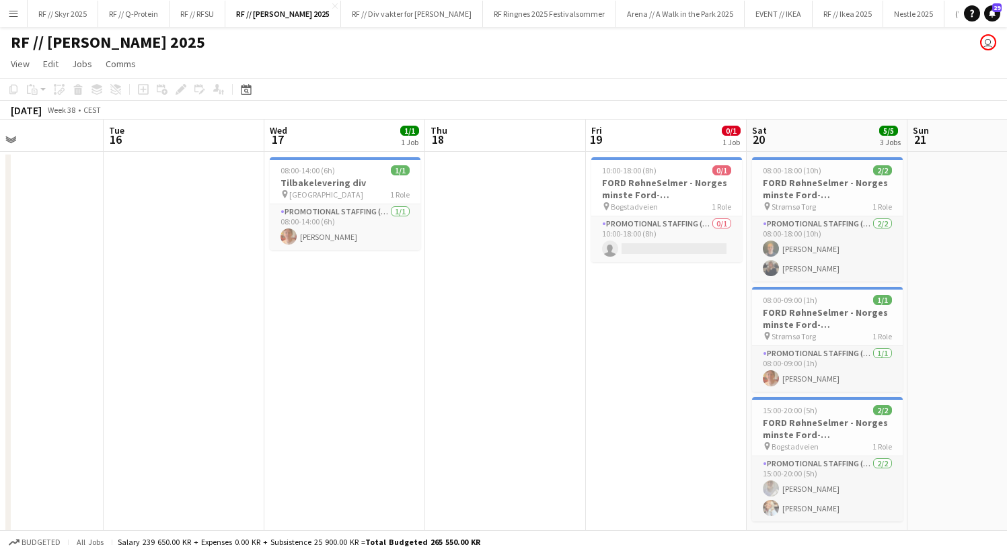
drag, startPoint x: 372, startPoint y: 180, endPoint x: 592, endPoint y: 174, distance: 219.9
click at [656, 173] on app-calendar-viewport "Sat 13 Sun 14 Mon 15 Tue 16 Wed 17 1/1 1 Job Thu 18 Fri 19 0/1 1 Job Sat 20 5/5…" at bounding box center [503, 336] width 1007 height 432
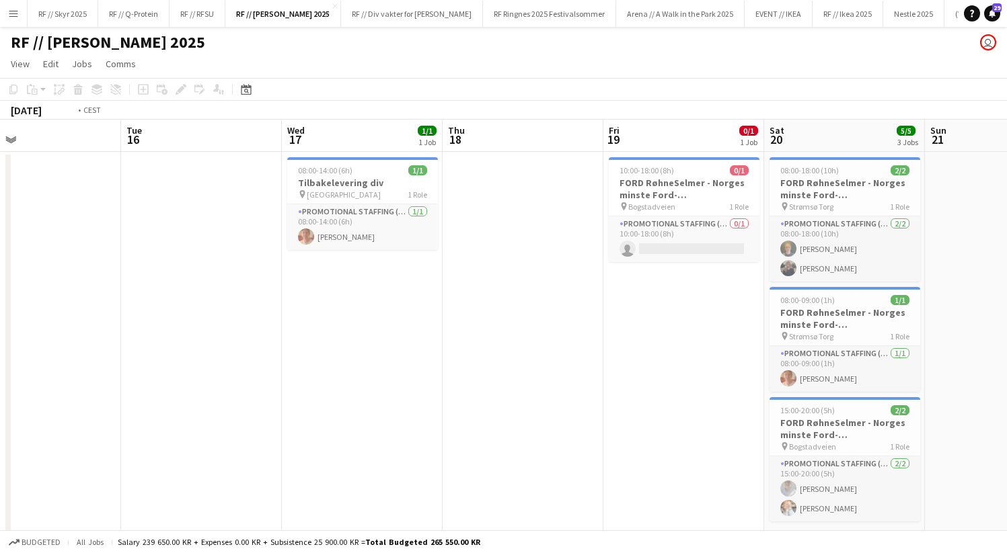
click at [530, 178] on app-calendar-viewport "Sat 13 Sun 14 Mon 15 Tue 16 Wed 17 1/1 1 Job Thu 18 Fri 19 0/1 1 Job Sat 20 5/5…" at bounding box center [503, 336] width 1007 height 432
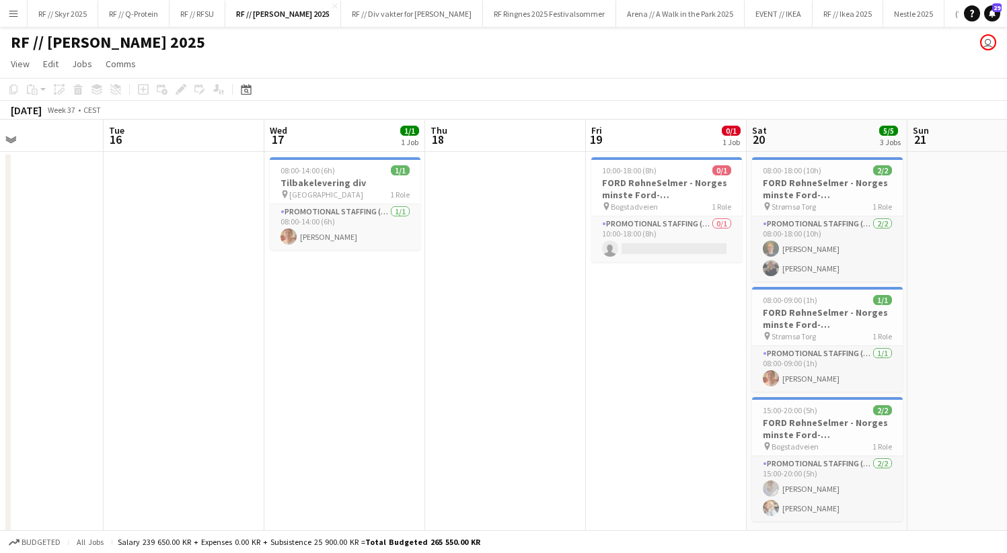
drag, startPoint x: 405, startPoint y: 182, endPoint x: 728, endPoint y: 175, distance: 322.1
click at [701, 175] on app-calendar-viewport "Sat 13 2/2 1 Job Sun 14 Mon 15 Tue 16 Wed 17 1/1 1 Job Thu 18 Fri 19 0/1 1 Job …" at bounding box center [503, 336] width 1007 height 432
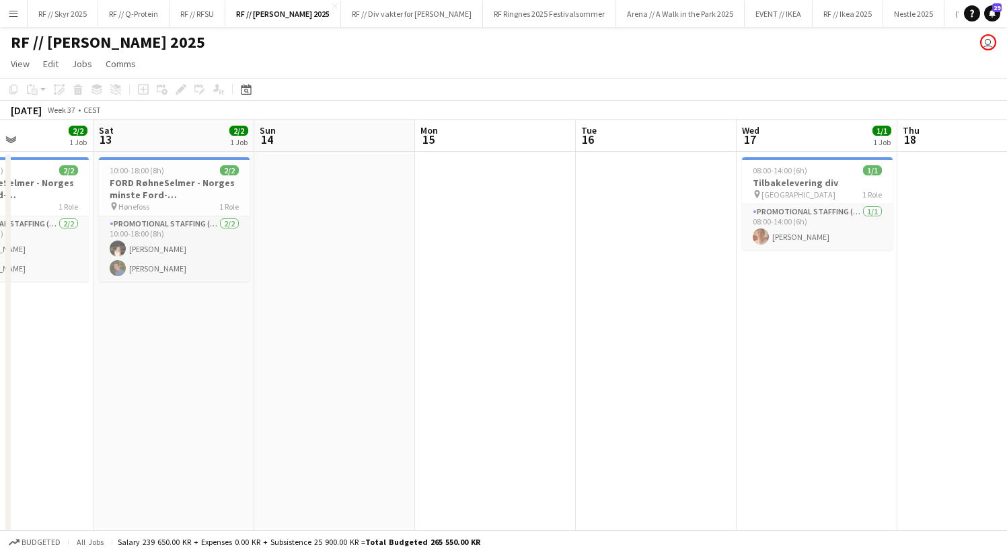
drag, startPoint x: 285, startPoint y: 182, endPoint x: 541, endPoint y: 176, distance: 255.6
click at [467, 178] on app-calendar-viewport "Wed 10 Thu 11 Fri 12 2/2 1 Job Sat 13 2/2 1 Job Sun 14 Mon 15 Tue 16 Wed 17 1/1…" at bounding box center [503, 336] width 1007 height 432
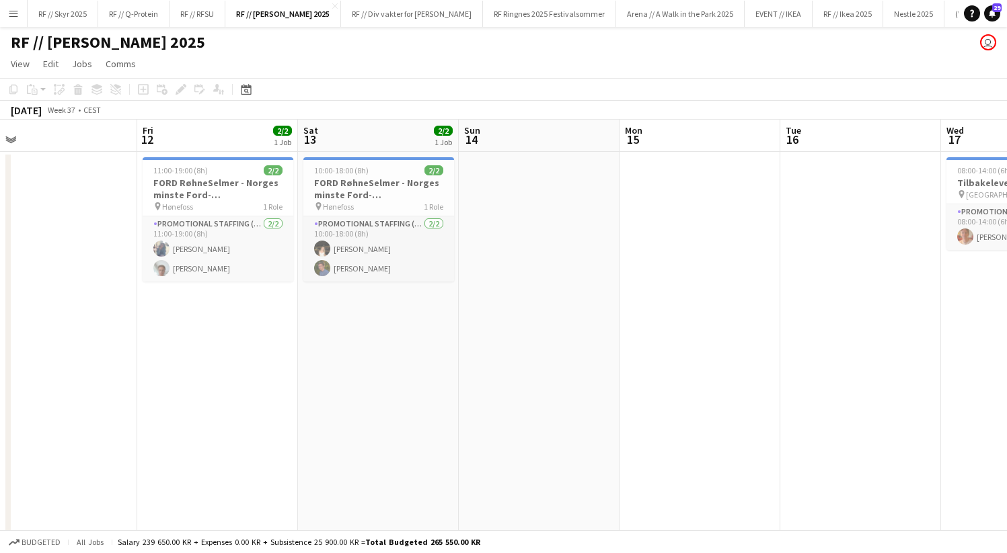
drag, startPoint x: 646, startPoint y: 170, endPoint x: 678, endPoint y: 171, distance: 32.3
click at [662, 169] on app-calendar-viewport "Tue 9 Wed 10 Thu 11 Fri 12 2/2 1 Job Sat 13 2/2 1 Job Sun 14 Mon 15 Tue 16 Wed …" at bounding box center [503, 336] width 1007 height 432
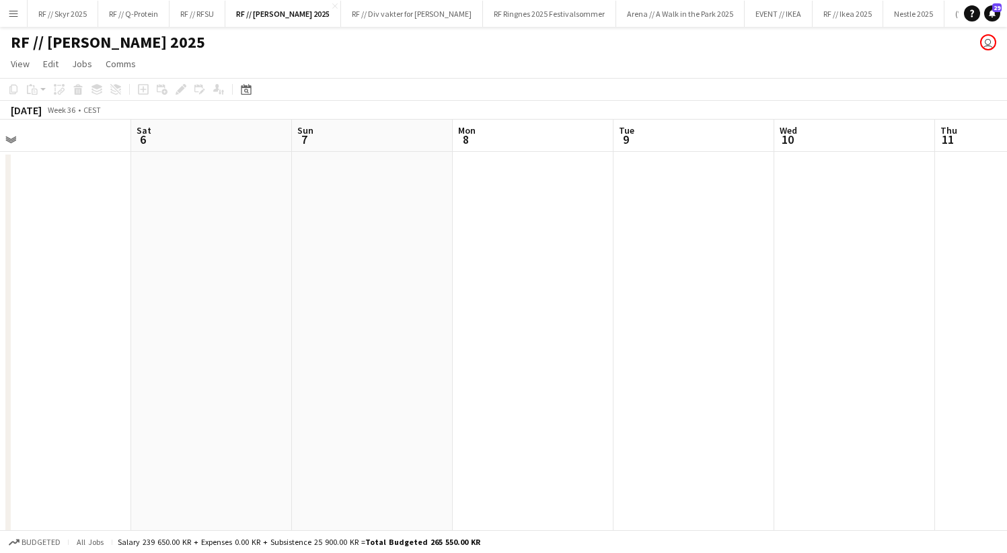
drag, startPoint x: 204, startPoint y: 179, endPoint x: 920, endPoint y: 161, distance: 716.3
click at [949, 160] on app-calendar-viewport "Wed 3 Thu 4 Fri 5 Sat 6 Sun 7 Mon 8 Tue 9 Wed 10 Thu 11 Fri 12 2/2 1 Job Sat 13…" at bounding box center [503, 336] width 1007 height 432
drag, startPoint x: 246, startPoint y: 184, endPoint x: 1048, endPoint y: 172, distance: 802.2
click at [1007, 172] on html "Menu Boards Boards Boards All jobs Status Workforce Workforce My Workforce Recr…" at bounding box center [503, 287] width 1007 height 575
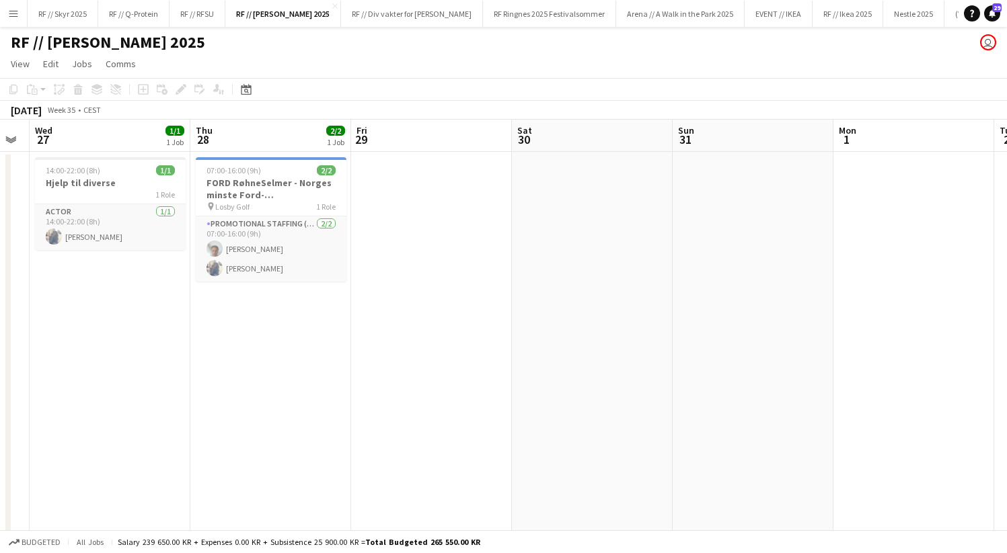
drag, startPoint x: 249, startPoint y: 196, endPoint x: 865, endPoint y: 171, distance: 615.7
click at [1007, 170] on html "Menu Boards Boards Boards All jobs Status Workforce Workforce My Workforce Recr…" at bounding box center [503, 287] width 1007 height 575
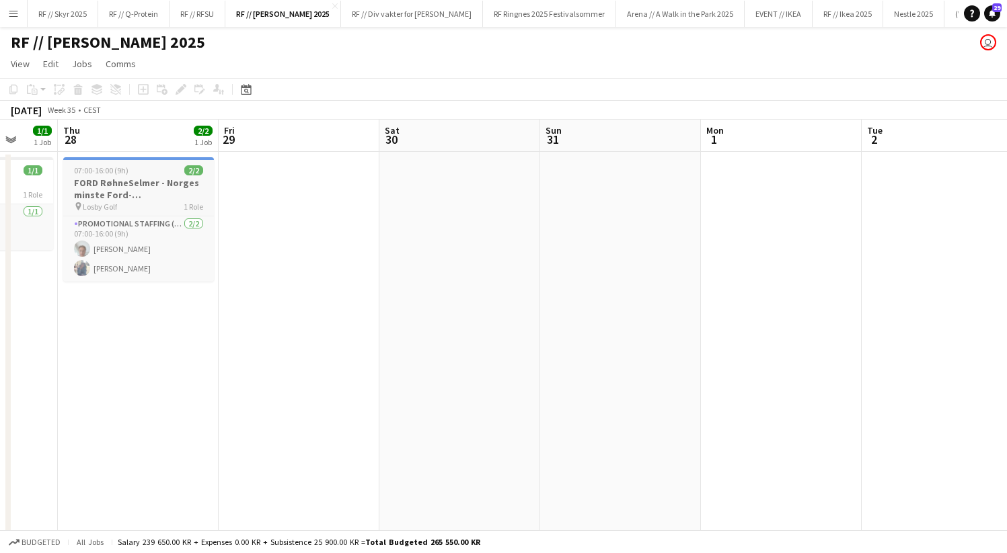
drag, startPoint x: 321, startPoint y: 181, endPoint x: 115, endPoint y: 195, distance: 206.9
click at [116, 194] on app-calendar-viewport "Sun 24 2/2 1 Job Mon 25 Tue 26 Wed 27 1/1 1 Job Thu 28 2/2 1 Job Fri 29 Sat 30 …" at bounding box center [503, 336] width 1007 height 432
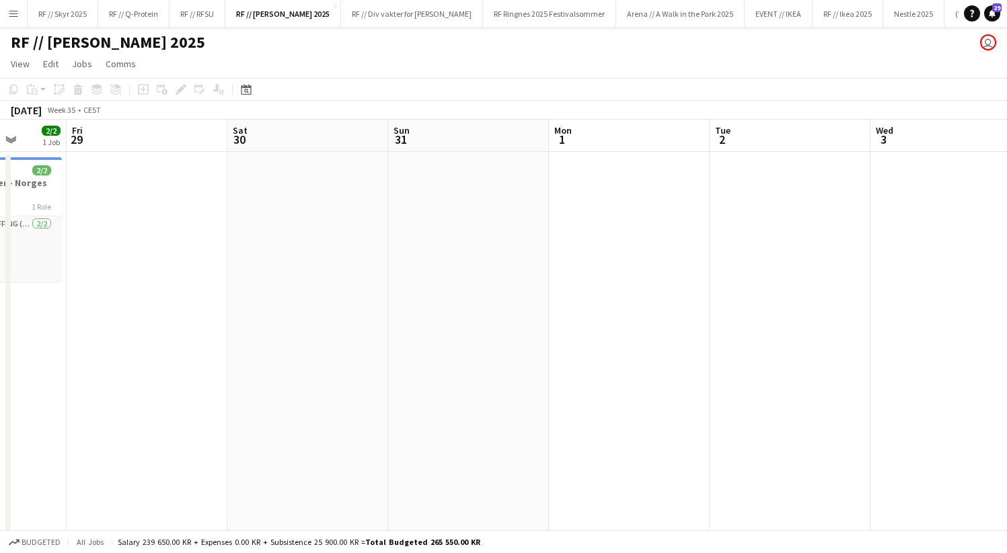
scroll to position [0, 533]
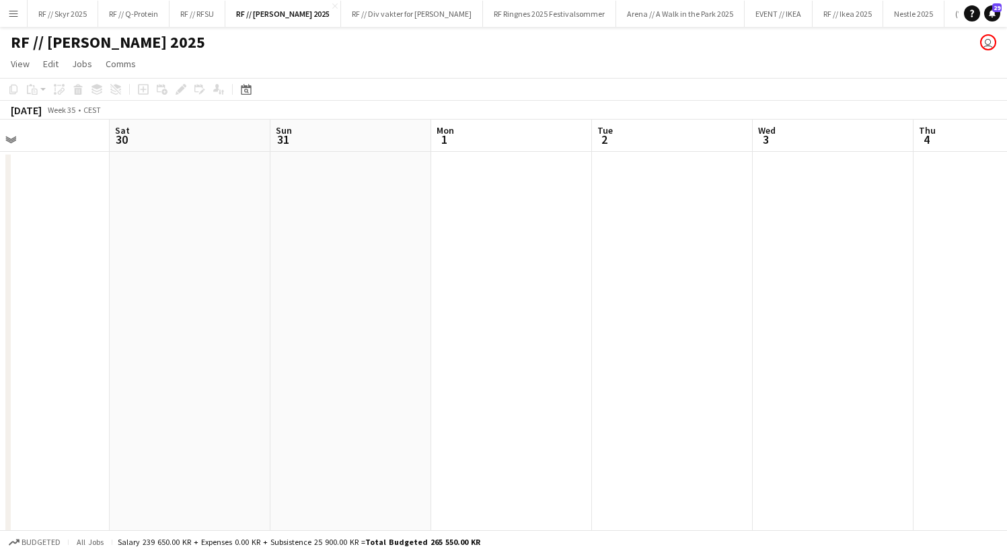
drag, startPoint x: 389, startPoint y: 213, endPoint x: 143, endPoint y: 217, distance: 246.1
click at [66, 221] on app-calendar-viewport "Tue 26 Wed 27 1/1 1 Job Thu 28 2/2 1 Job Fri 29 Sat 30 Sun 31 Mon 1 Tue 2 Wed 3…" at bounding box center [503, 336] width 1007 height 432
click at [315, 202] on app-date-cell at bounding box center [350, 352] width 161 height 400
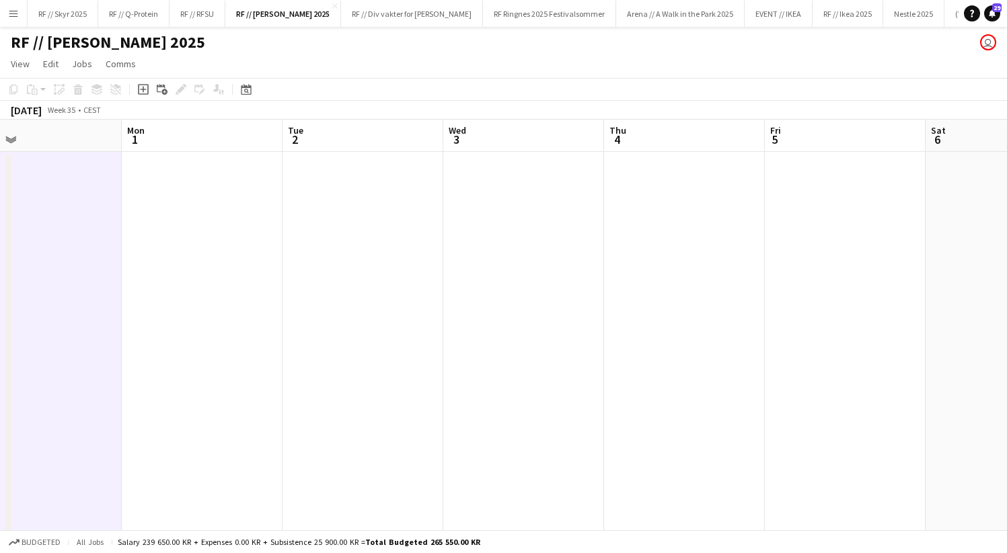
drag, startPoint x: 508, startPoint y: 198, endPoint x: 115, endPoint y: 197, distance: 393.3
click at [141, 202] on app-calendar-viewport "Thu 28 2/2 1 Job Fri 29 Sat 30 Sun 31 Mon 1 Tue 2 Wed 3 Thu 4 Fri 5 Sat 6 Sun 7…" at bounding box center [503, 336] width 1007 height 432
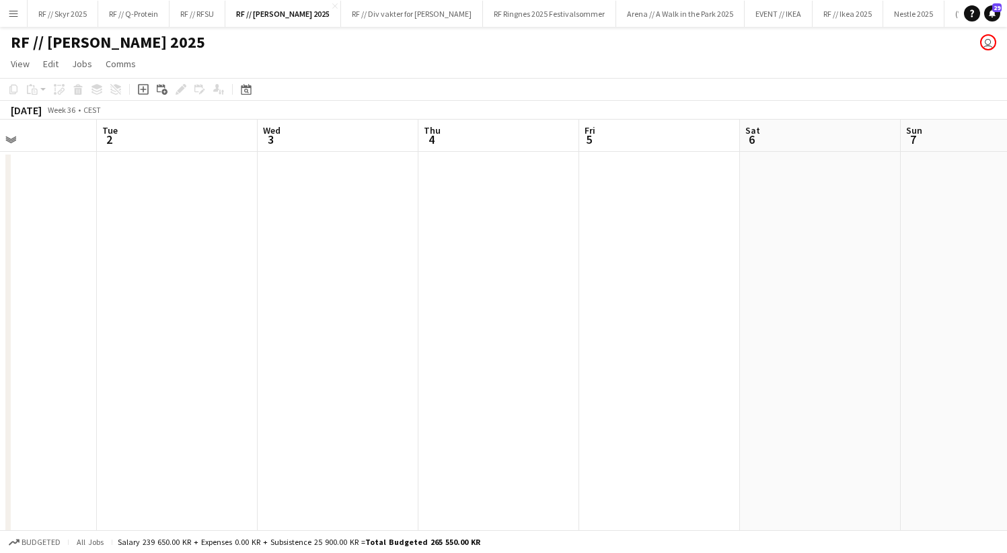
drag, startPoint x: 545, startPoint y: 212, endPoint x: 143, endPoint y: 210, distance: 402.8
click at [247, 210] on app-calendar-viewport "Sat 30 Sun 31 Mon 1 Tue 2 Wed 3 Thu 4 Fri 5 Sat 6 Sun 7 Mon 8 Tue 9 Wed 10" at bounding box center [503, 336] width 1007 height 432
drag, startPoint x: 573, startPoint y: 212, endPoint x: 67, endPoint y: 208, distance: 505.6
click at [28, 209] on app-calendar-viewport "Mon 1 Tue 2 Wed 3 Thu 4 Fri 5 Sat 6 Sun 7 Mon 8 Tue 9 Wed 10 Thu 11 Fri 12 2/2 …" at bounding box center [503, 336] width 1007 height 432
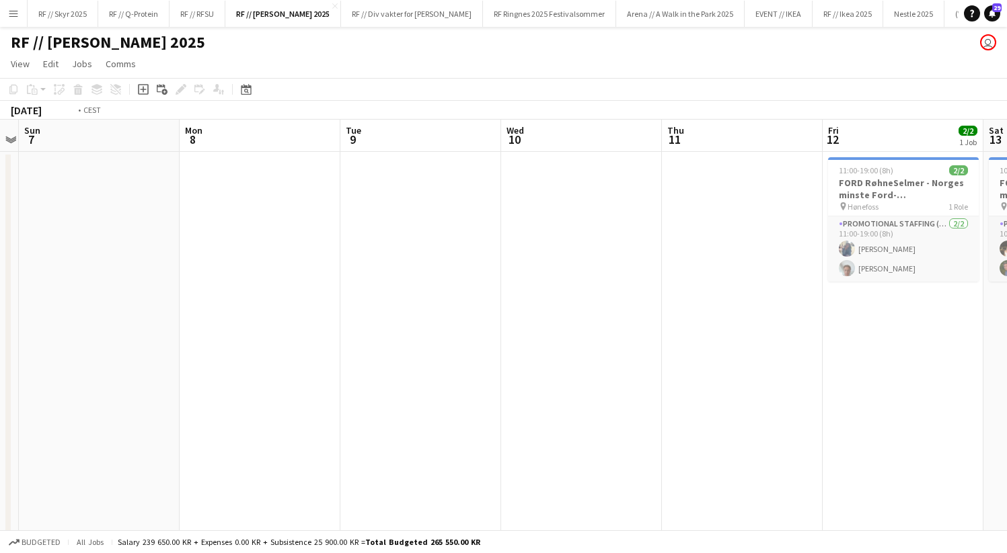
drag, startPoint x: 545, startPoint y: 216, endPoint x: 32, endPoint y: 207, distance: 513.1
click at [44, 207] on app-calendar-viewport "Wed 3 Thu 4 Fri 5 Sat 6 Sun 7 Mon 8 Tue 9 Wed 10 Thu 11 Fri 12 2/2 1 Job Sat 13…" at bounding box center [503, 336] width 1007 height 432
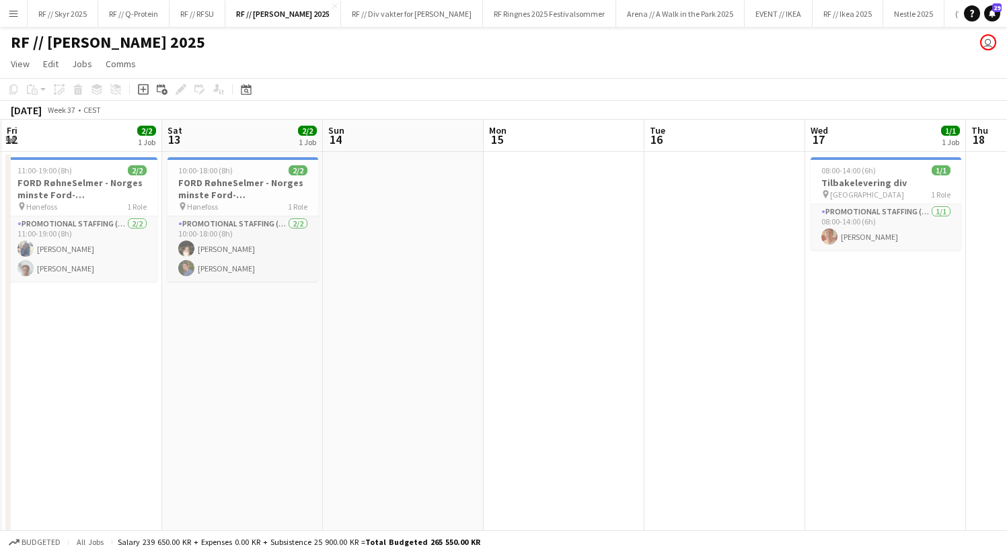
drag, startPoint x: 416, startPoint y: 206, endPoint x: 110, endPoint y: 206, distance: 305.9
click at [110, 206] on app-calendar-viewport "Tue 9 Wed 10 Thu 11 Fri 12 2/2 1 Job Sat 13 2/2 1 Job Sun 14 Mon 15 Tue 16 Wed …" at bounding box center [503, 336] width 1007 height 432
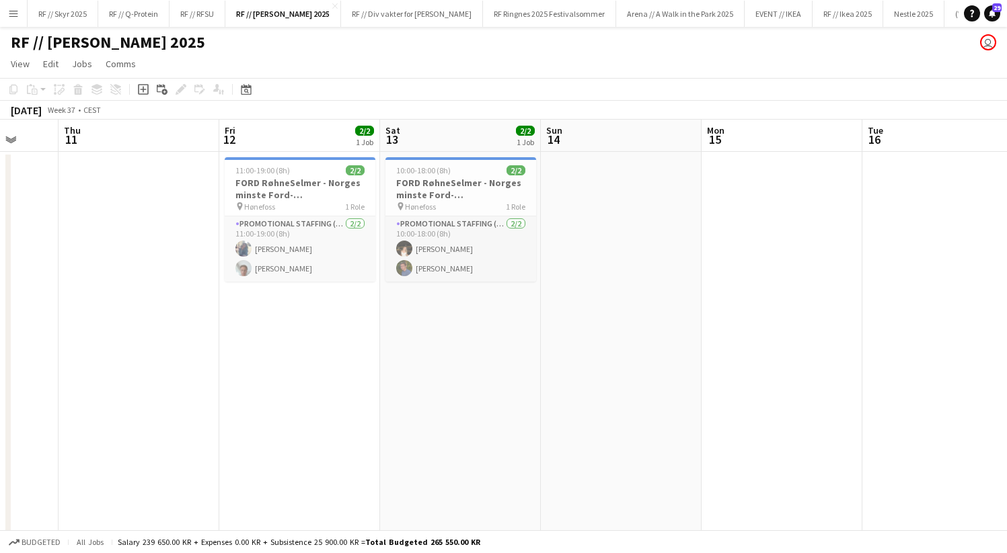
drag, startPoint x: 249, startPoint y: 213, endPoint x: 467, endPoint y: 223, distance: 218.1
click at [467, 223] on app-calendar-viewport "Mon 8 Tue 9 Wed 10 Thu 11 Fri 12 2/2 1 Job Sat 13 2/2 1 Job Sun 14 Mon 15 Tue 1…" at bounding box center [503, 336] width 1007 height 432
drag, startPoint x: 348, startPoint y: 200, endPoint x: 501, endPoint y: 212, distance: 153.8
click at [348, 202] on span "1 Role" at bounding box center [354, 207] width 19 height 10
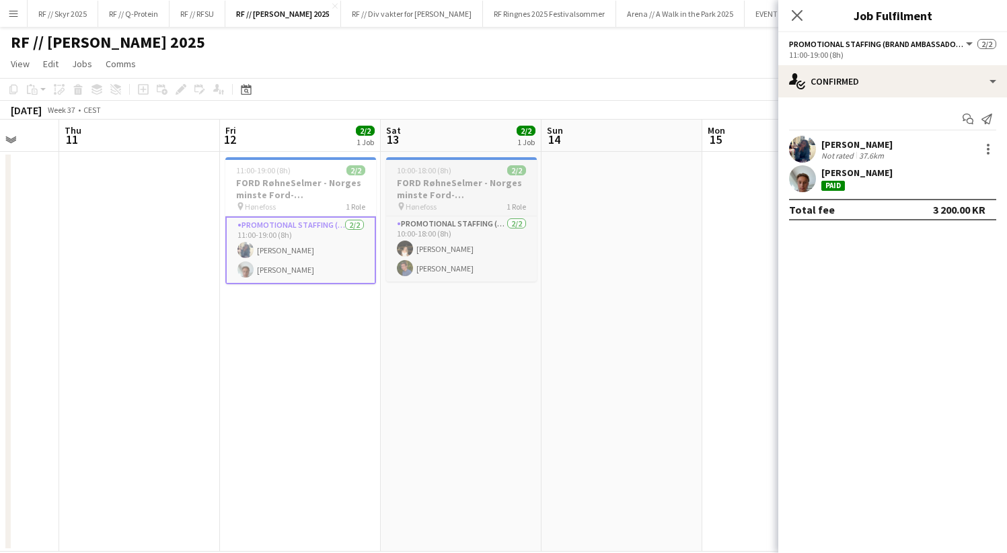
click at [498, 179] on h3 "FORD RøhneSelmer - Norges minste Ford-forhandlerkontor" at bounding box center [461, 189] width 151 height 24
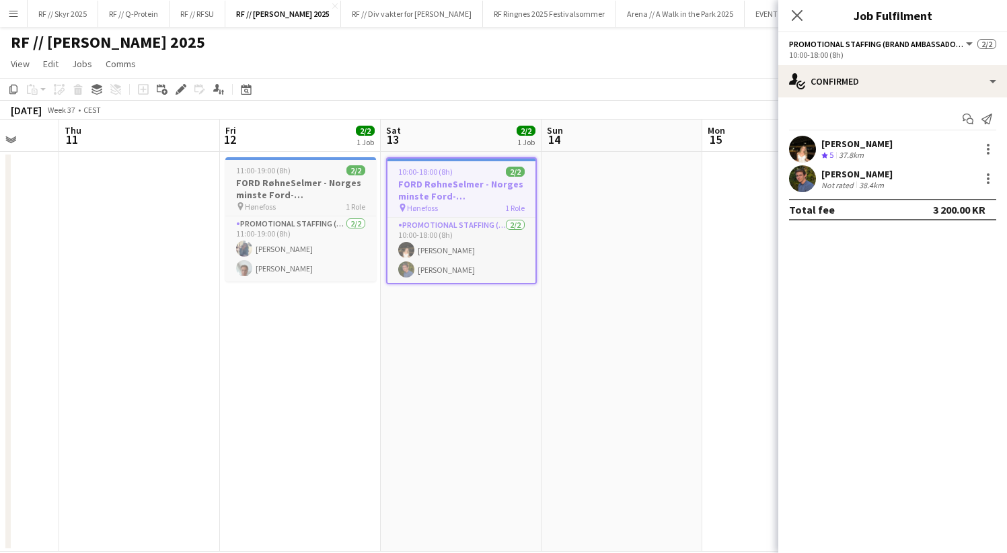
click at [306, 176] on app-job-card "11:00-19:00 (8h) 2/2 FORD RøhneSelmer - Norges minste Ford-forhandlerkontor pin…" at bounding box center [300, 219] width 151 height 124
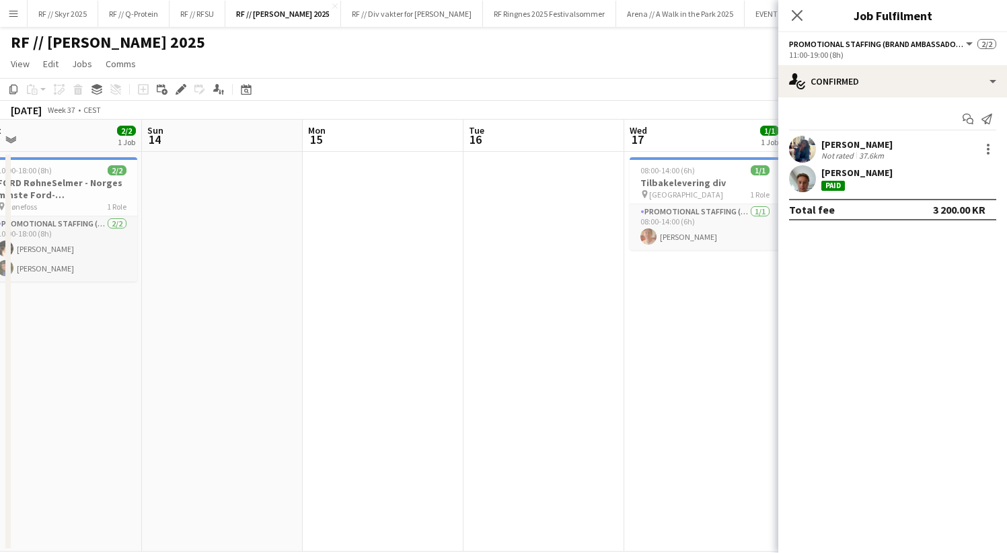
drag, startPoint x: 616, startPoint y: 345, endPoint x: 352, endPoint y: 342, distance: 264.3
click at [201, 351] on app-calendar-viewport "Wed 10 Thu 11 Fri 12 2/2 1 Job Sat 13 2/2 1 Job Sun 14 Mon 15 Tue 16 Wed 17 1/1…" at bounding box center [503, 336] width 1007 height 432
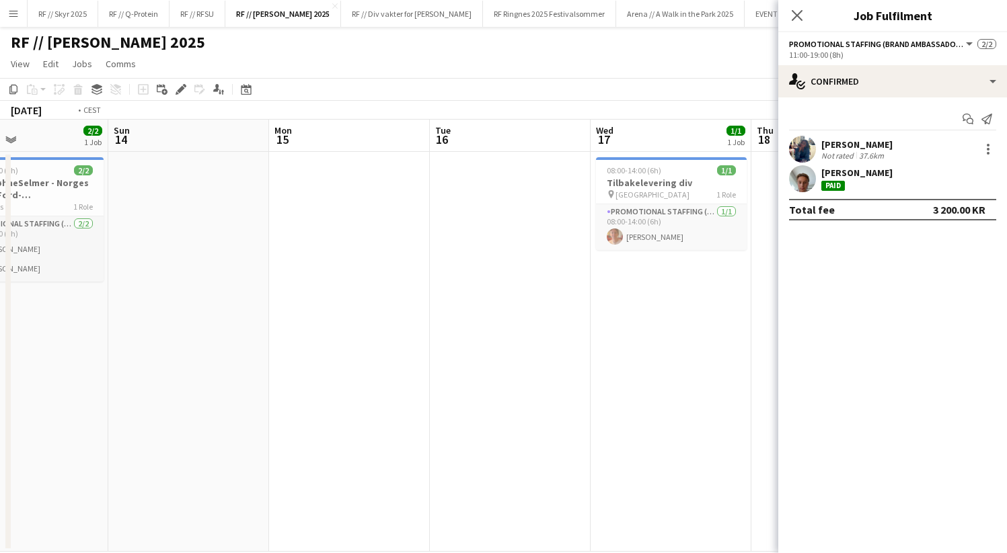
drag, startPoint x: 511, startPoint y: 336, endPoint x: 184, endPoint y: 335, distance: 326.8
click at [184, 335] on app-calendar-viewport "Wed 10 Thu 11 Fri 12 2/2 1 Job Sat 13 2/2 1 Job Sun 14 Mon 15 Tue 16 Wed 17 1/1…" at bounding box center [503, 336] width 1007 height 432
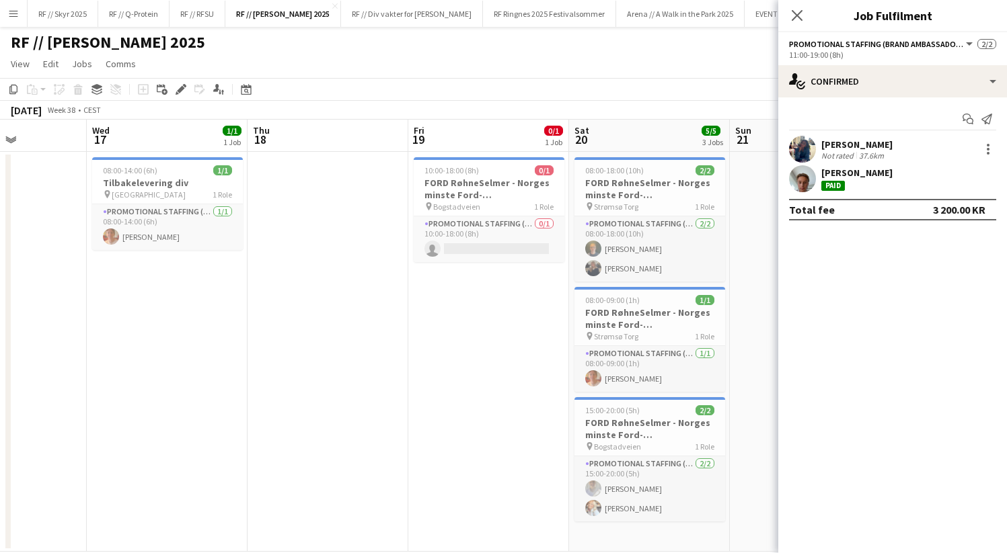
drag, startPoint x: 605, startPoint y: 340, endPoint x: 420, endPoint y: 344, distance: 185.6
click at [420, 344] on app-calendar-viewport "Sun 14 Mon 15 Tue 16 Wed 17 1/1 1 Job Thu 18 Fri 19 0/1 1 Job Sat 20 5/5 3 Jobs…" at bounding box center [503, 336] width 1007 height 432
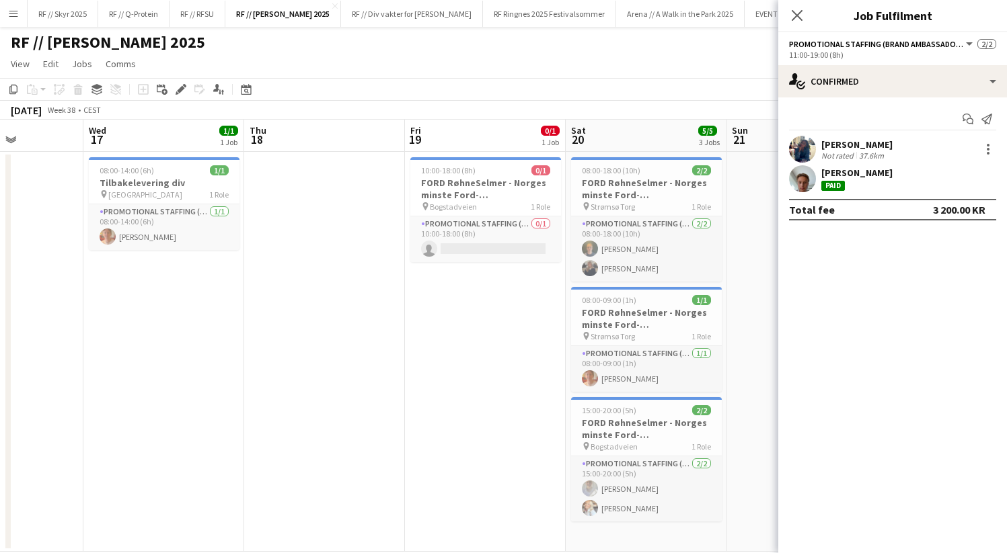
click at [378, 303] on app-date-cell at bounding box center [324, 352] width 161 height 400
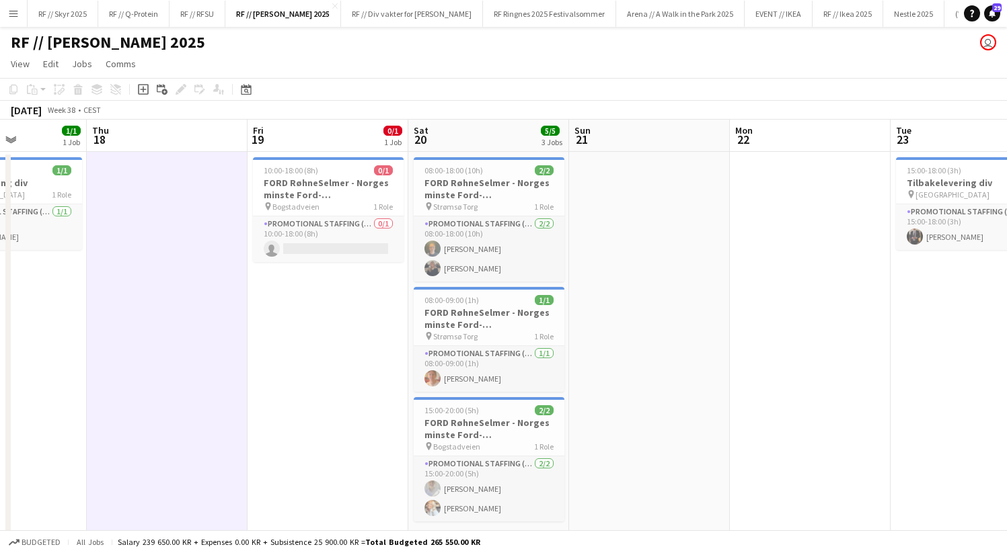
drag, startPoint x: 476, startPoint y: 320, endPoint x: 339, endPoint y: 322, distance: 137.2
click at [339, 322] on app-calendar-viewport "Sun 14 Mon 15 Tue 16 Wed 17 1/1 1 Job Thu 18 Fri 19 0/1 1 Job Sat 20 5/5 3 Jobs…" at bounding box center [503, 336] width 1007 height 432
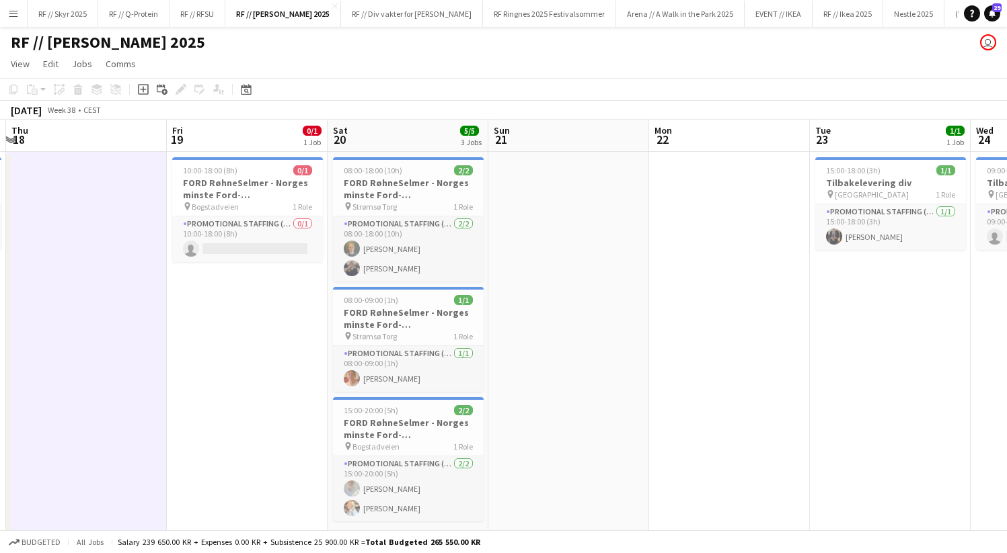
scroll to position [0, 362]
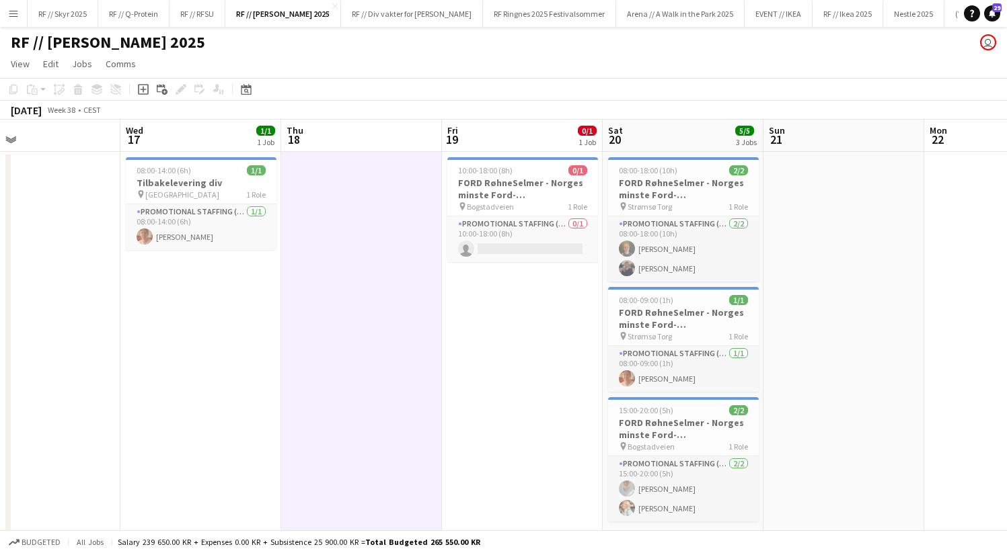
drag, startPoint x: 325, startPoint y: 348, endPoint x: 198, endPoint y: 327, distance: 128.0
click at [198, 327] on app-calendar-viewport "Sun 14 Mon 15 Tue 16 Wed 17 1/1 1 Job Thu 18 Fri 19 0/1 1 Job Sat 20 5/5 3 Jobs…" at bounding box center [503, 336] width 1007 height 432
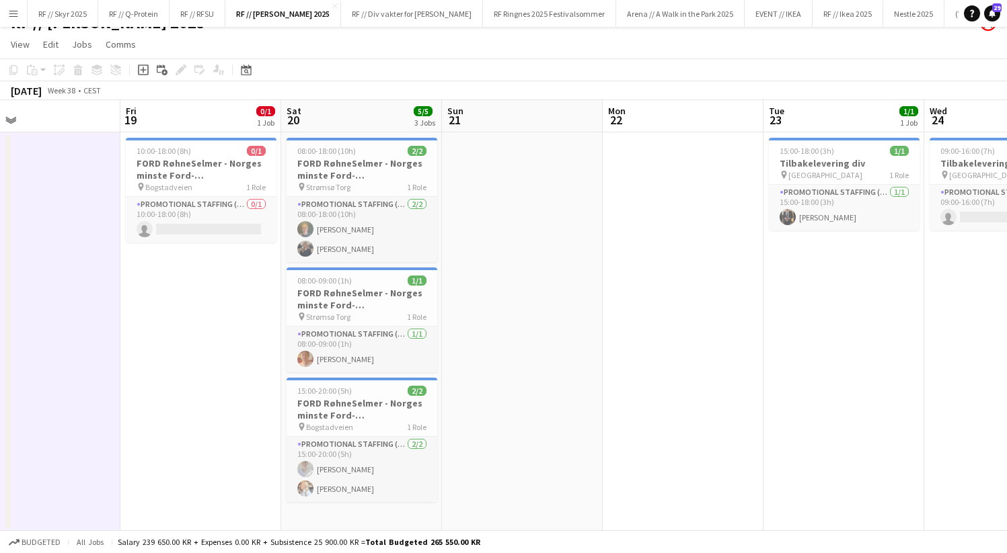
scroll to position [21, 0]
click at [344, 163] on h3 "FORD RøhneSelmer - Norges minste Ford-forhandlerkontor" at bounding box center [361, 168] width 151 height 24
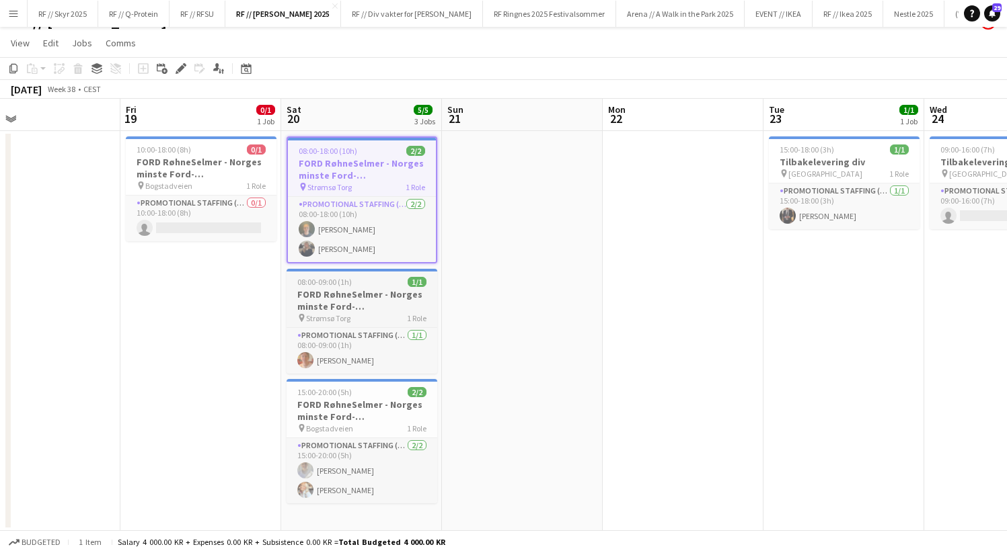
click at [358, 285] on div "08:00-09:00 (1h) 1/1" at bounding box center [361, 282] width 151 height 10
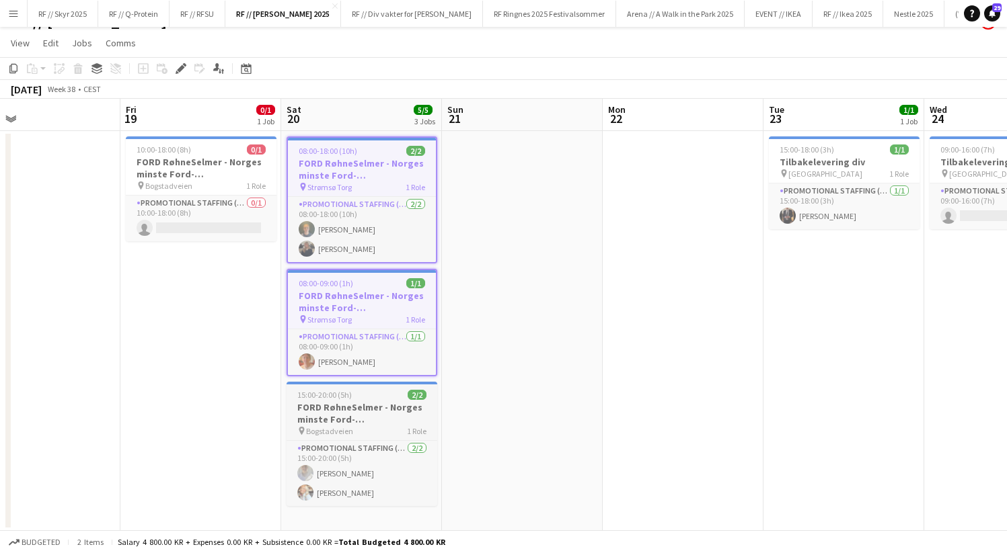
drag, startPoint x: 352, startPoint y: 407, endPoint x: 352, endPoint y: 419, distance: 11.4
click at [352, 407] on h3 "FORD RøhneSelmer - Norges minste Ford-forhandlerkontor" at bounding box center [361, 413] width 151 height 24
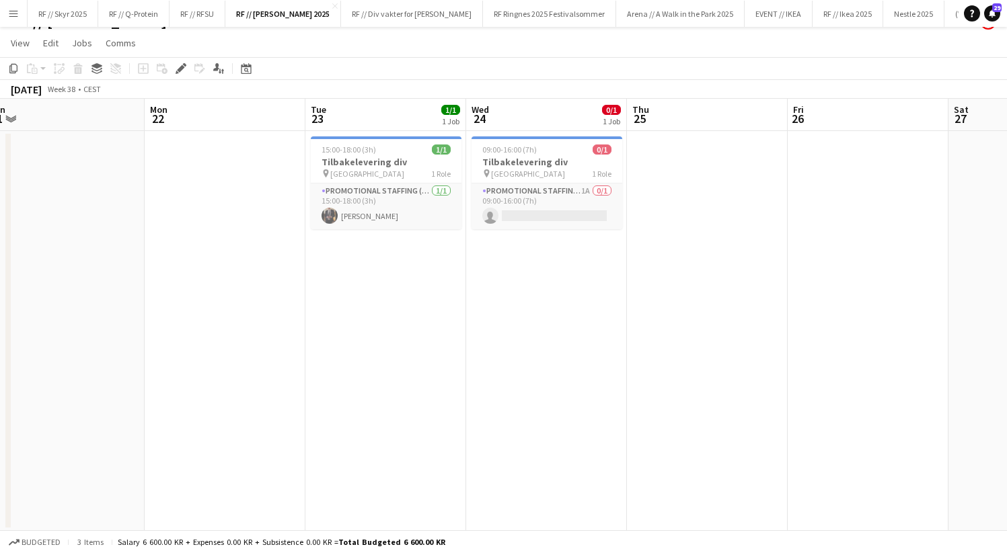
drag, startPoint x: 591, startPoint y: 383, endPoint x: 133, endPoint y: 385, distance: 457.9
click at [133, 385] on app-calendar-viewport "Thu 18 Fri 19 0/1 1 Job Sat 20 5/5 3 Jobs Sun 21 Mon 22 Tue 23 1/1 1 Job Wed 24…" at bounding box center [503, 315] width 1007 height 432
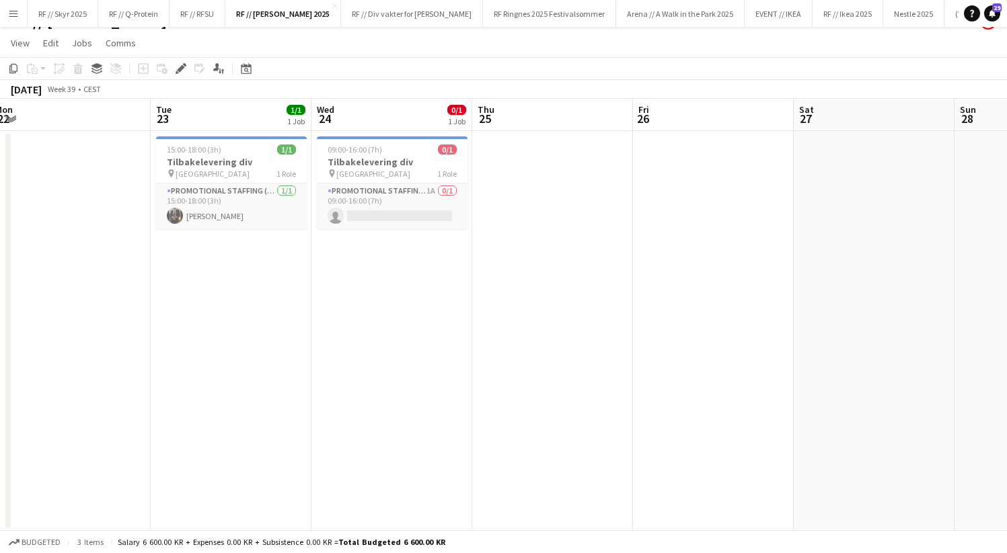
drag, startPoint x: 551, startPoint y: 388, endPoint x: 405, endPoint y: 388, distance: 146.6
click at [405, 388] on app-calendar-viewport "Thu 18 Fri 19 0/1 1 Job Sat 20 5/5 3 Jobs Sun 21 Mon 22 Tue 23 1/1 1 Job Wed 24…" at bounding box center [503, 315] width 1007 height 432
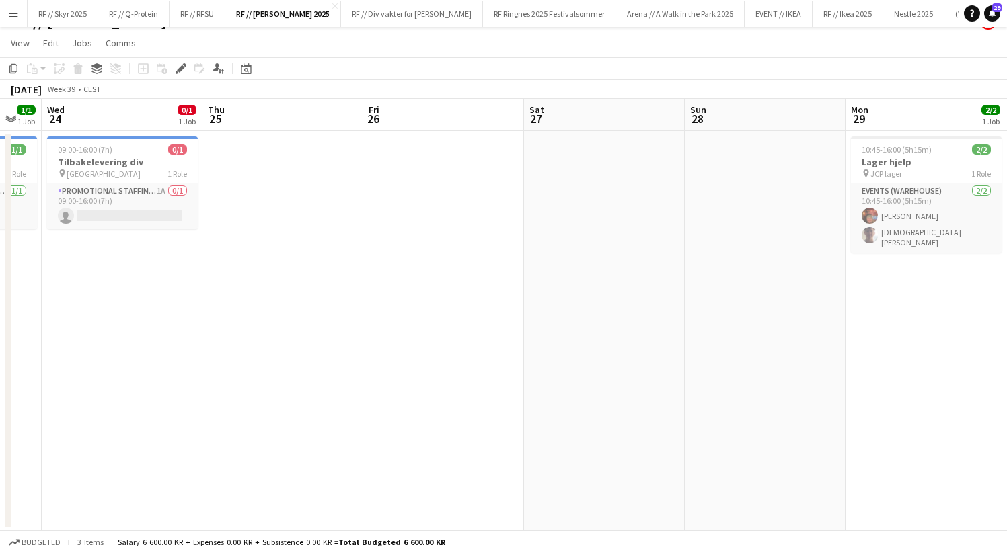
drag, startPoint x: 576, startPoint y: 285, endPoint x: 278, endPoint y: 295, distance: 298.0
click at [278, 295] on app-calendar-viewport "Sat 20 5/5 3 Jobs Sun 21 Mon 22 Tue 23 1/1 1 Job Wed 24 0/1 1 Job Thu 25 Fri 26…" at bounding box center [503, 315] width 1007 height 432
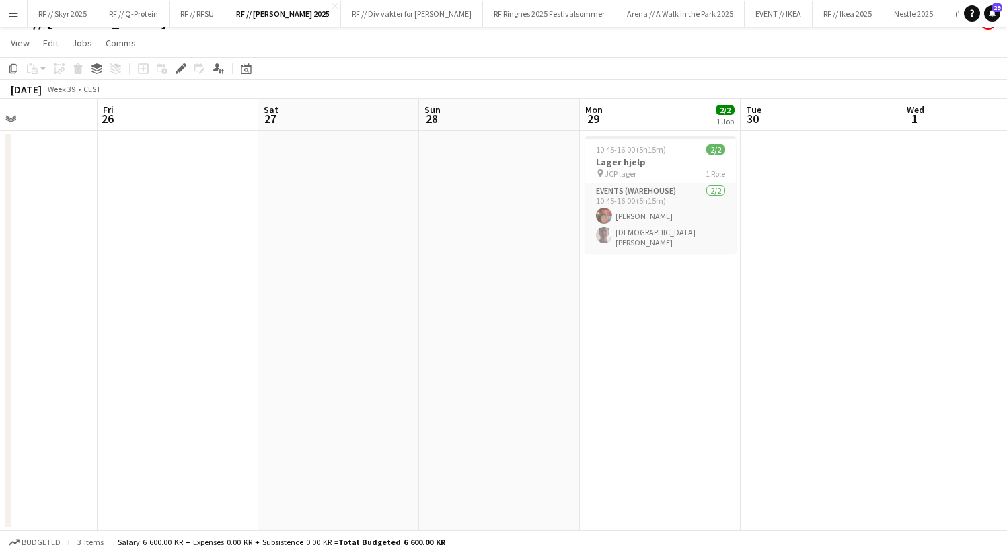
drag, startPoint x: 706, startPoint y: 220, endPoint x: 145, endPoint y: 212, distance: 560.8
click at [145, 212] on app-calendar-viewport "Mon 22 Tue 23 1/1 1 Job Wed 24 0/1 1 Job Thu 25 Fri 26 Sat 27 Sun 28 Mon 29 2/2…" at bounding box center [503, 315] width 1007 height 432
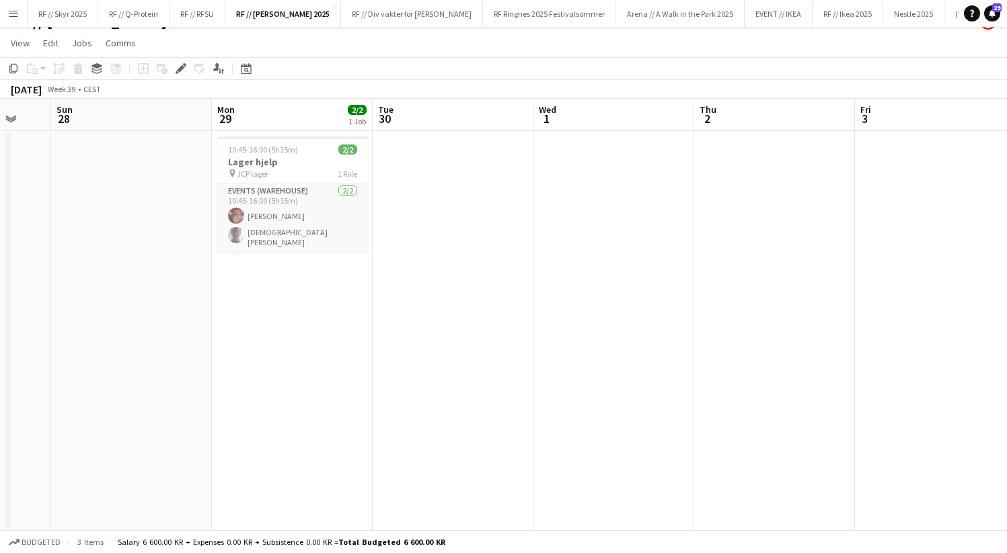
drag, startPoint x: 502, startPoint y: 231, endPoint x: 455, endPoint y: 231, distance: 47.1
click at [455, 231] on app-calendar-viewport "Wed 24 0/1 1 Job Thu 25 Fri 26 Sat 27 Sun 28 Mon 29 2/2 1 Job Tue 30 Wed 1 Thu …" at bounding box center [503, 315] width 1007 height 432
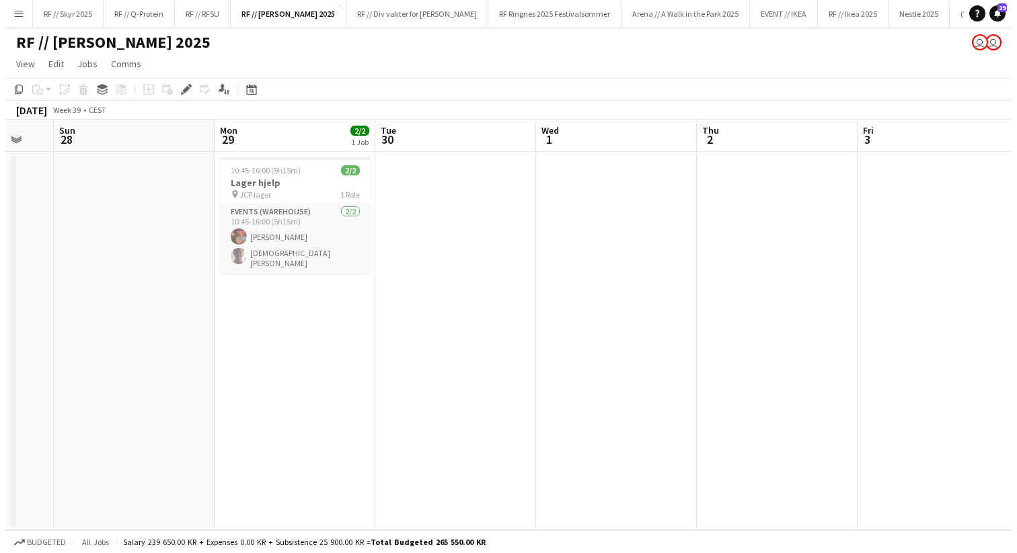
scroll to position [0, 0]
